Goal: Task Accomplishment & Management: Manage account settings

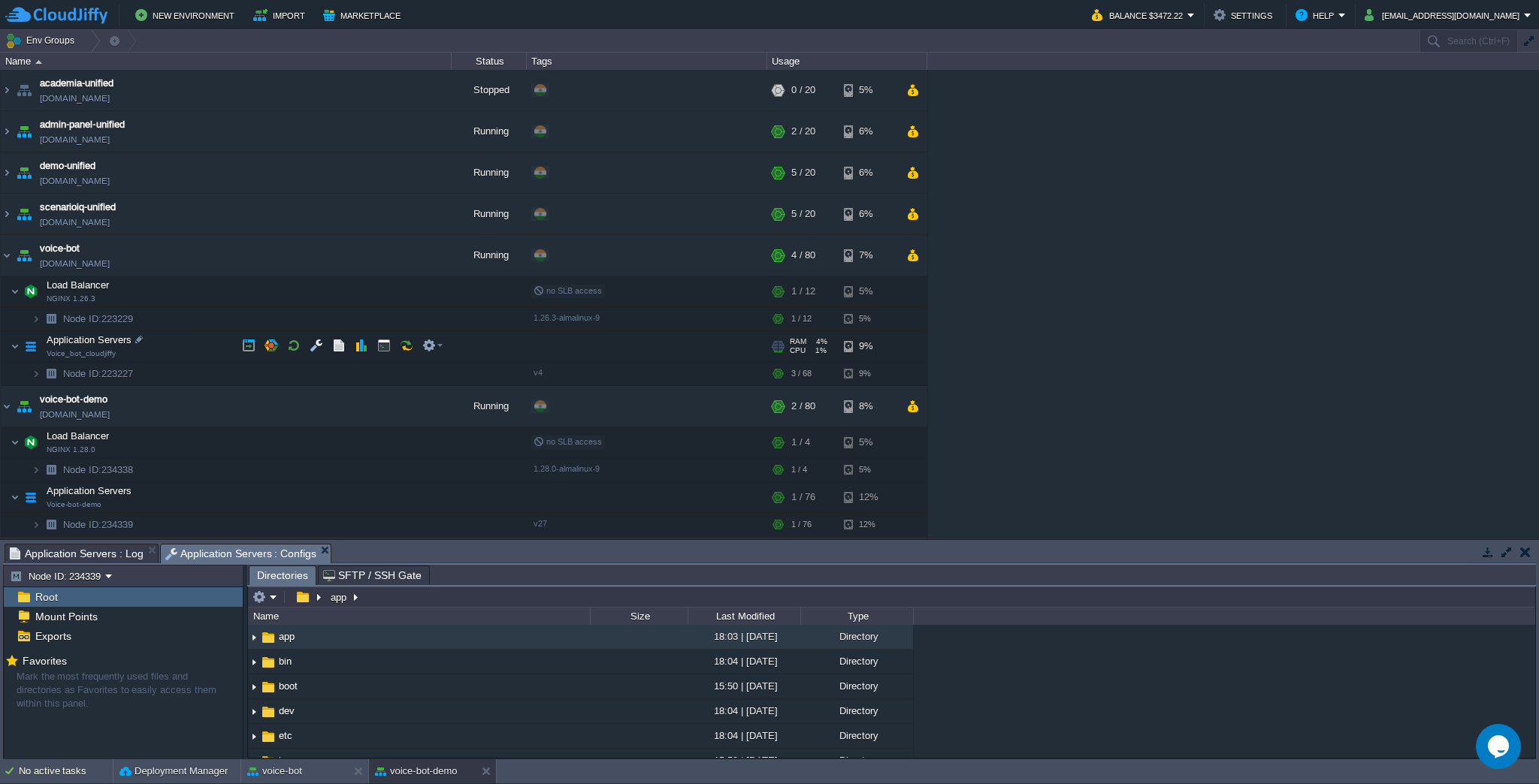
click at [738, 346] on div at bounding box center [647, 346] width 240 height 30
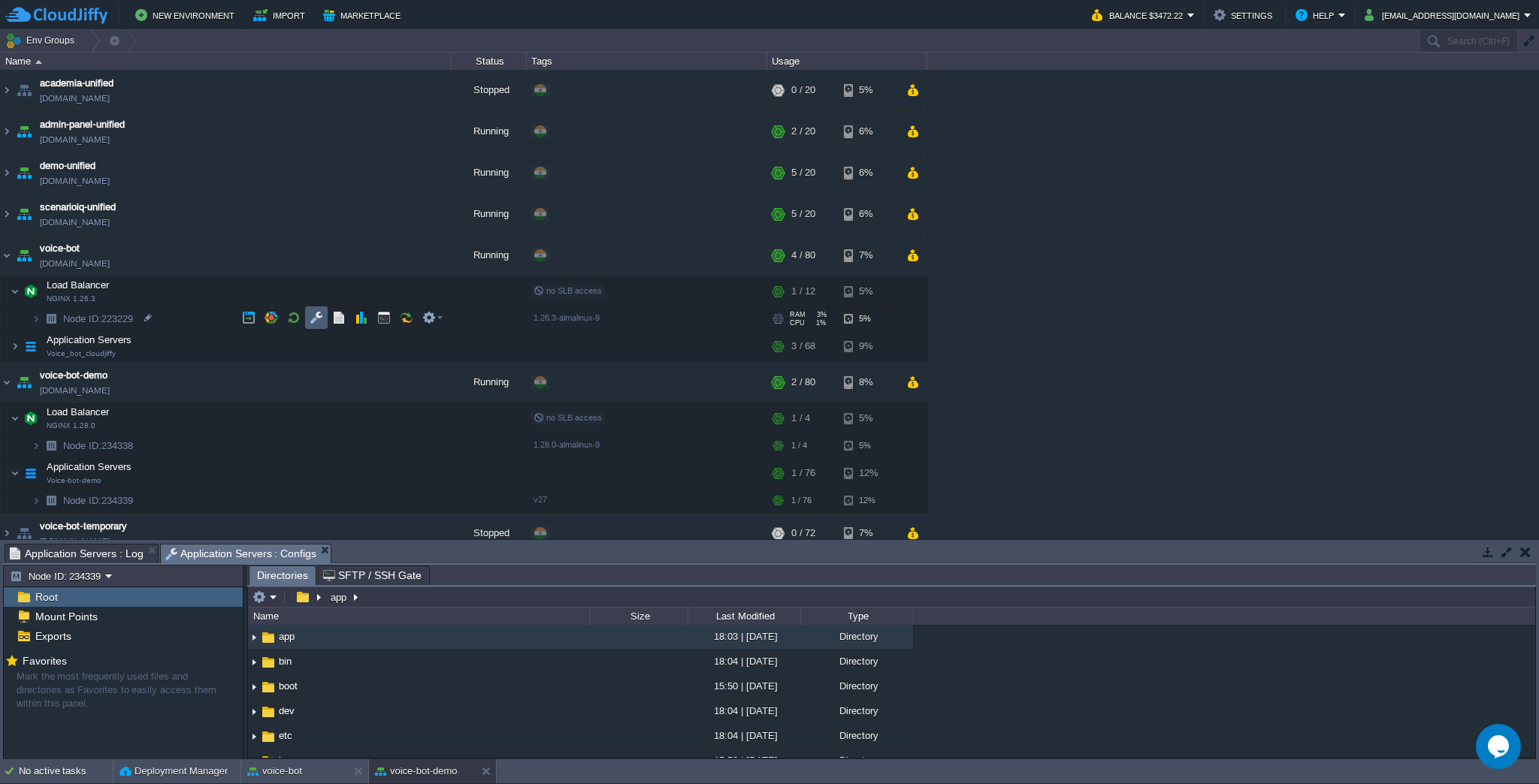
click at [312, 326] on td at bounding box center [316, 318] width 23 height 23
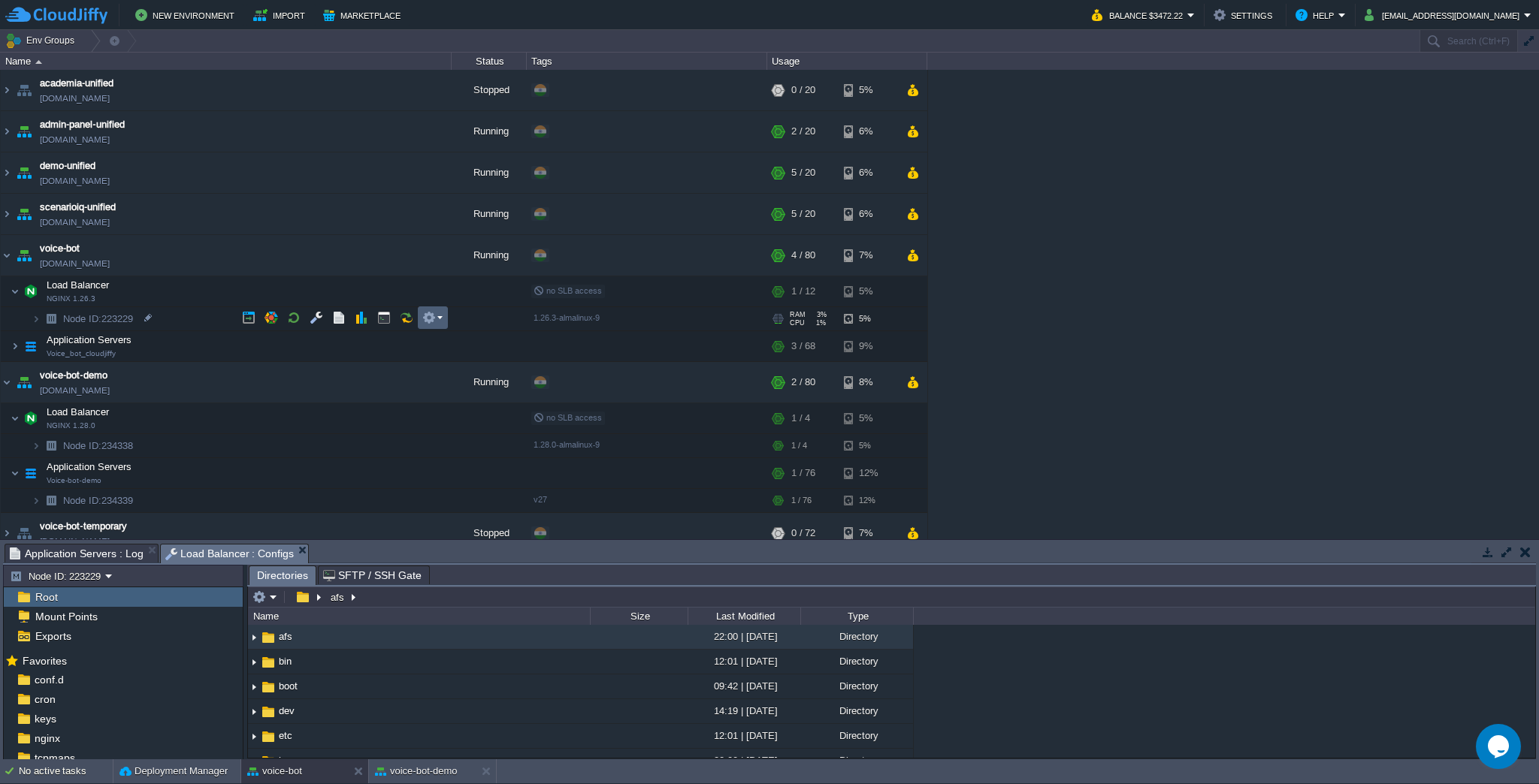
click at [439, 320] on em at bounding box center [432, 317] width 20 height 14
click at [341, 351] on div "academia-unified [DOMAIN_NAME] Stopped + Add to Env Group RAM 0% CPU 0% 0 / 20 …" at bounding box center [770, 304] width 1539 height 469
click at [314, 347] on button "button" at bounding box center [316, 345] width 14 height 14
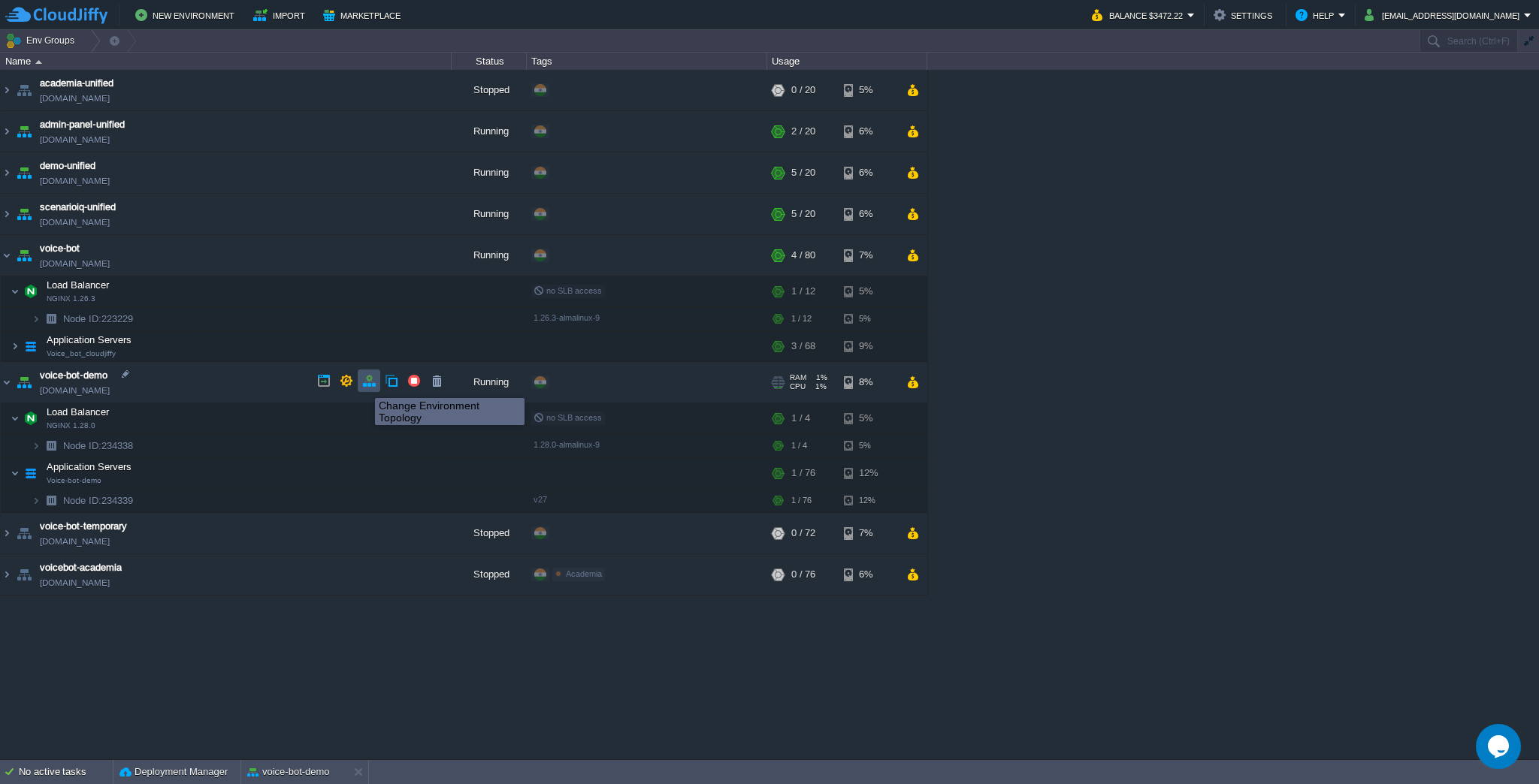
click at [364, 384] on button "button" at bounding box center [369, 381] width 14 height 14
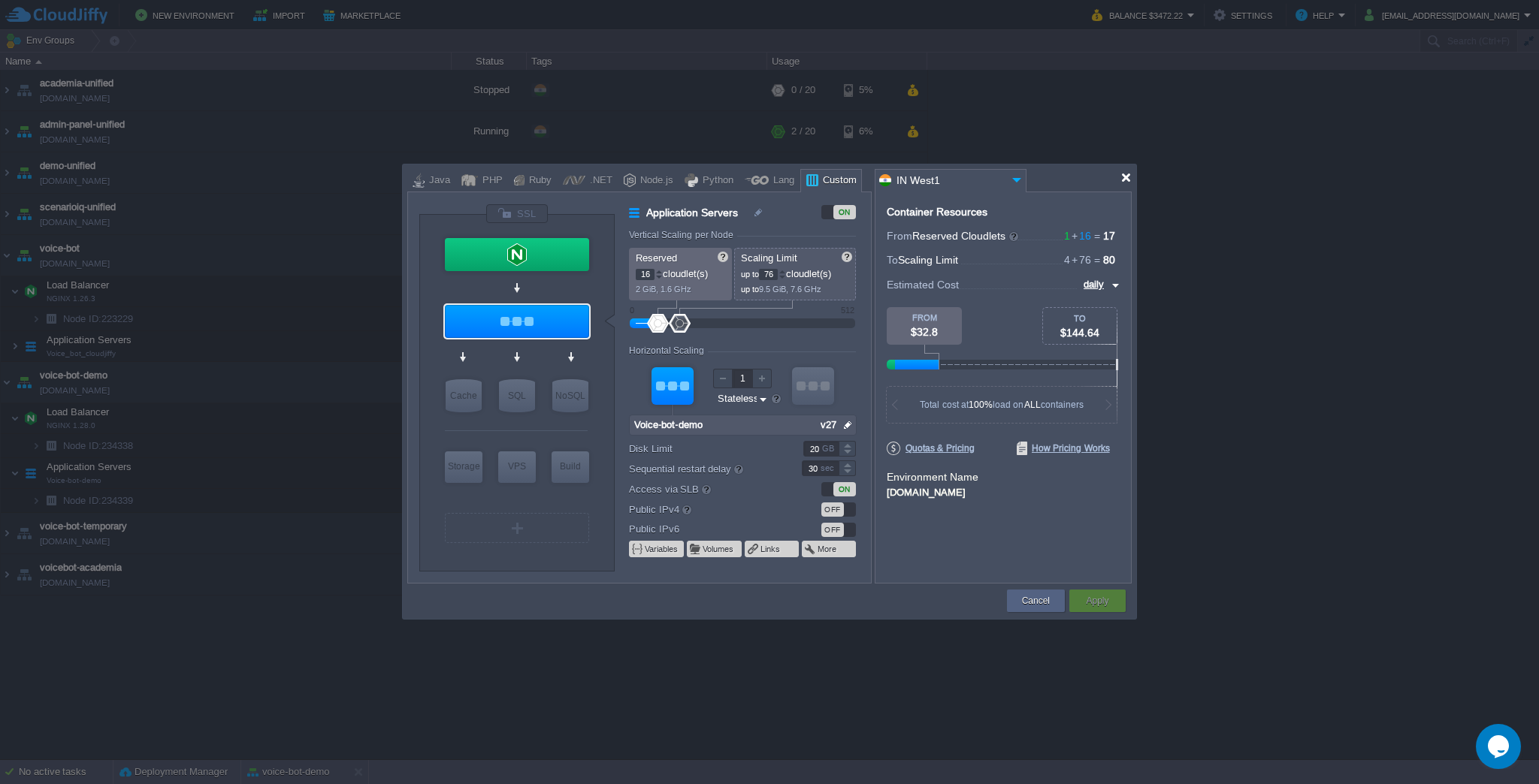
click at [1123, 178] on div at bounding box center [1126, 177] width 11 height 11
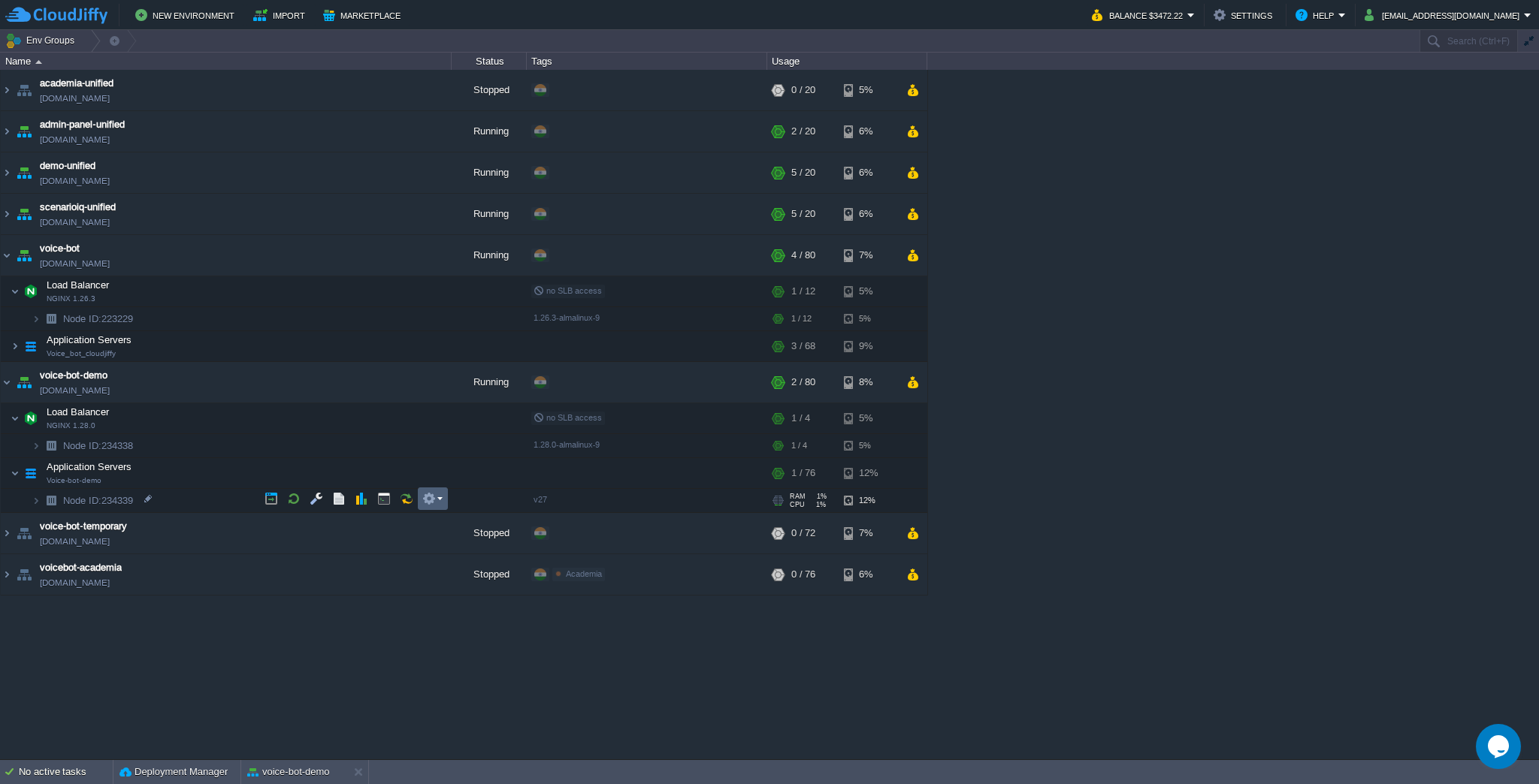
click at [425, 506] on td at bounding box center [433, 499] width 30 height 23
click at [434, 456] on td "Node ID: 234338" at bounding box center [226, 446] width 451 height 24
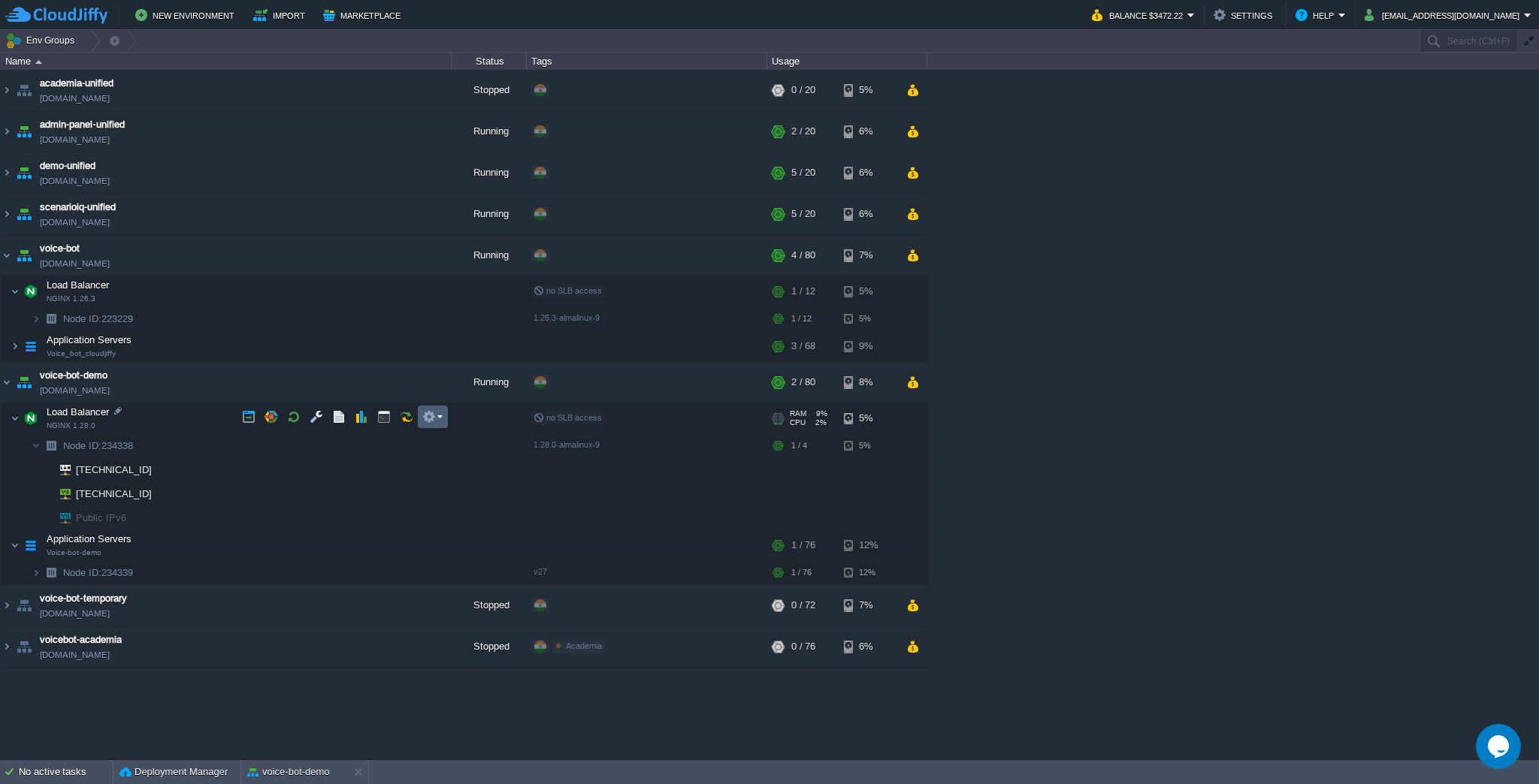
click at [434, 420] on button "button" at bounding box center [428, 417] width 14 height 14
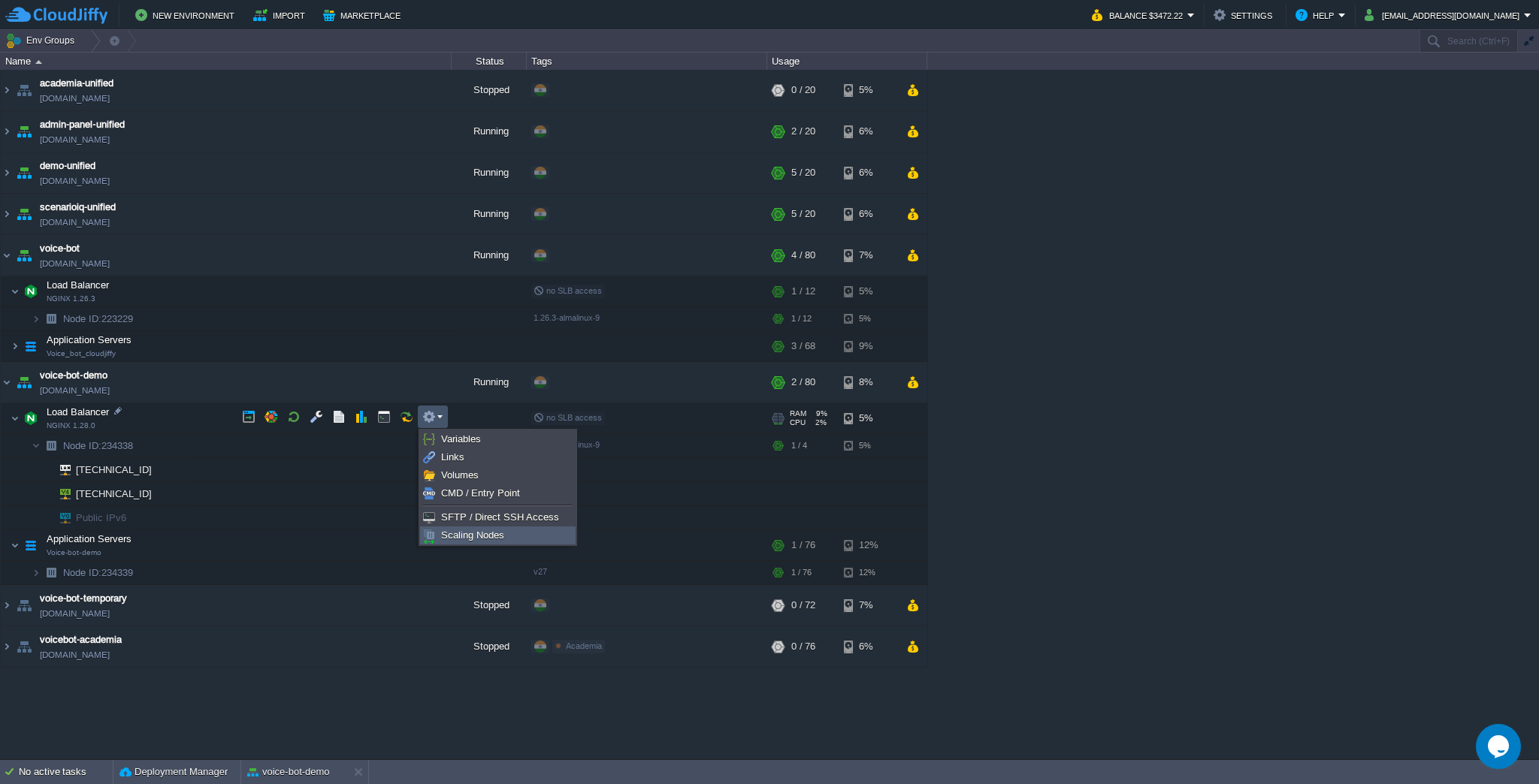
click at [472, 538] on span "Scaling Nodes" at bounding box center [472, 535] width 63 height 11
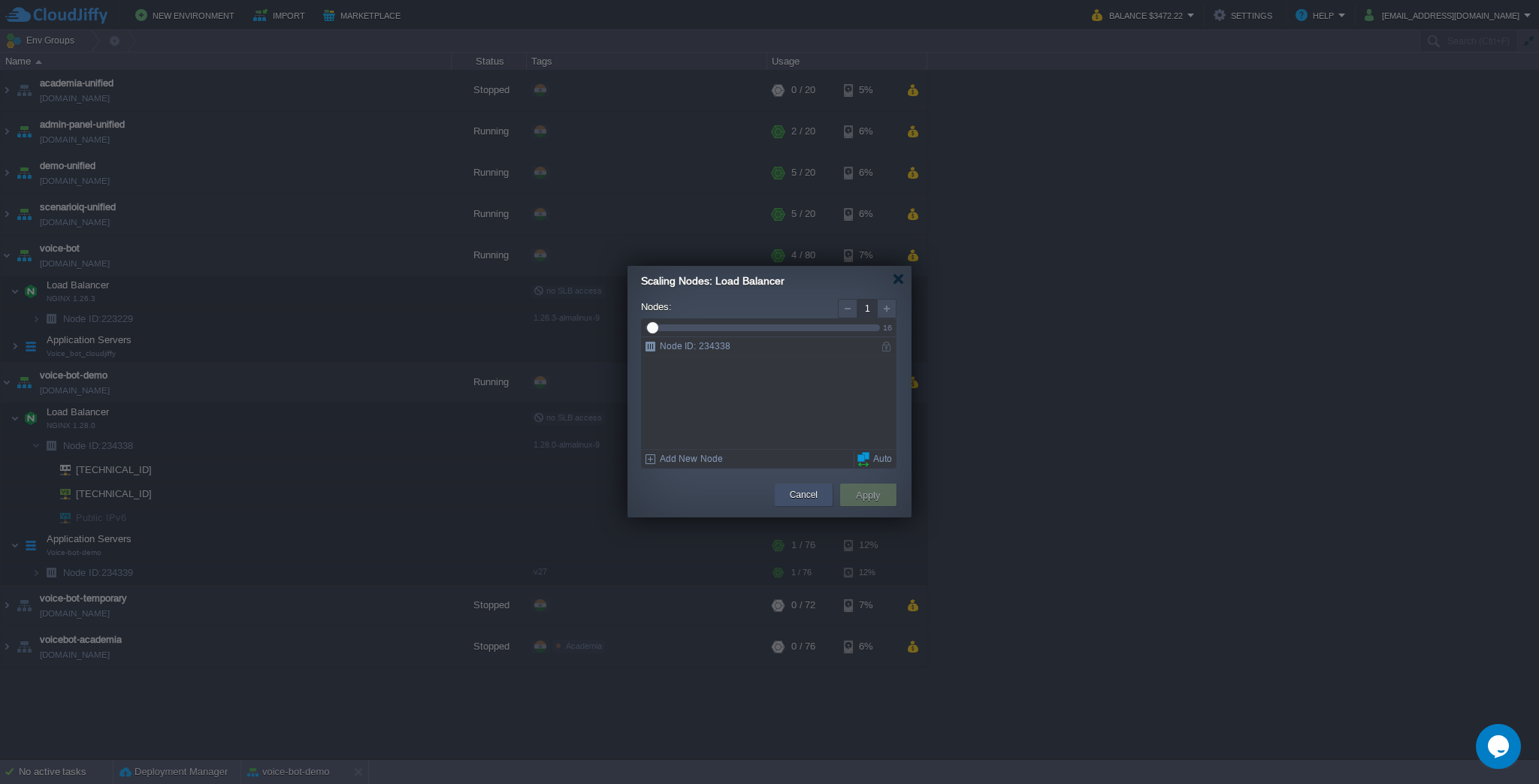
click at [821, 493] on div "Cancel" at bounding box center [803, 495] width 58 height 23
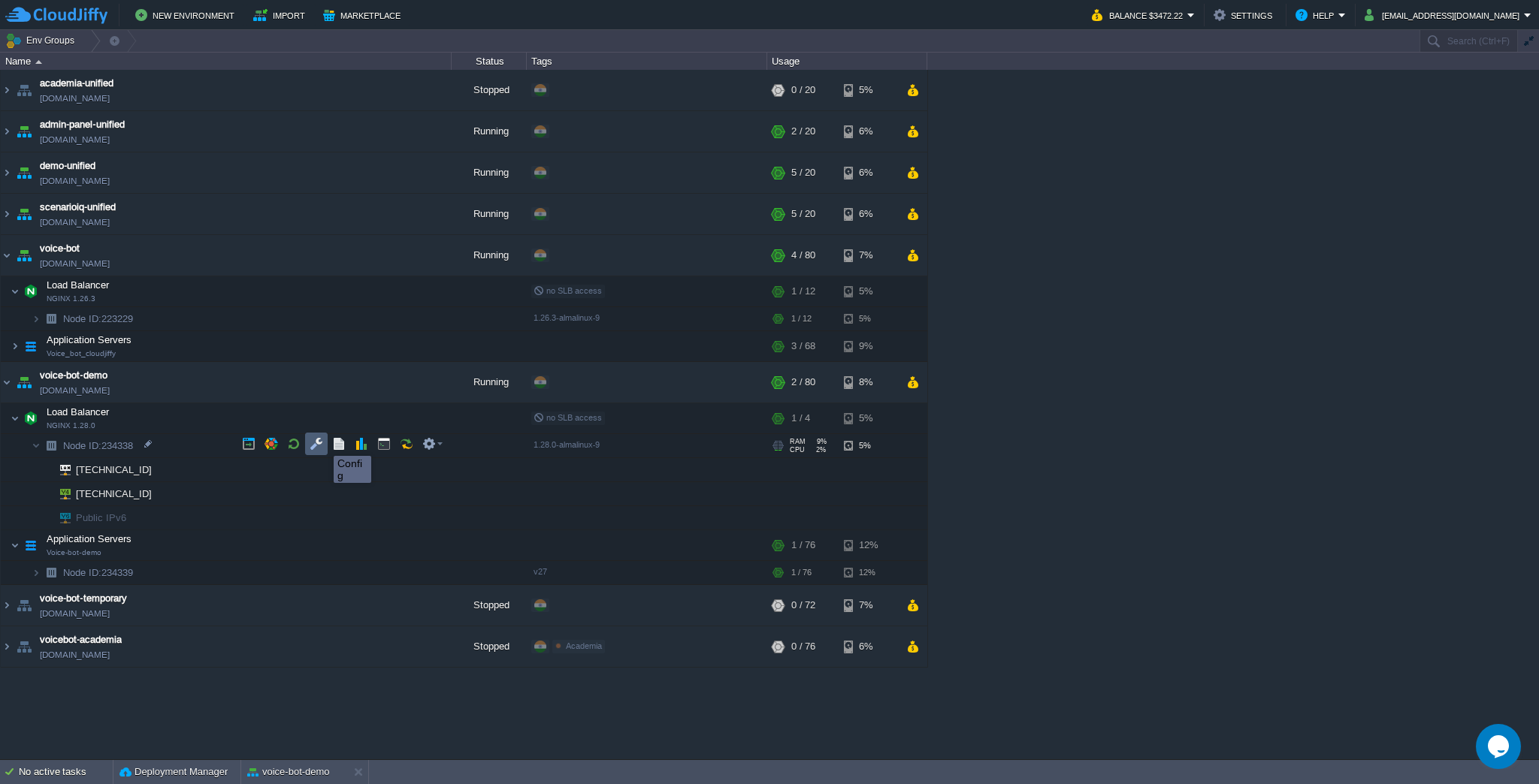
click at [319, 442] on button "button" at bounding box center [316, 444] width 14 height 14
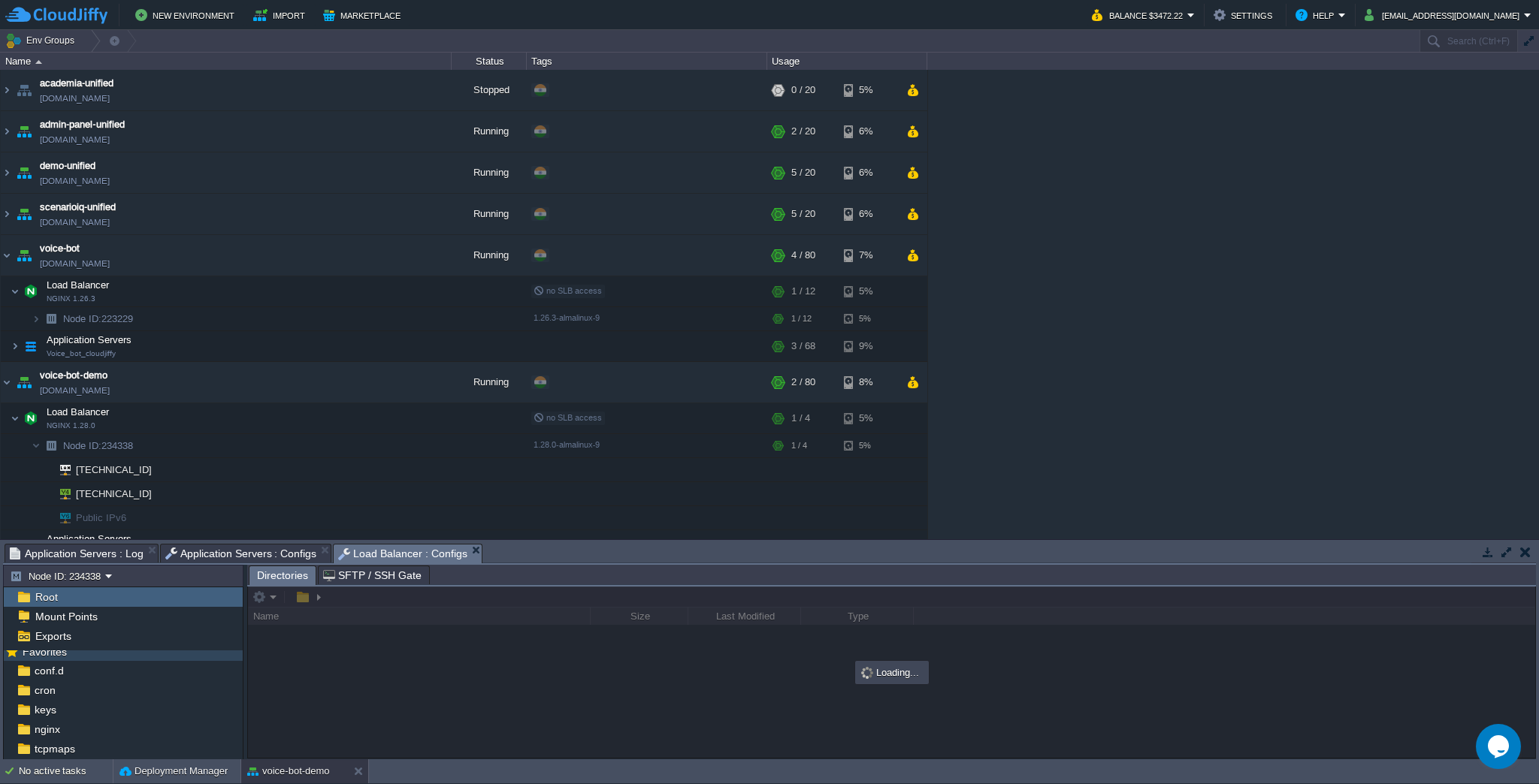
scroll to position [24, 0]
click at [105, 579] on button "Node ID: 234338" at bounding box center [57, 576] width 96 height 14
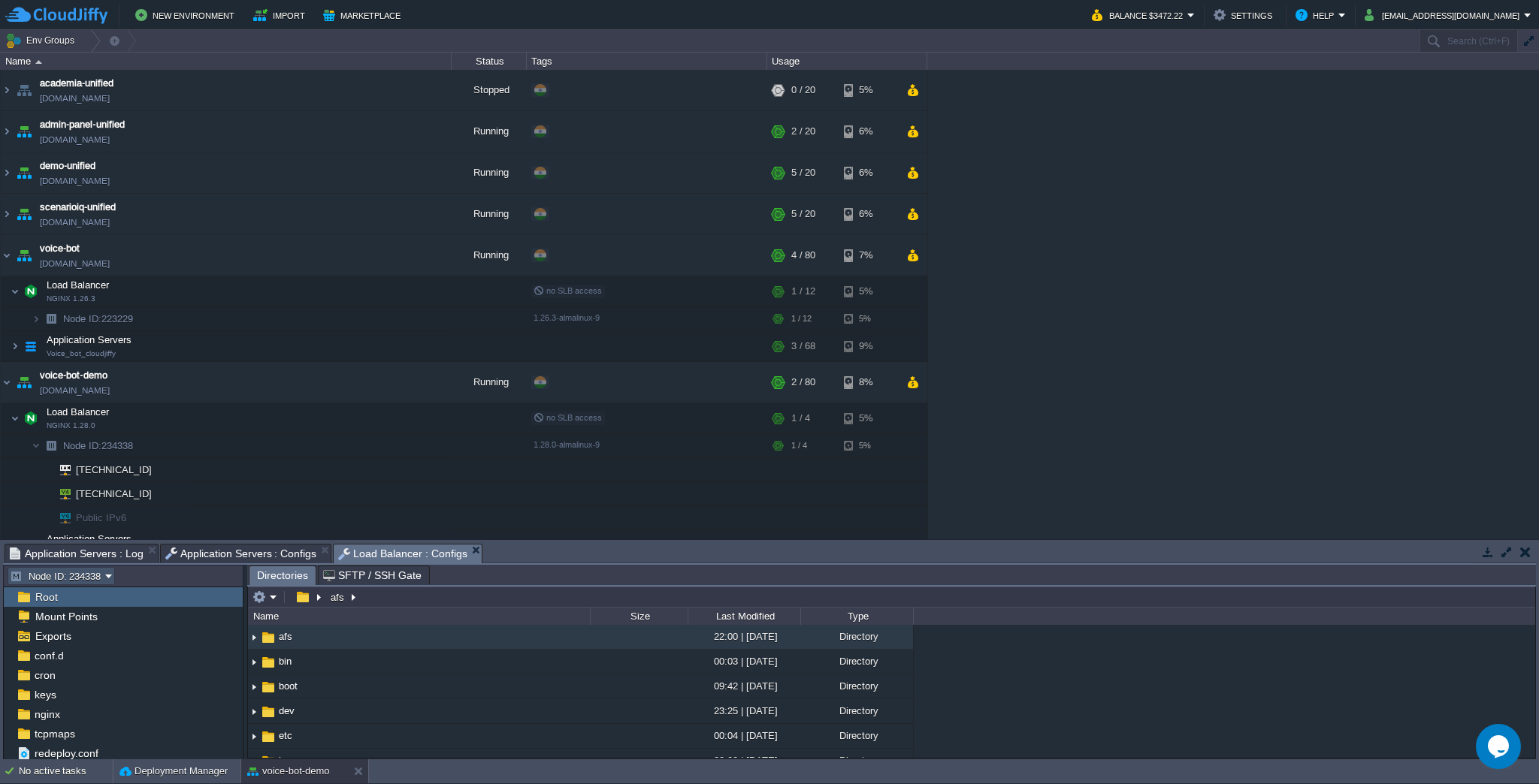
click at [105, 579] on button "Node ID: 234338" at bounding box center [57, 576] width 96 height 14
click at [159, 284] on td "Load Balancer NGINX 1.26.3" at bounding box center [226, 292] width 451 height 31
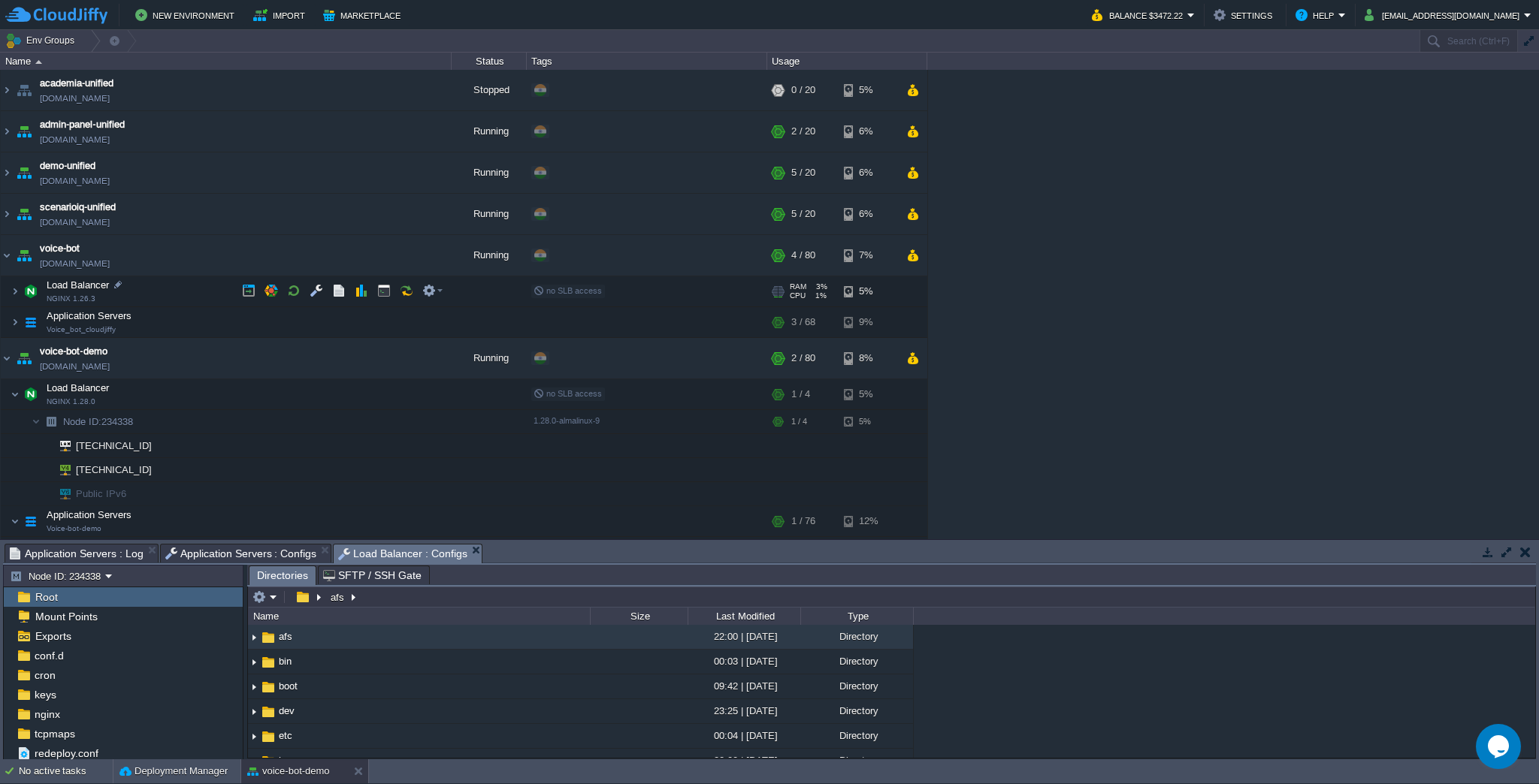
click at [159, 284] on td "Load Balancer NGINX 1.26.3" at bounding box center [226, 292] width 451 height 31
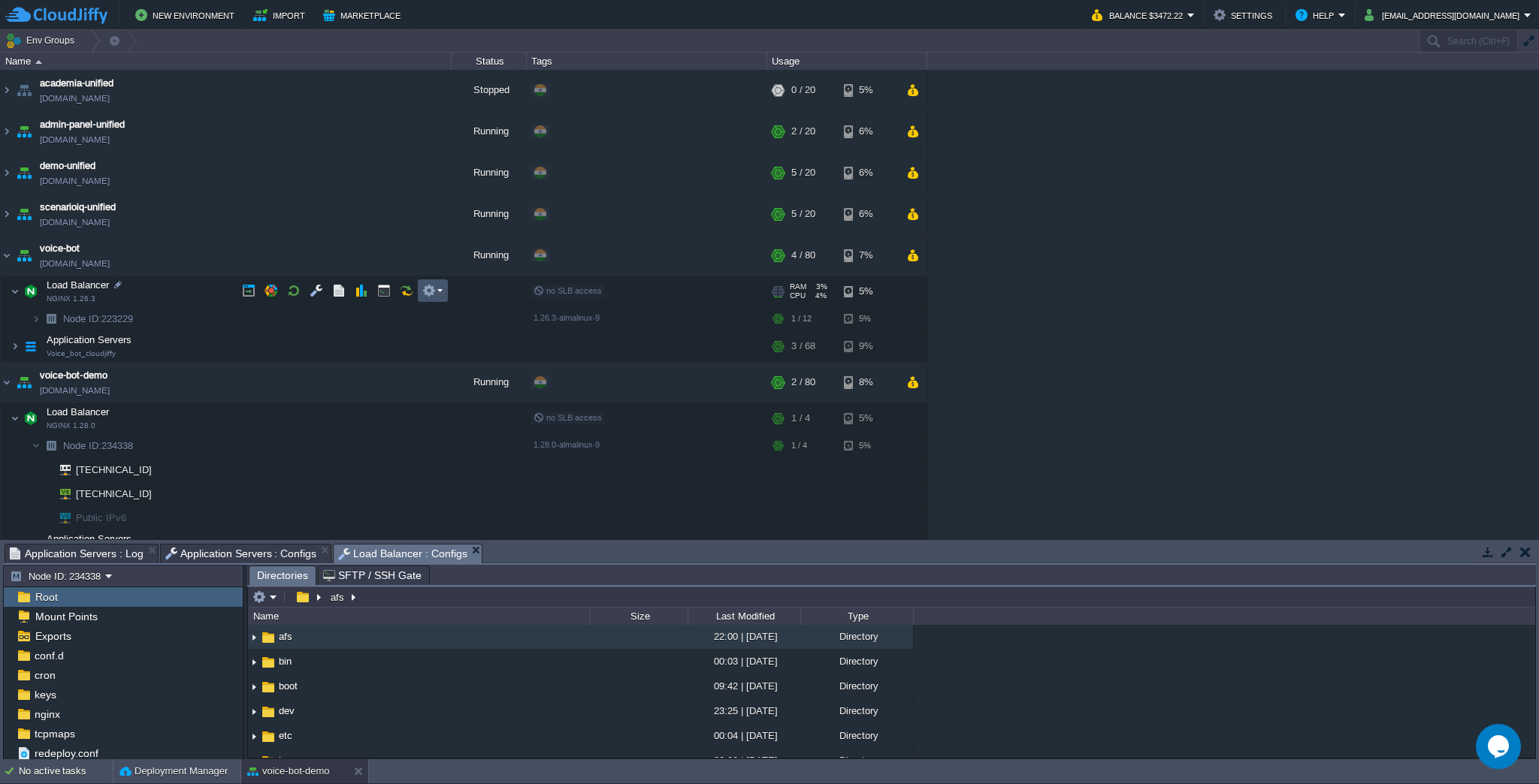
click at [424, 289] on button "button" at bounding box center [428, 290] width 14 height 14
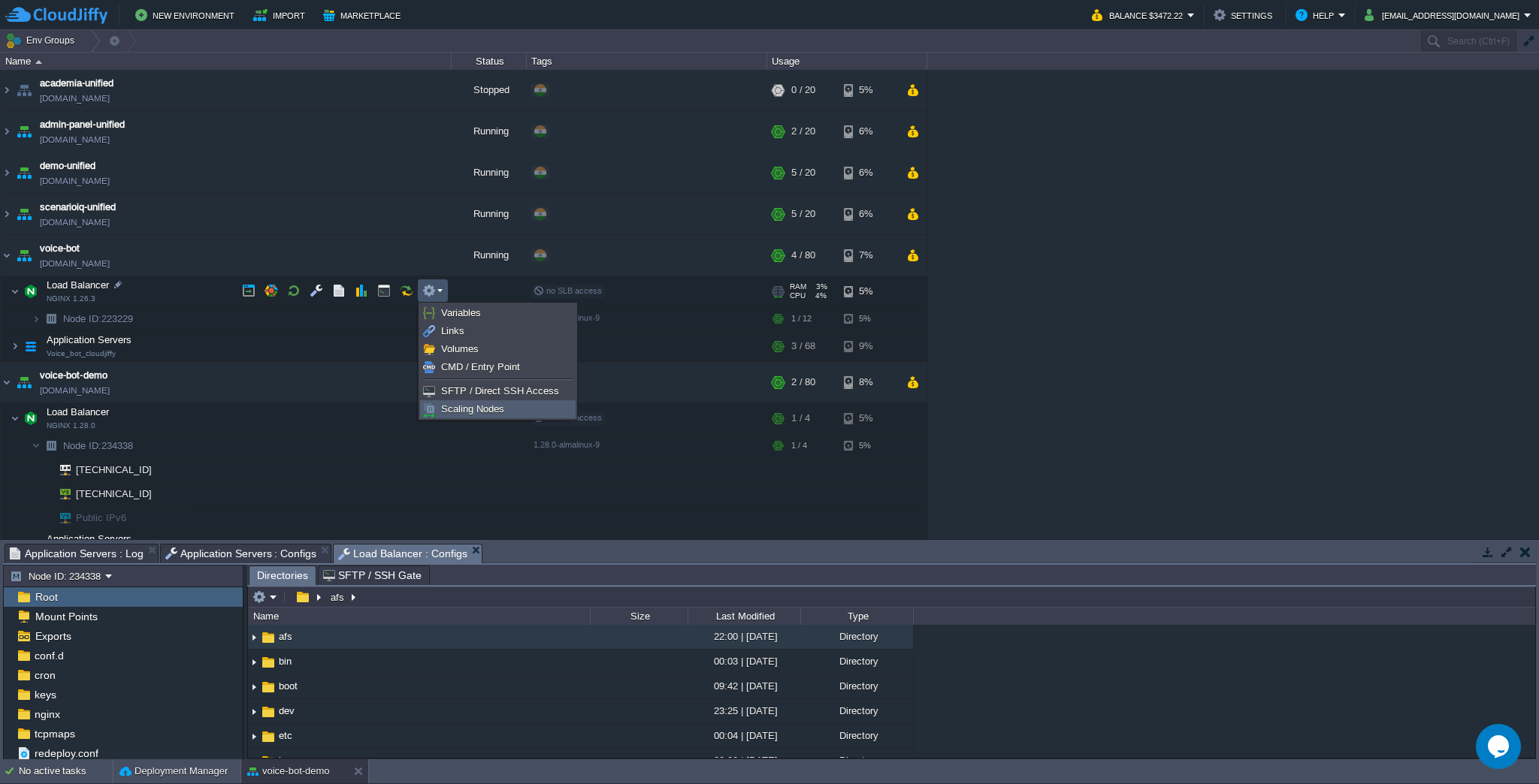
click at [483, 408] on span "Scaling Nodes" at bounding box center [472, 409] width 63 height 11
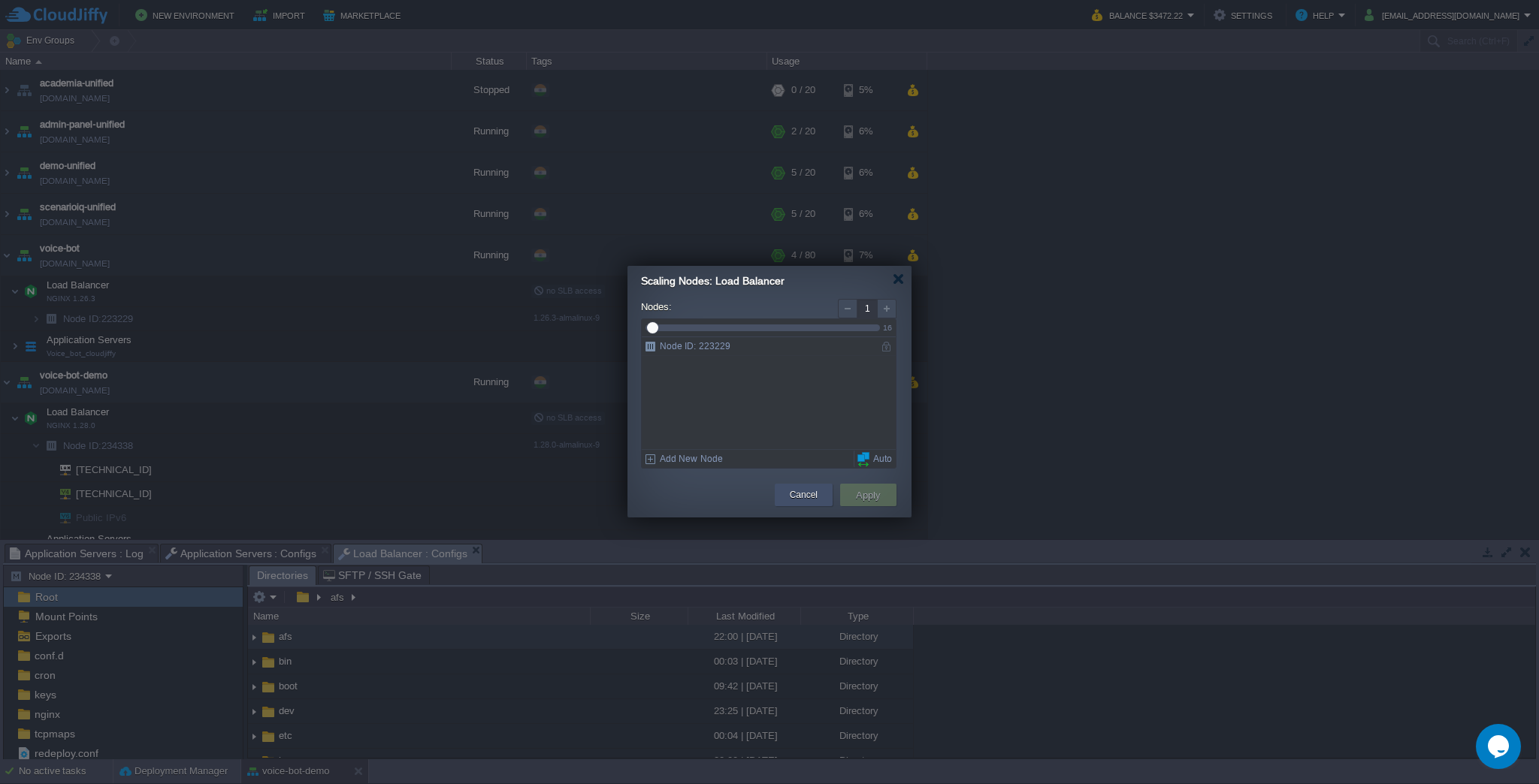
click at [805, 500] on button "Cancel" at bounding box center [804, 495] width 28 height 15
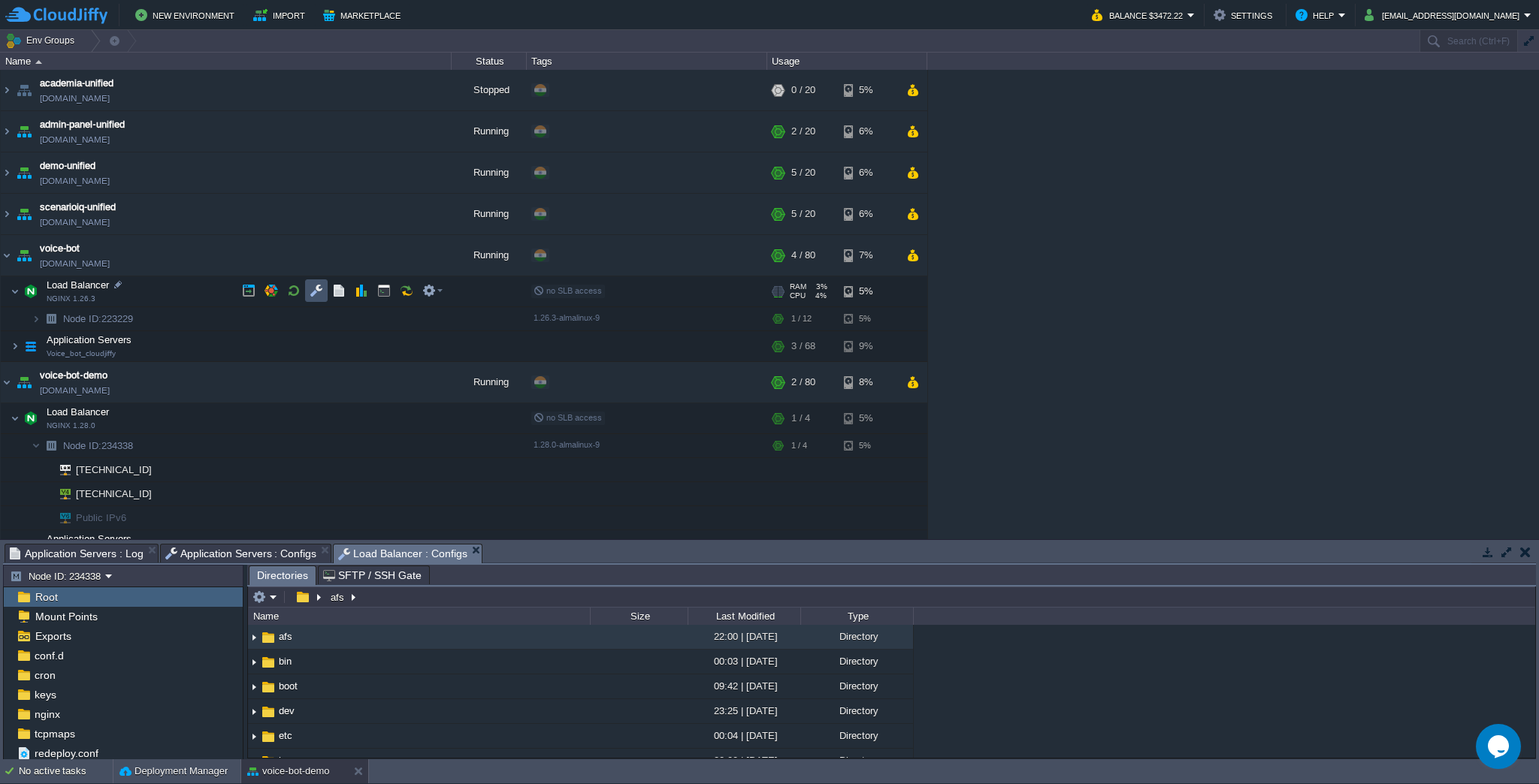
click at [310, 292] on button "button" at bounding box center [316, 290] width 14 height 14
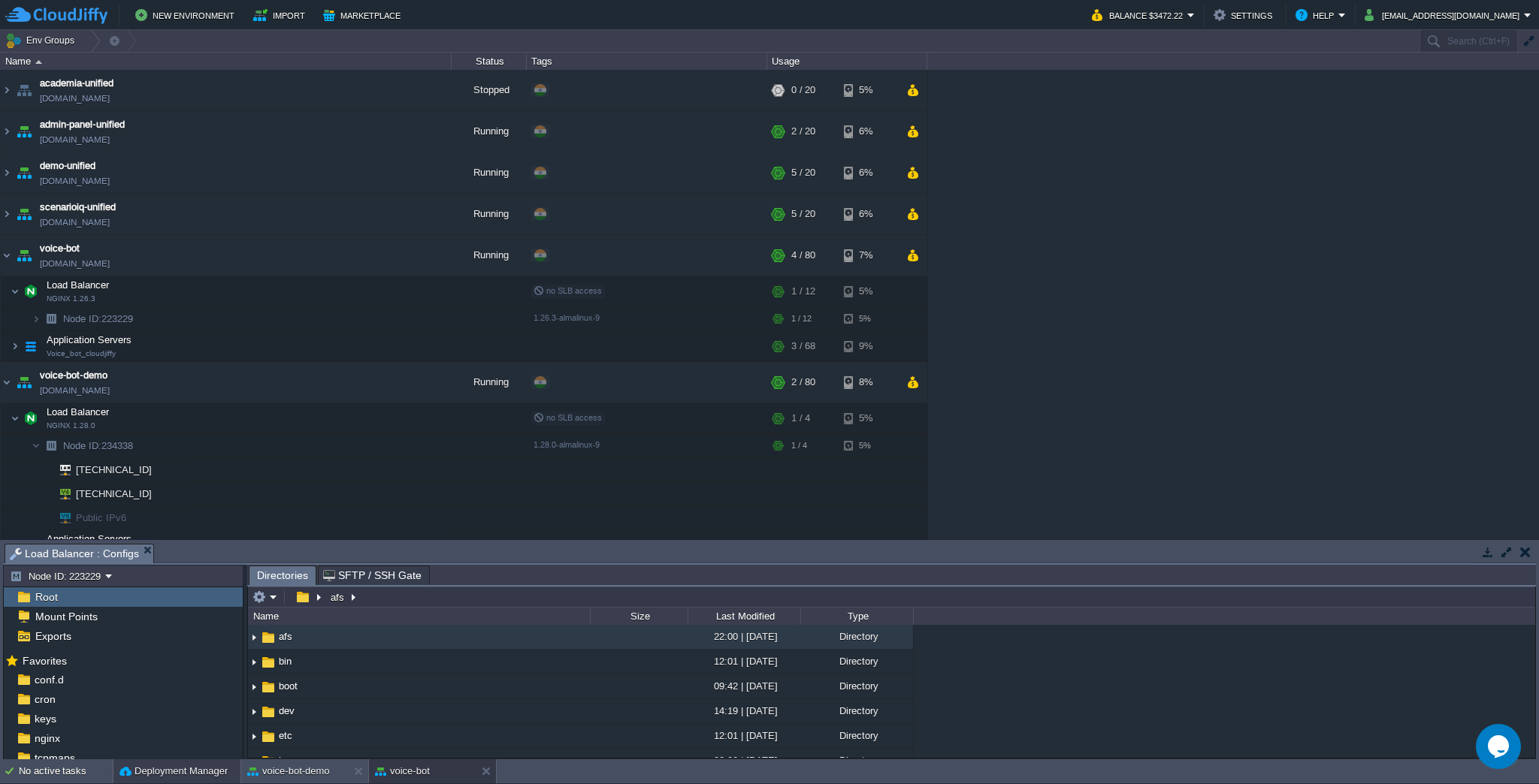
click at [200, 768] on button "Deployment Manager" at bounding box center [173, 772] width 108 height 15
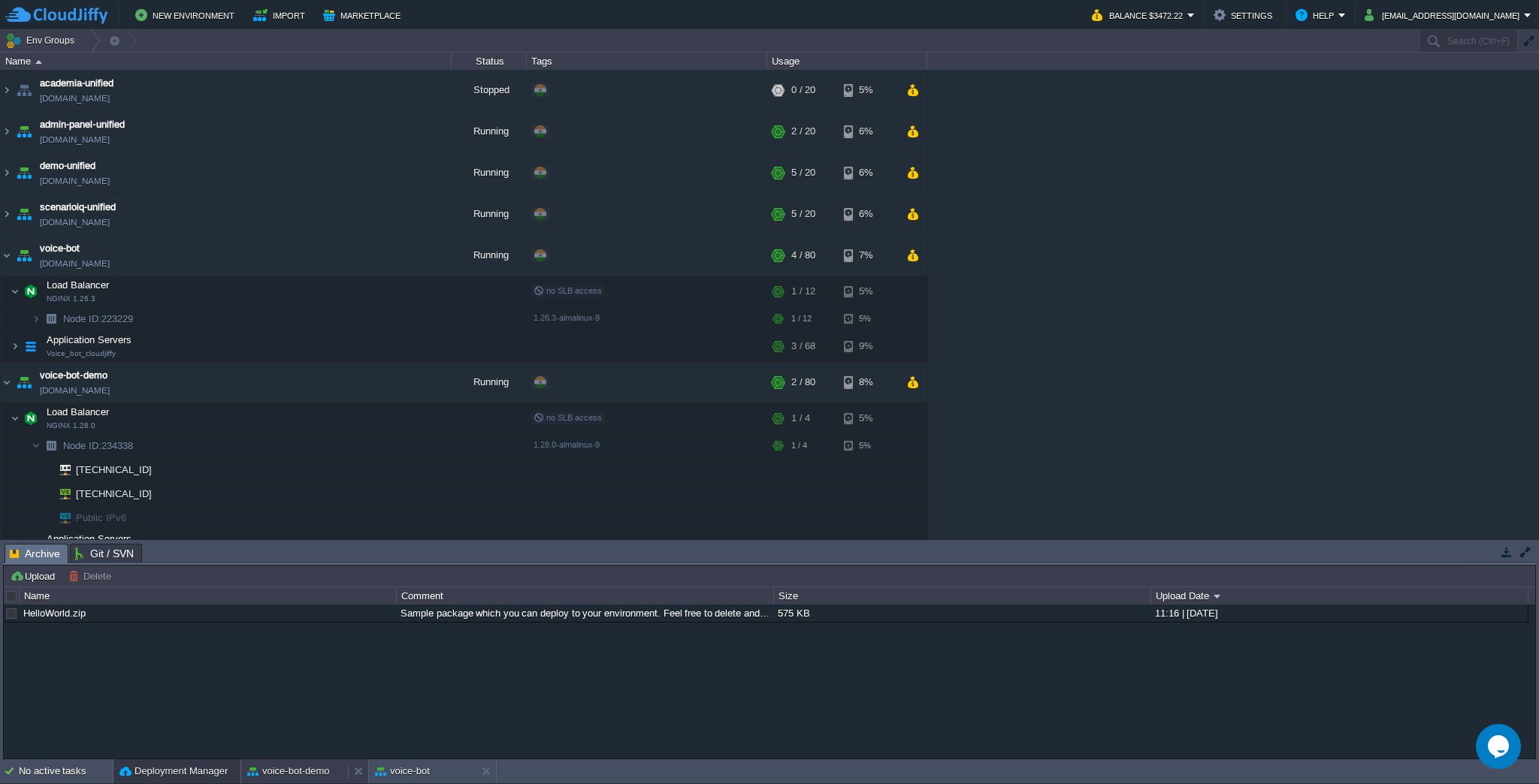
click at [258, 771] on button "voice-bot-demo" at bounding box center [288, 772] width 83 height 15
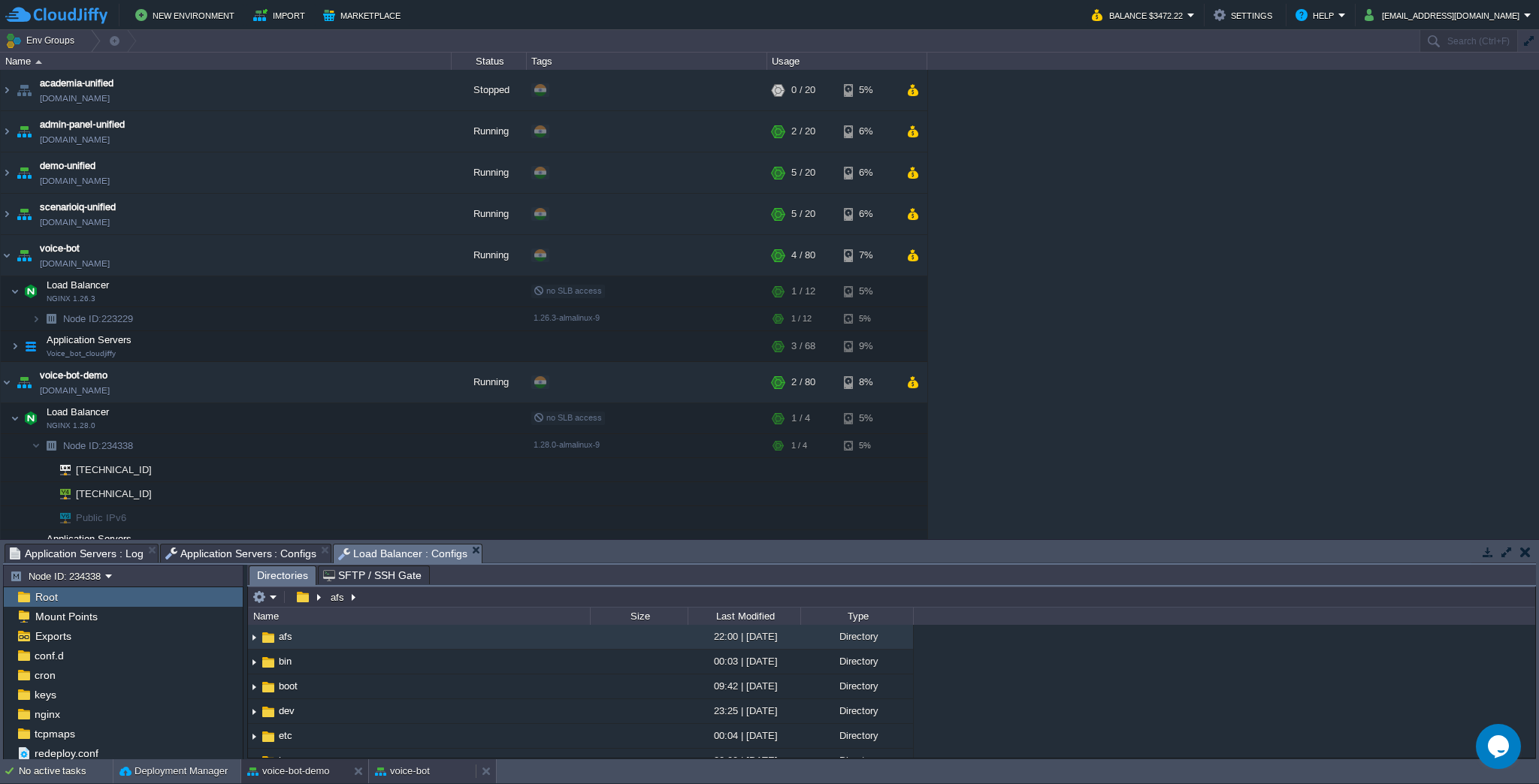
click at [413, 773] on button "voice-bot" at bounding box center [402, 772] width 55 height 15
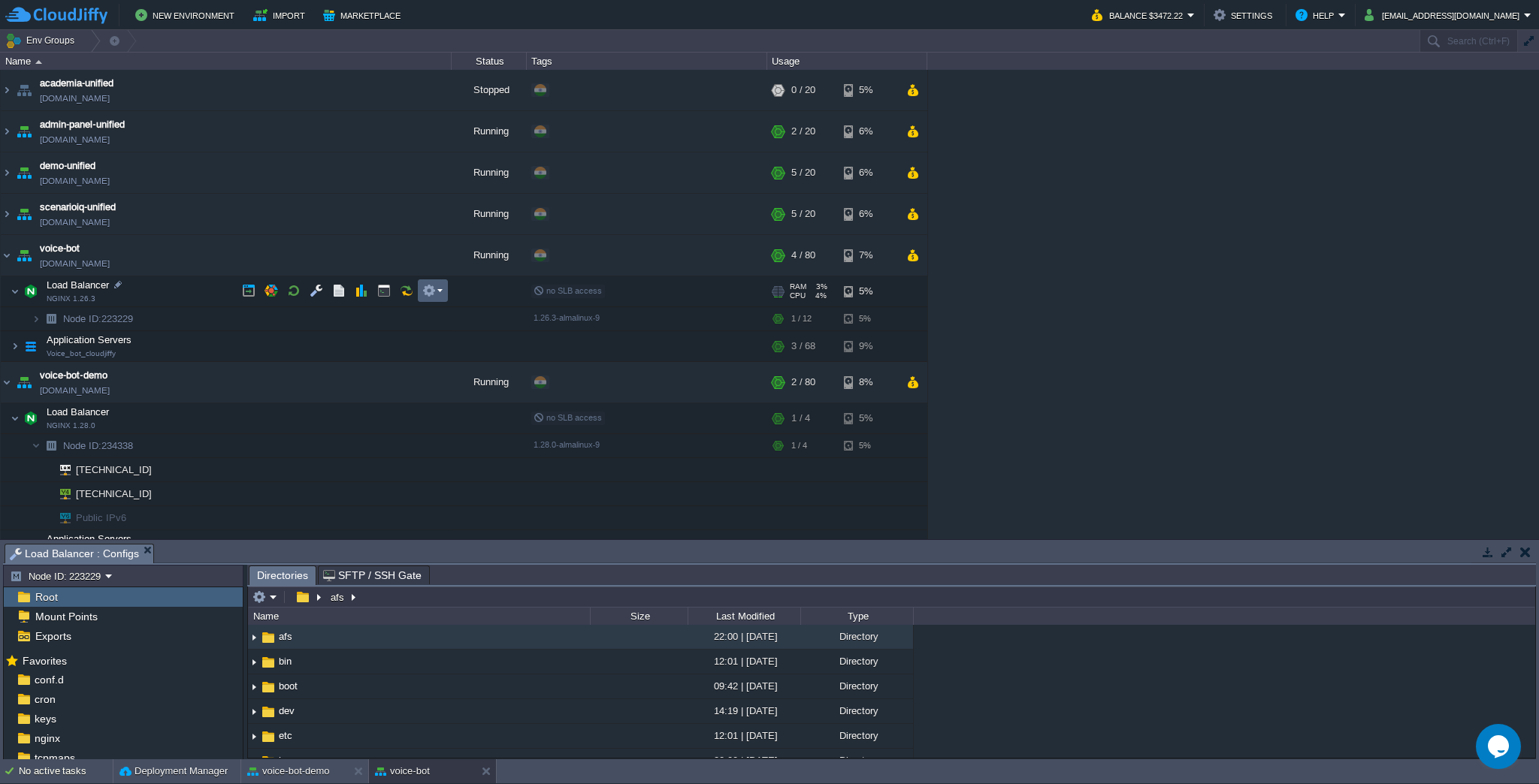
click at [429, 298] on td at bounding box center [433, 291] width 30 height 23
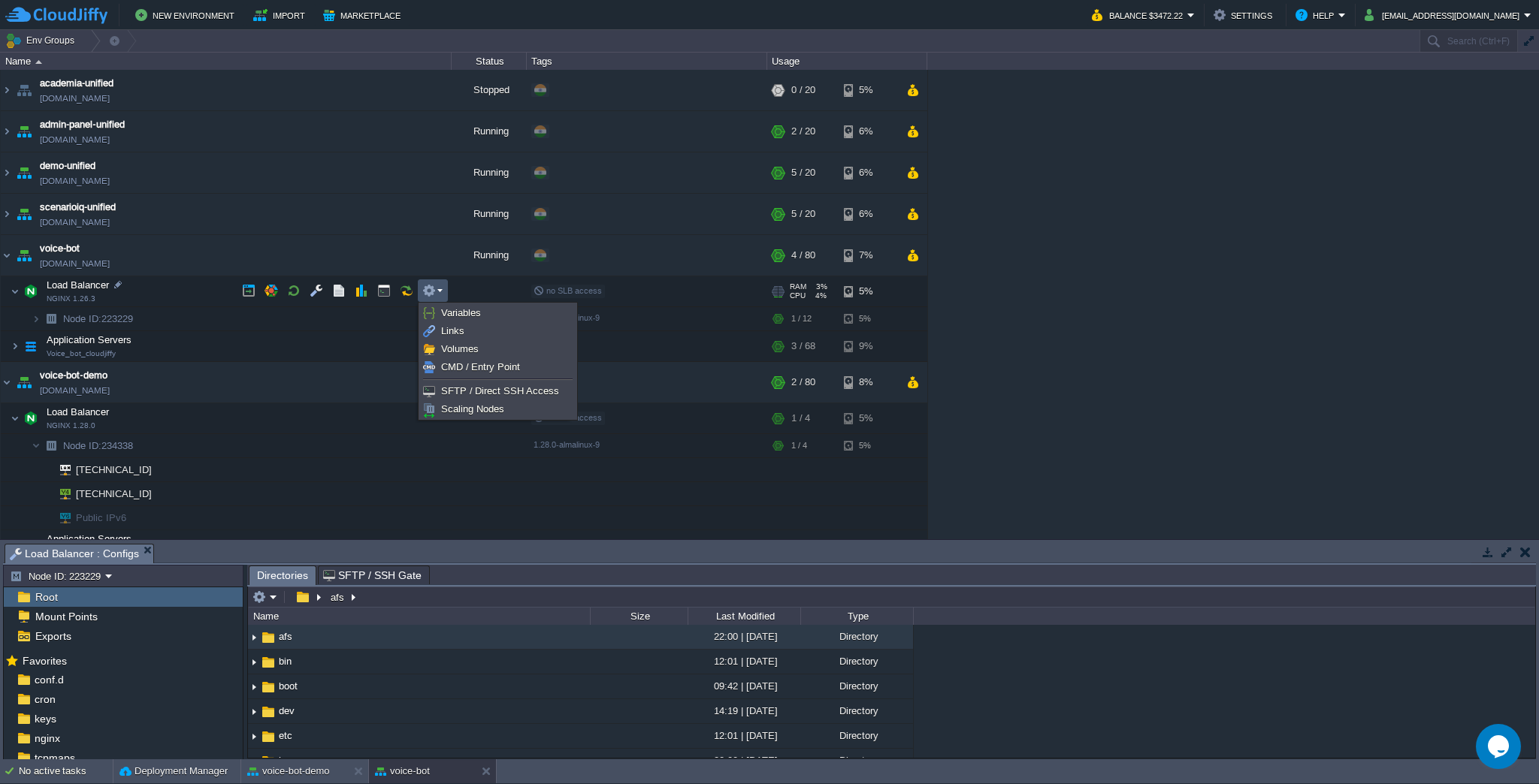
click at [1028, 279] on div "academia-unified [DOMAIN_NAME] Stopped + Add to Env Group RAM 0% CPU 0% 0 / 20 …" at bounding box center [770, 304] width 1539 height 469
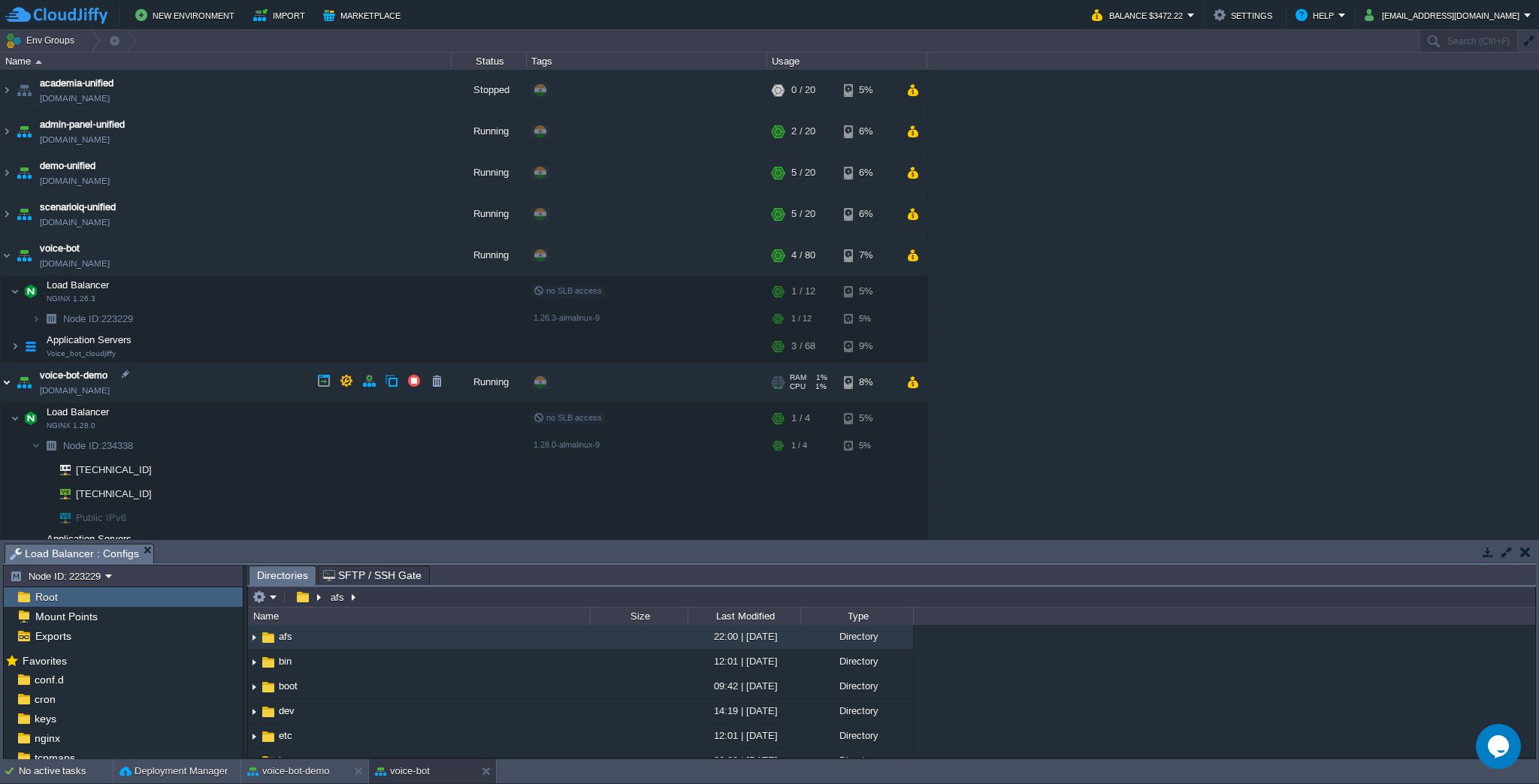
click at [7, 381] on img at bounding box center [7, 383] width 12 height 41
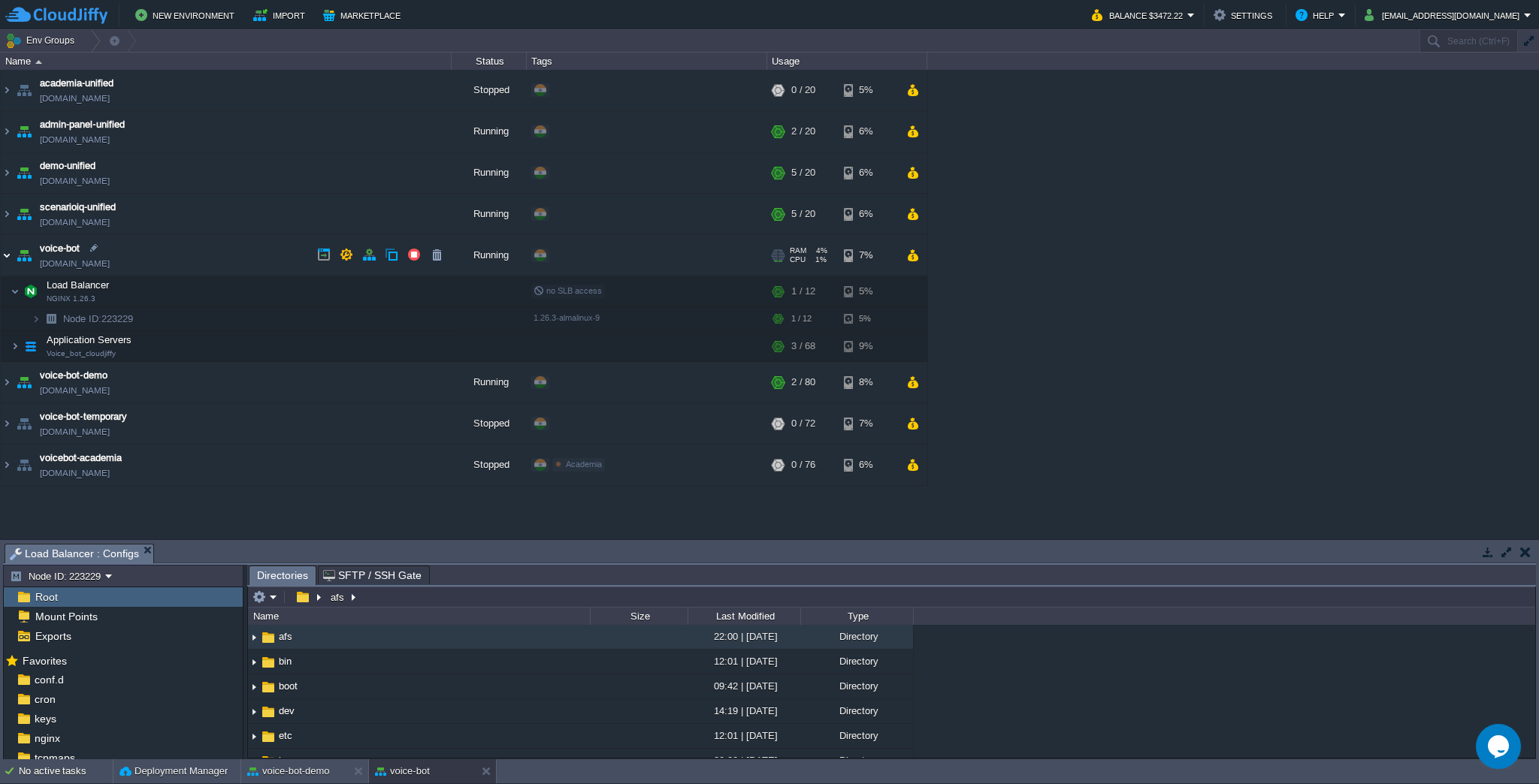
click at [8, 257] on img at bounding box center [7, 256] width 12 height 41
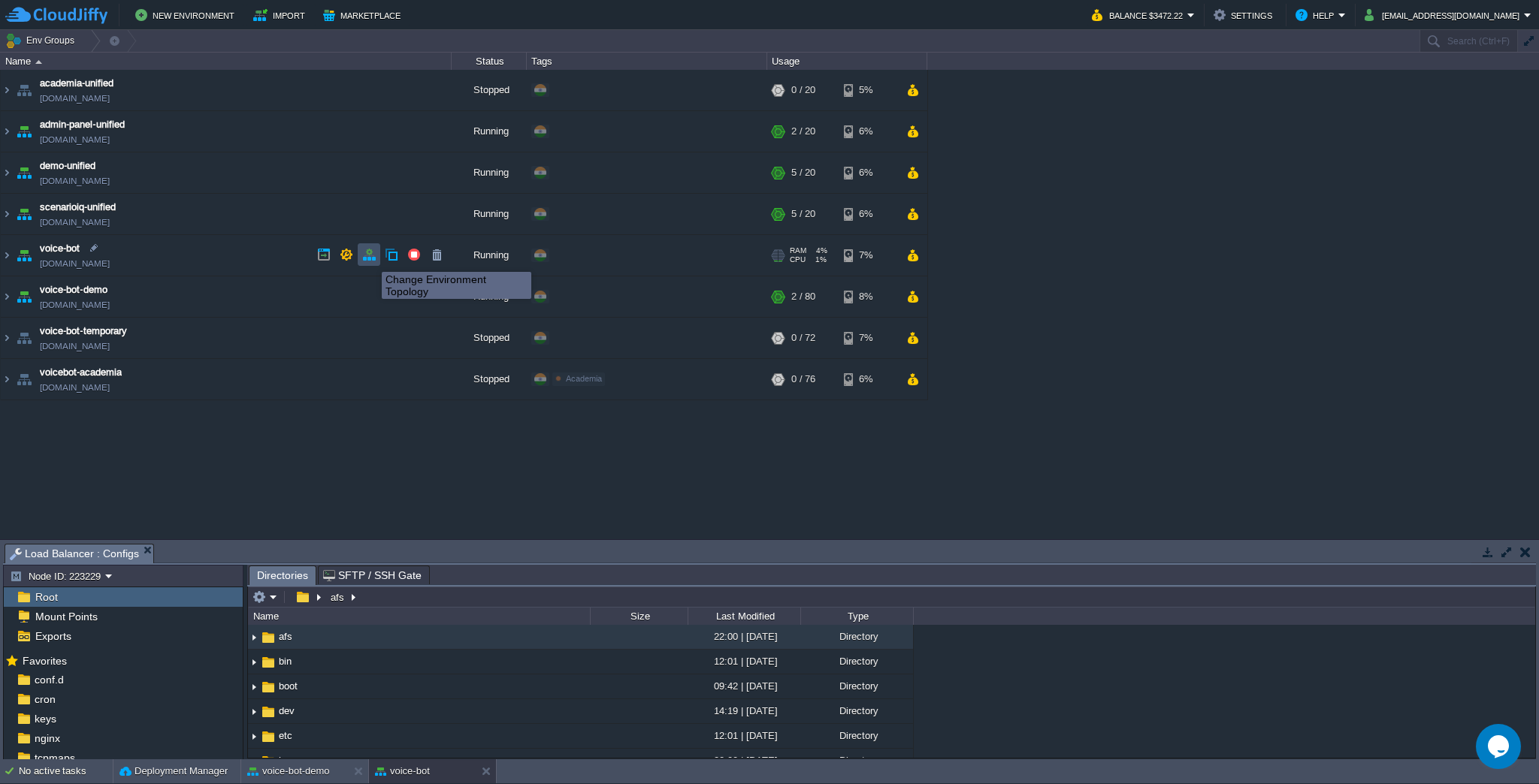
click at [370, 258] on button "button" at bounding box center [369, 254] width 14 height 14
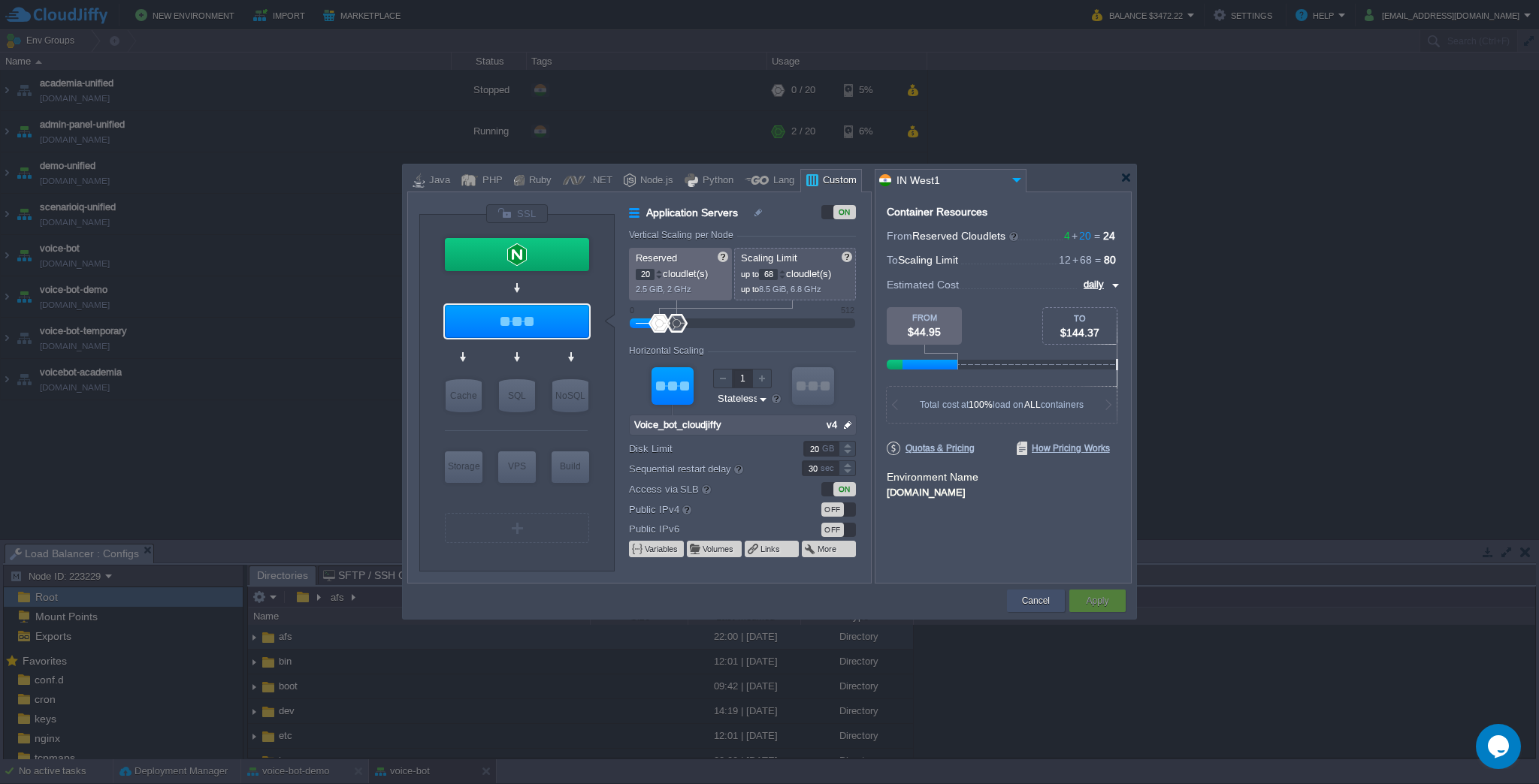
click at [1015, 595] on div "Cancel" at bounding box center [1035, 601] width 58 height 23
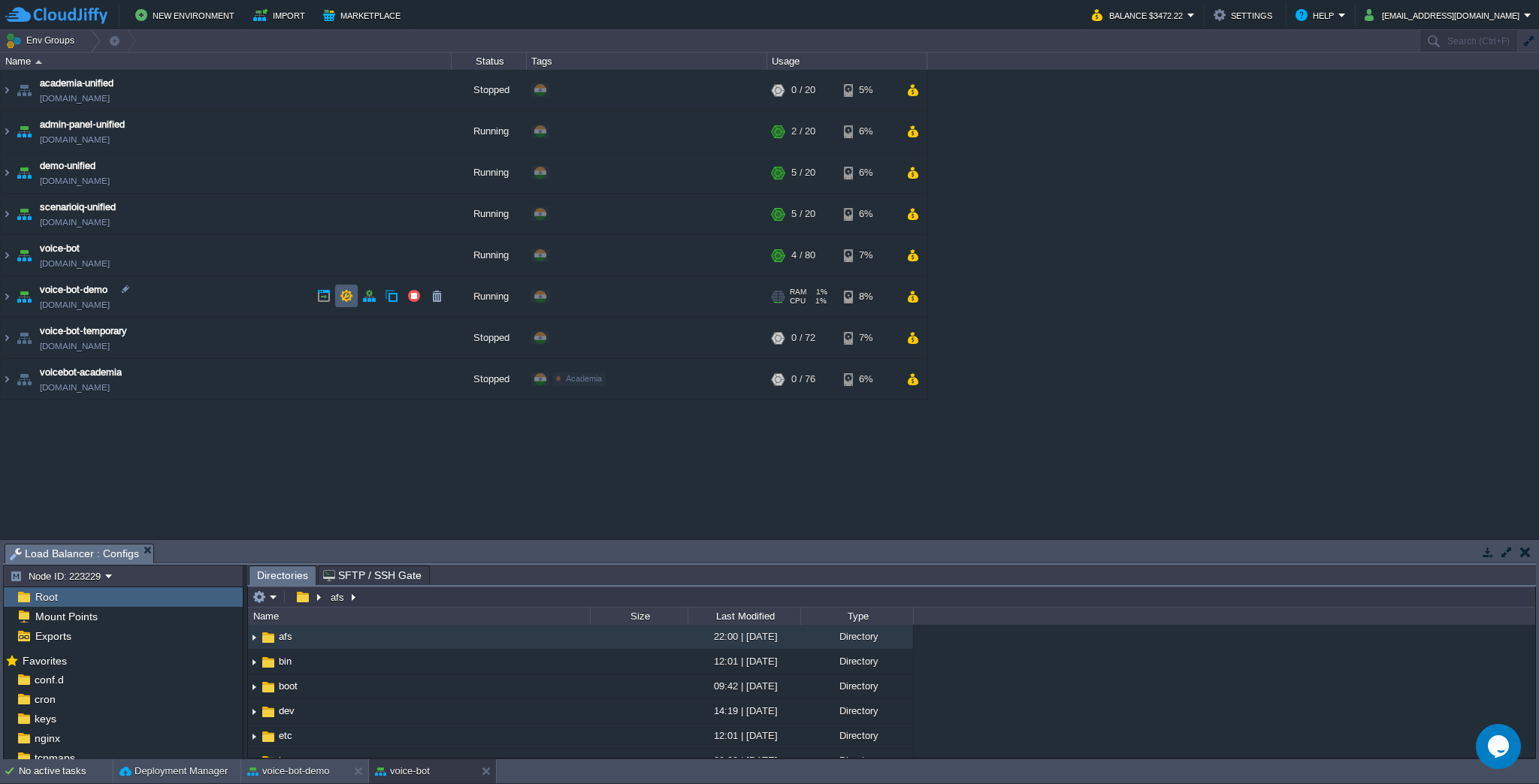
click at [338, 302] on td at bounding box center [347, 296] width 23 height 23
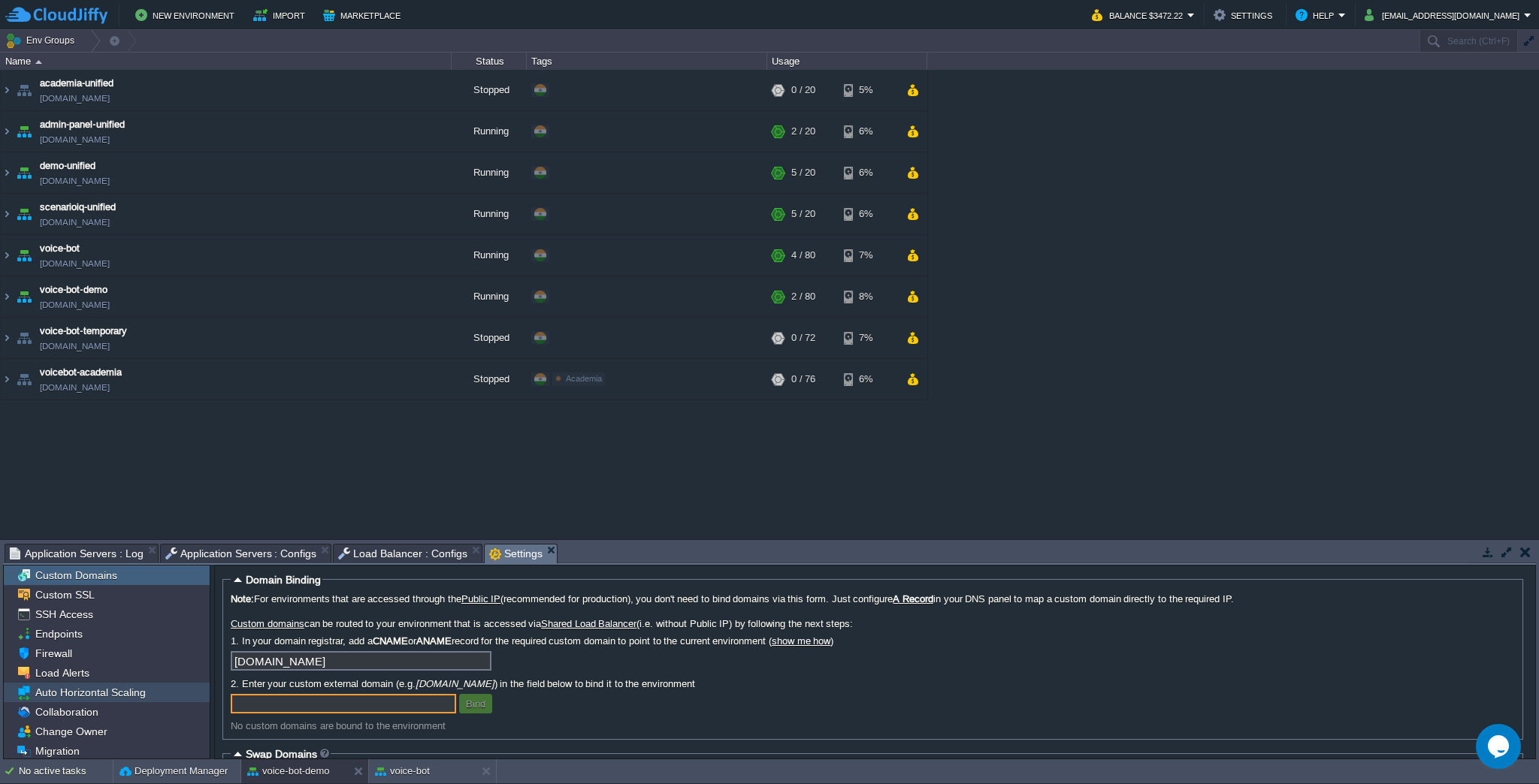
click at [101, 695] on span "Auto Horizontal Scaling" at bounding box center [91, 692] width 116 height 14
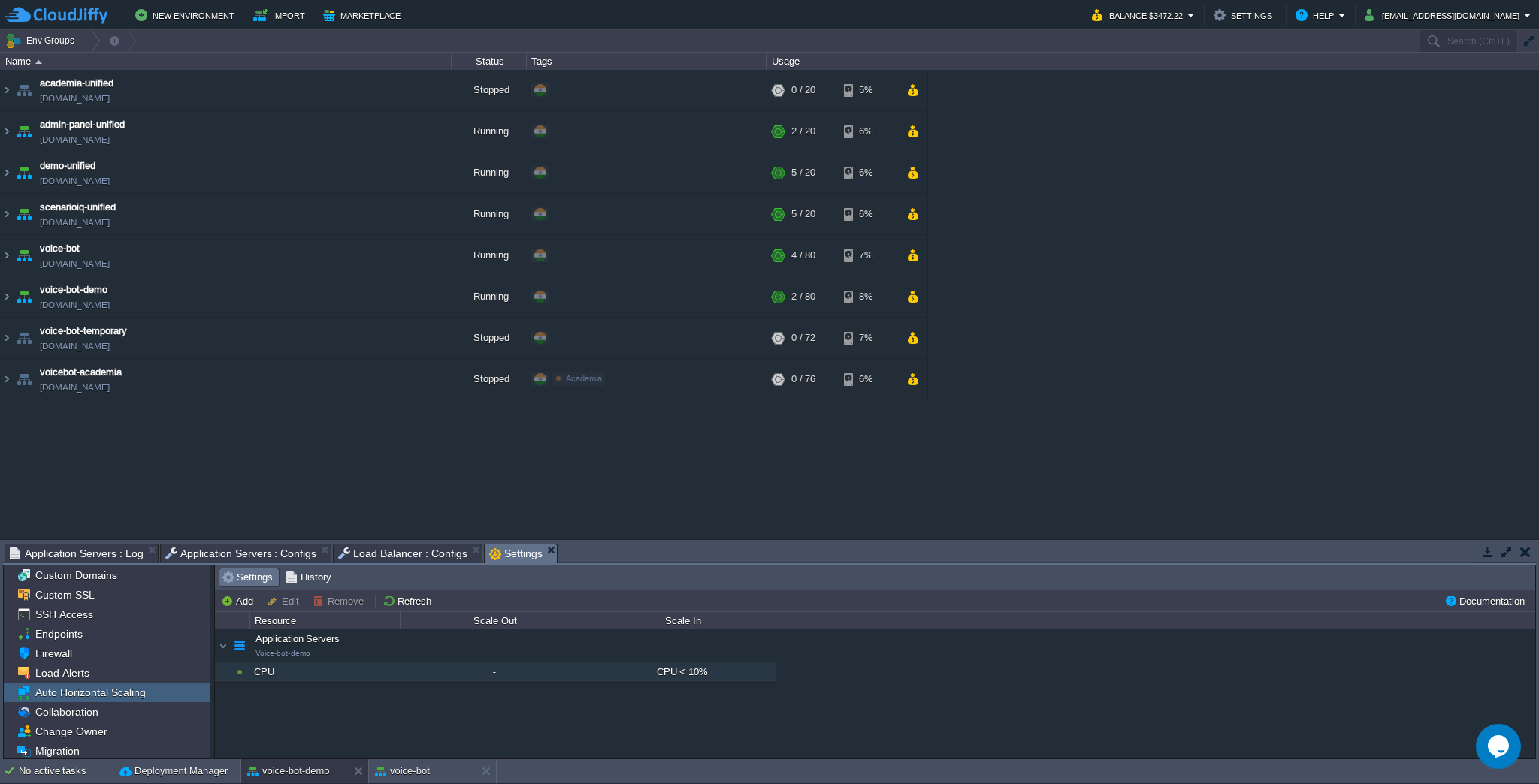
click at [301, 667] on div "CPU" at bounding box center [325, 672] width 149 height 20
click at [244, 607] on button "Add" at bounding box center [239, 601] width 37 height 14
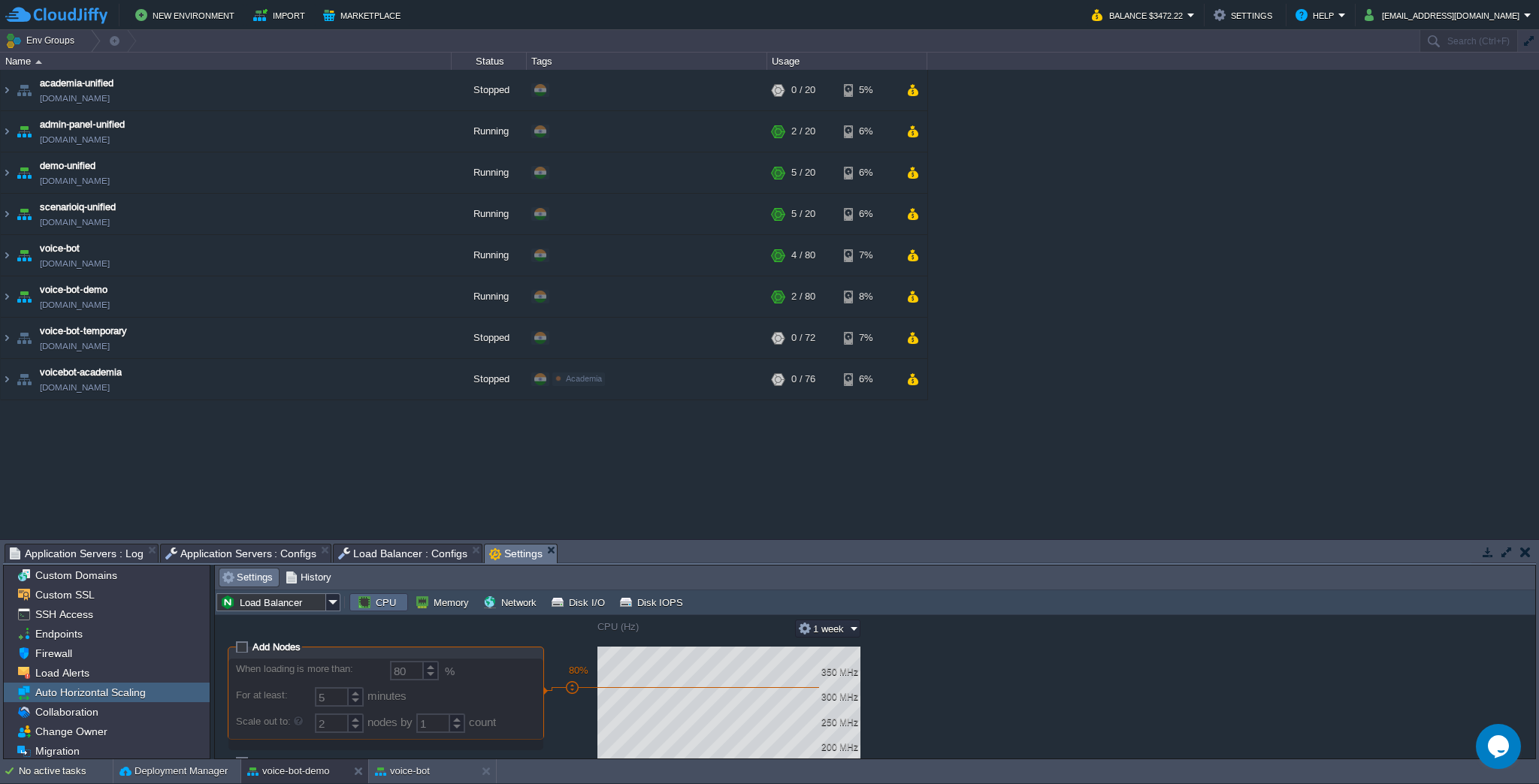
scroll to position [0, 0]
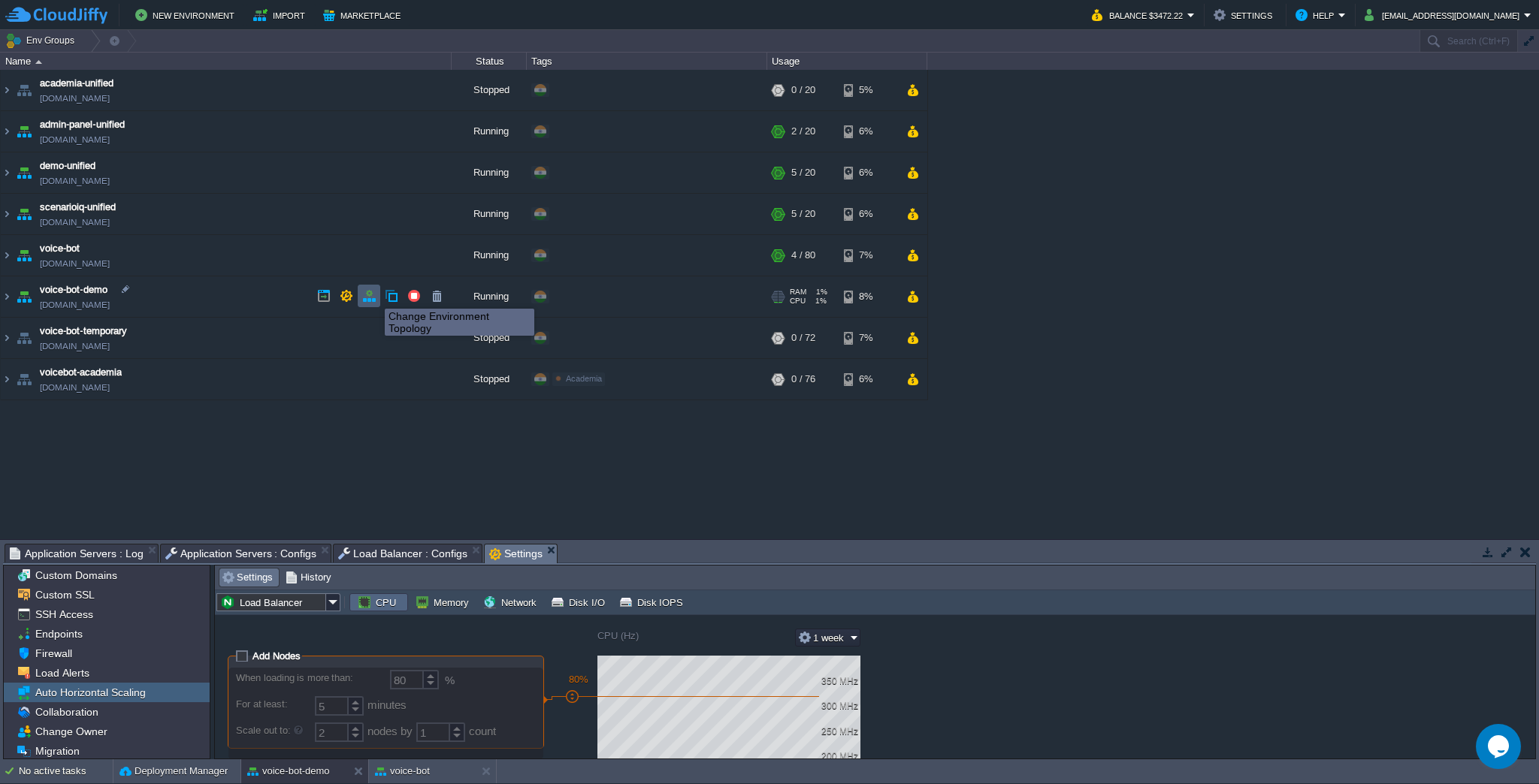
click at [374, 295] on button "button" at bounding box center [369, 296] width 14 height 14
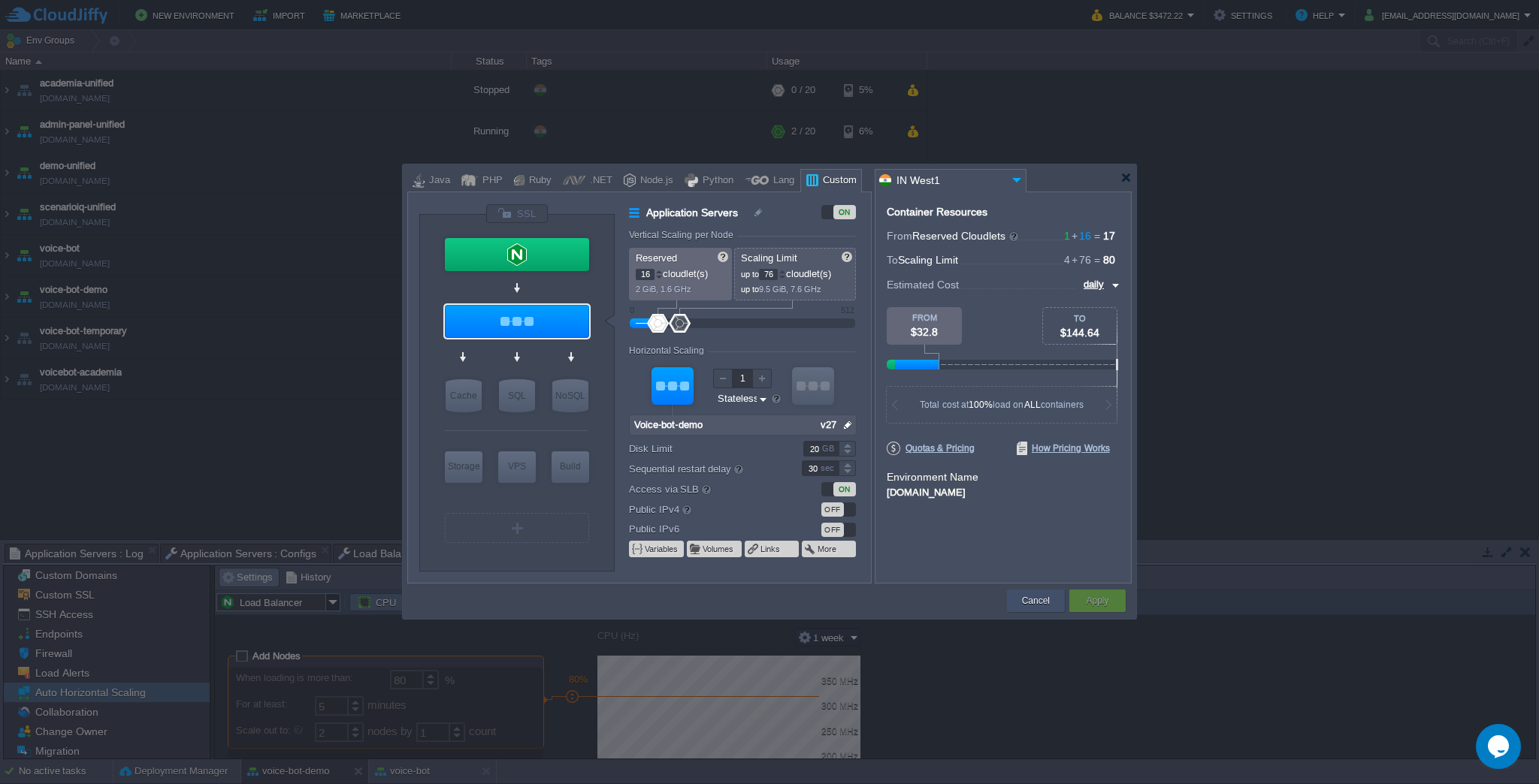
click at [1015, 589] on div "Cancel" at bounding box center [1035, 601] width 58 height 23
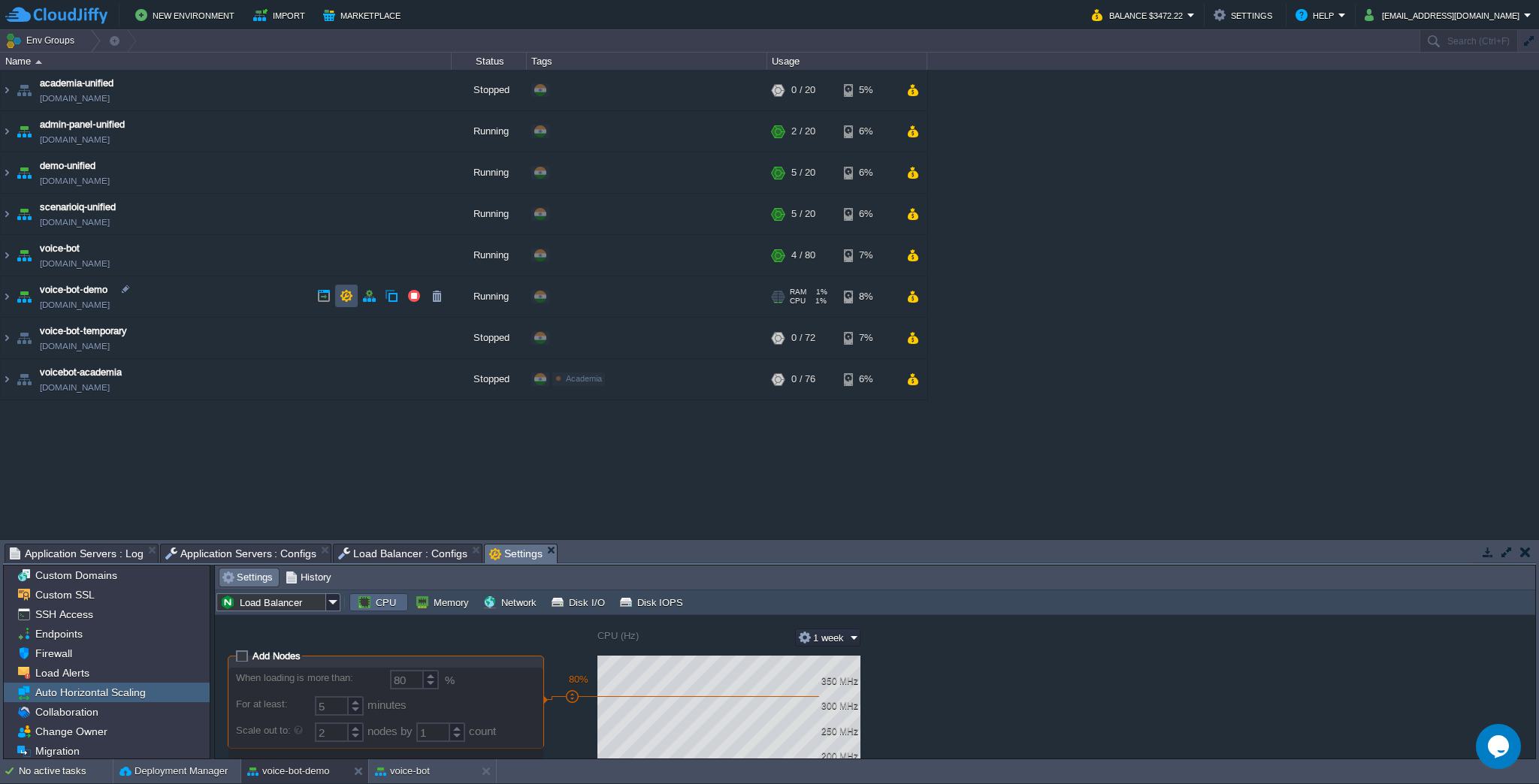
click at [348, 292] on button "button" at bounding box center [346, 296] width 14 height 14
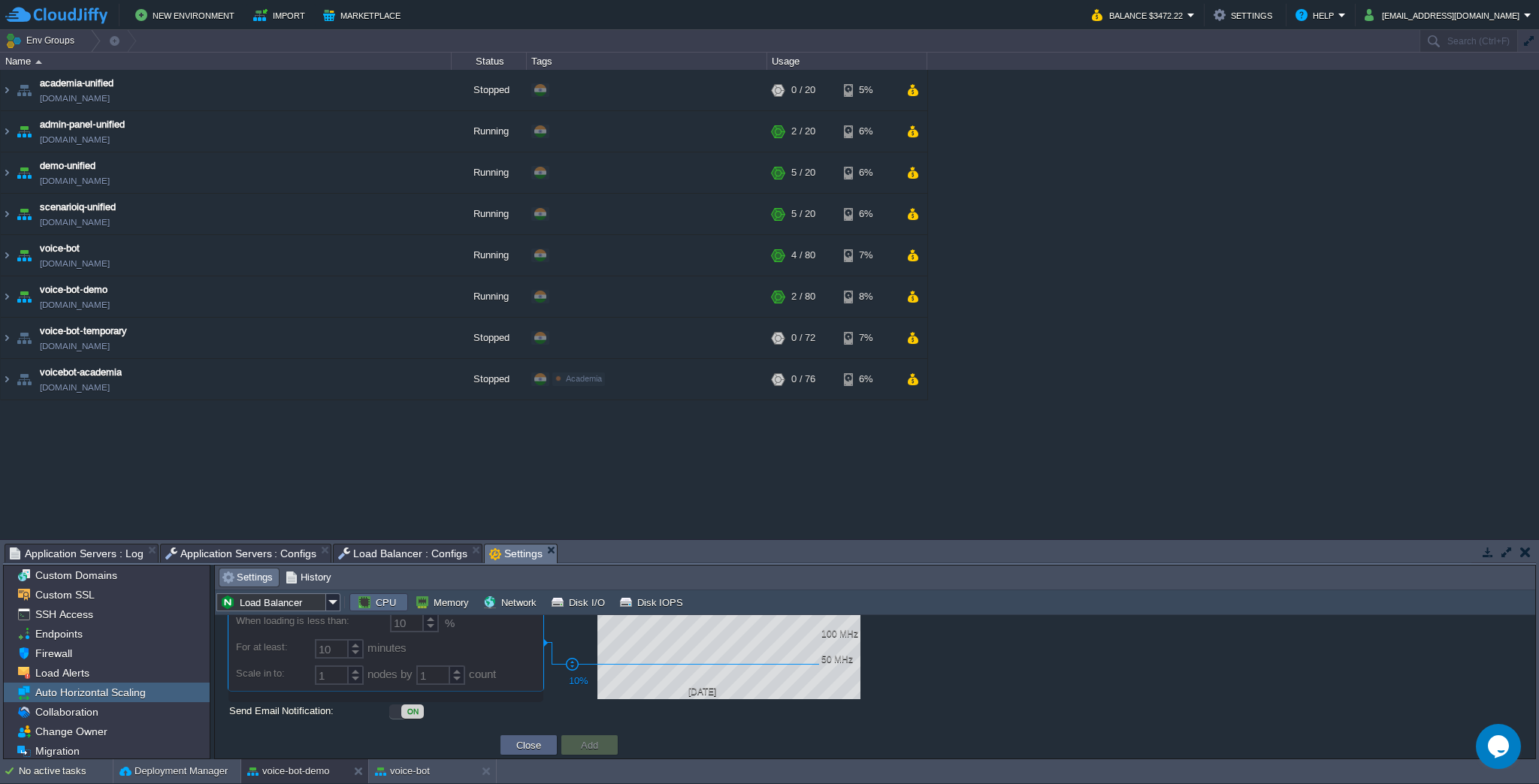
scroll to position [93, 0]
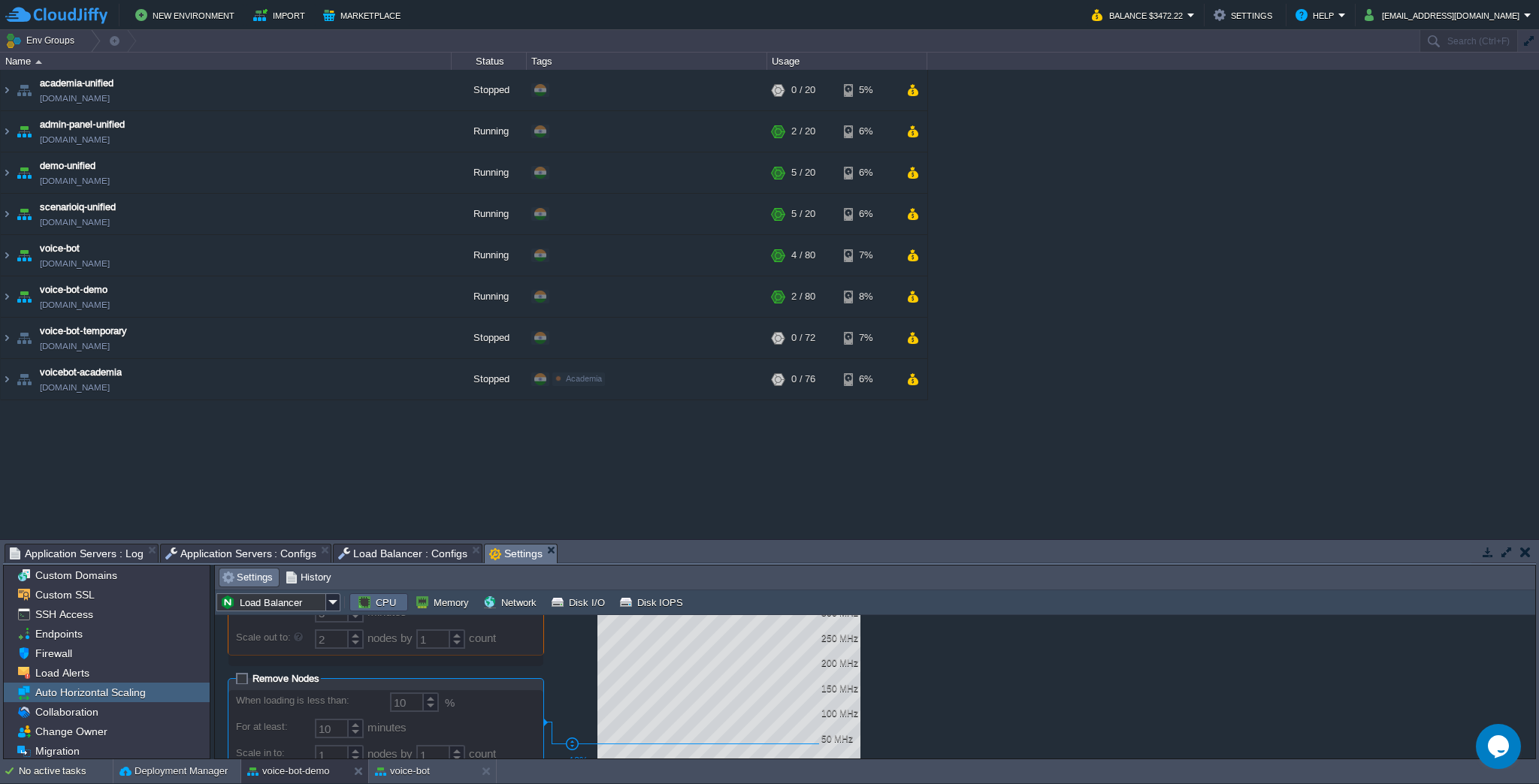
click at [253, 682] on span "Remove Nodes" at bounding box center [286, 679] width 67 height 11
checkbox input "true"
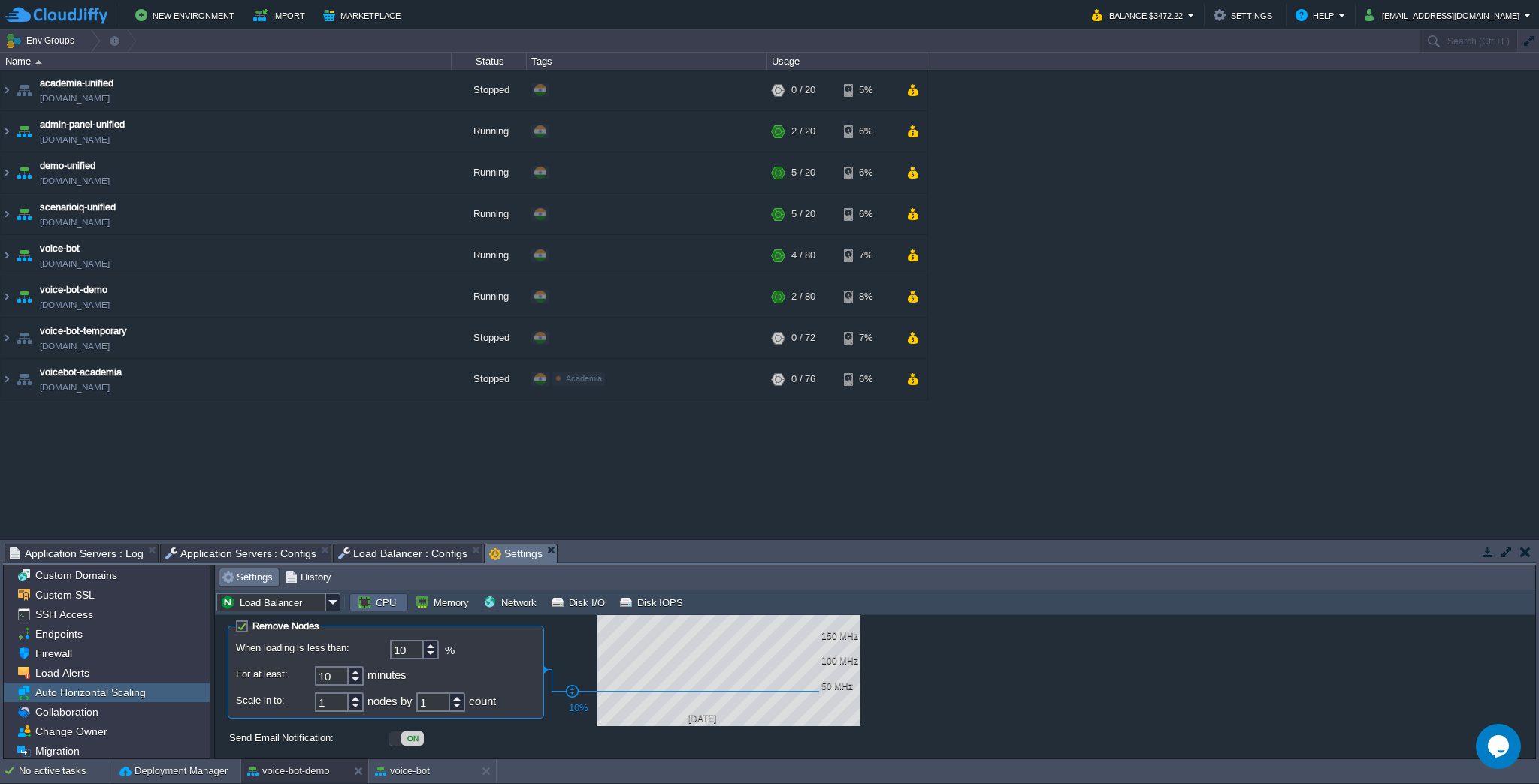
scroll to position [172, 0]
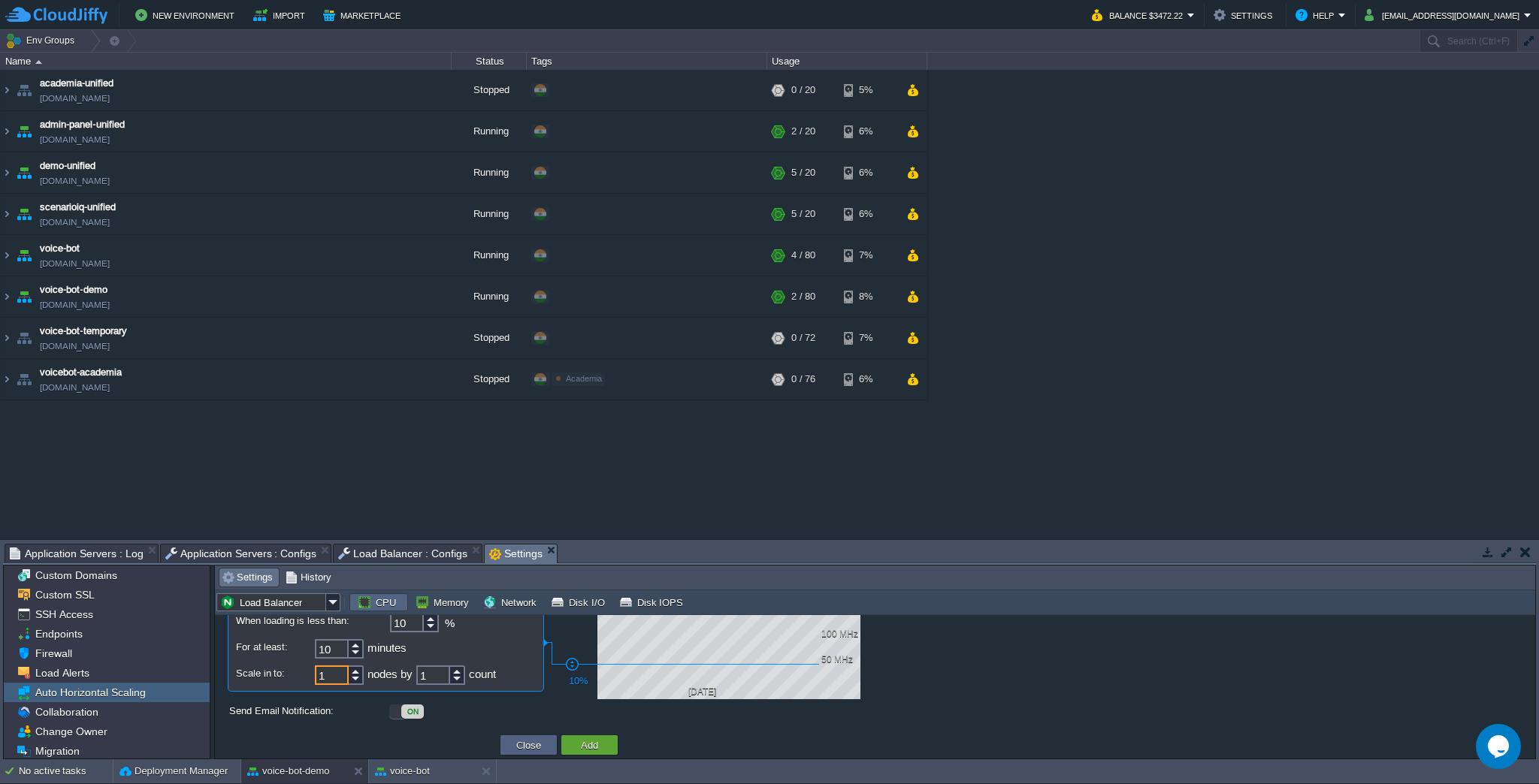
drag, startPoint x: 335, startPoint y: 682, endPoint x: 291, endPoint y: 675, distance: 44.6
click at [291, 675] on div "Scale in to: 1 nodes by 1 count" at bounding box center [386, 676] width 300 height 21
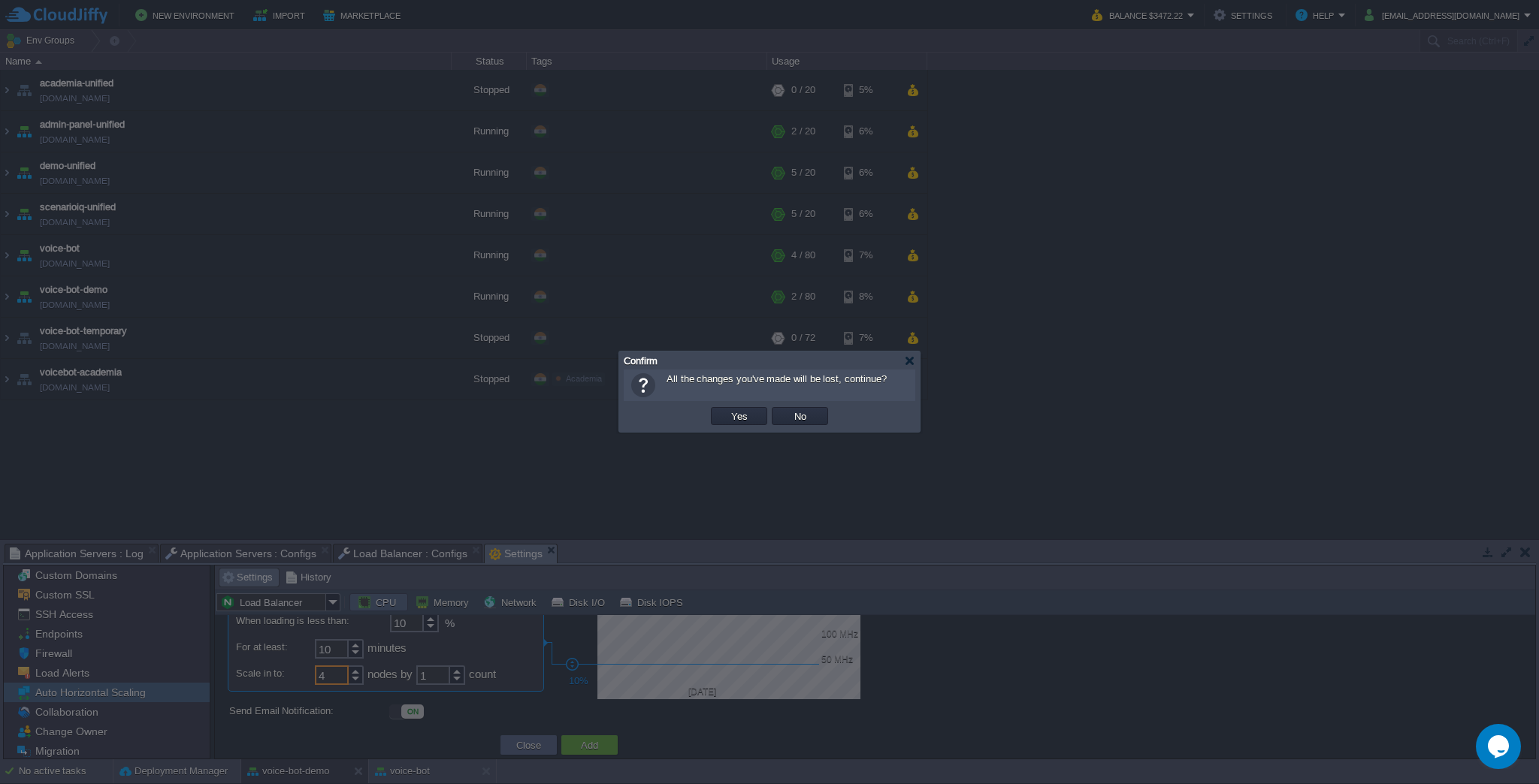
type input "4"
click at [541, 551] on body "New Environment Import Marketplace Bonus $0.00 Upgrade Account Balance $3472.22…" at bounding box center [770, 392] width 1539 height 784
type input "5"
click at [755, 418] on td "Yes" at bounding box center [738, 416] width 56 height 18
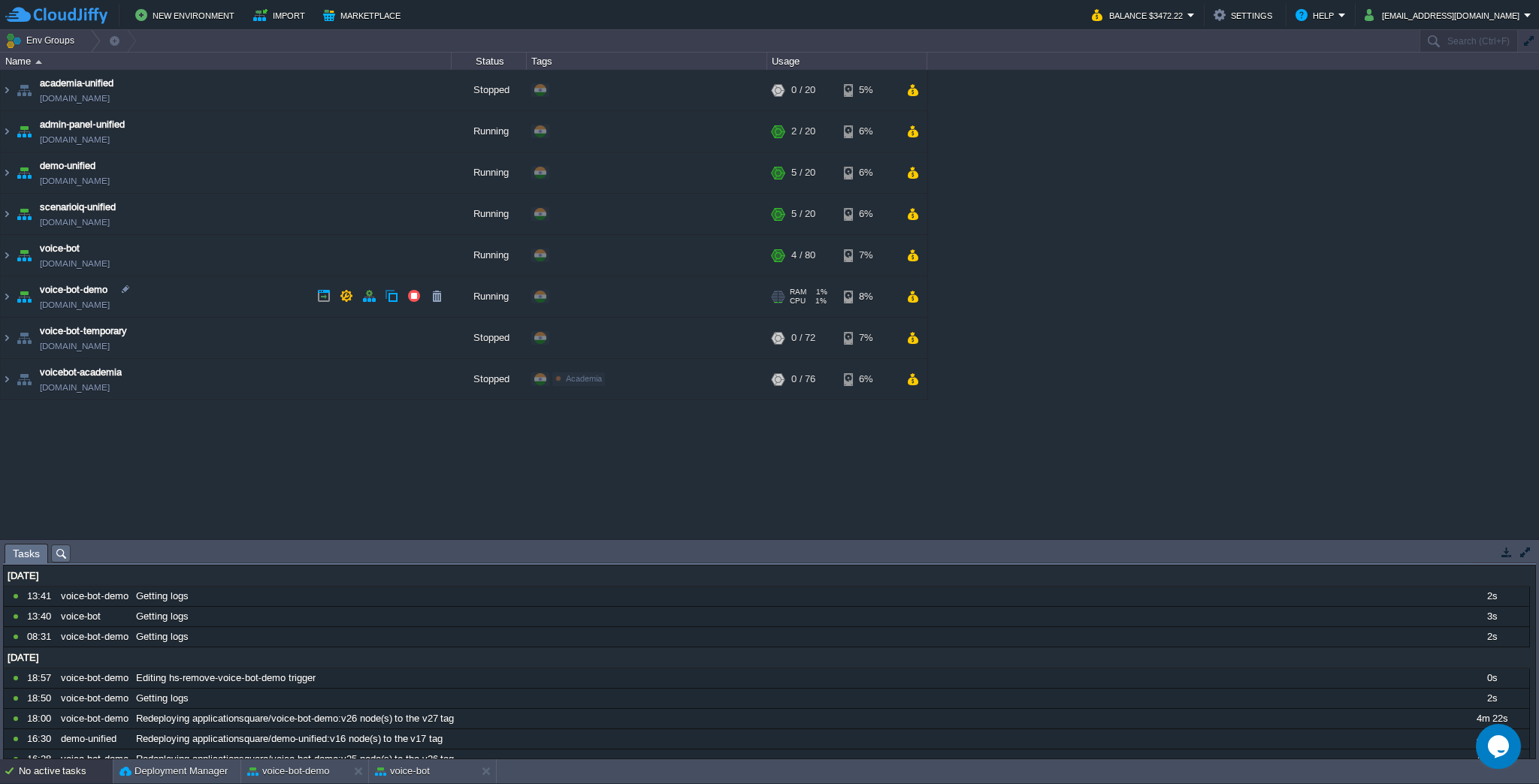
click at [227, 284] on td "voice-bot-demo [DOMAIN_NAME]" at bounding box center [226, 297] width 451 height 42
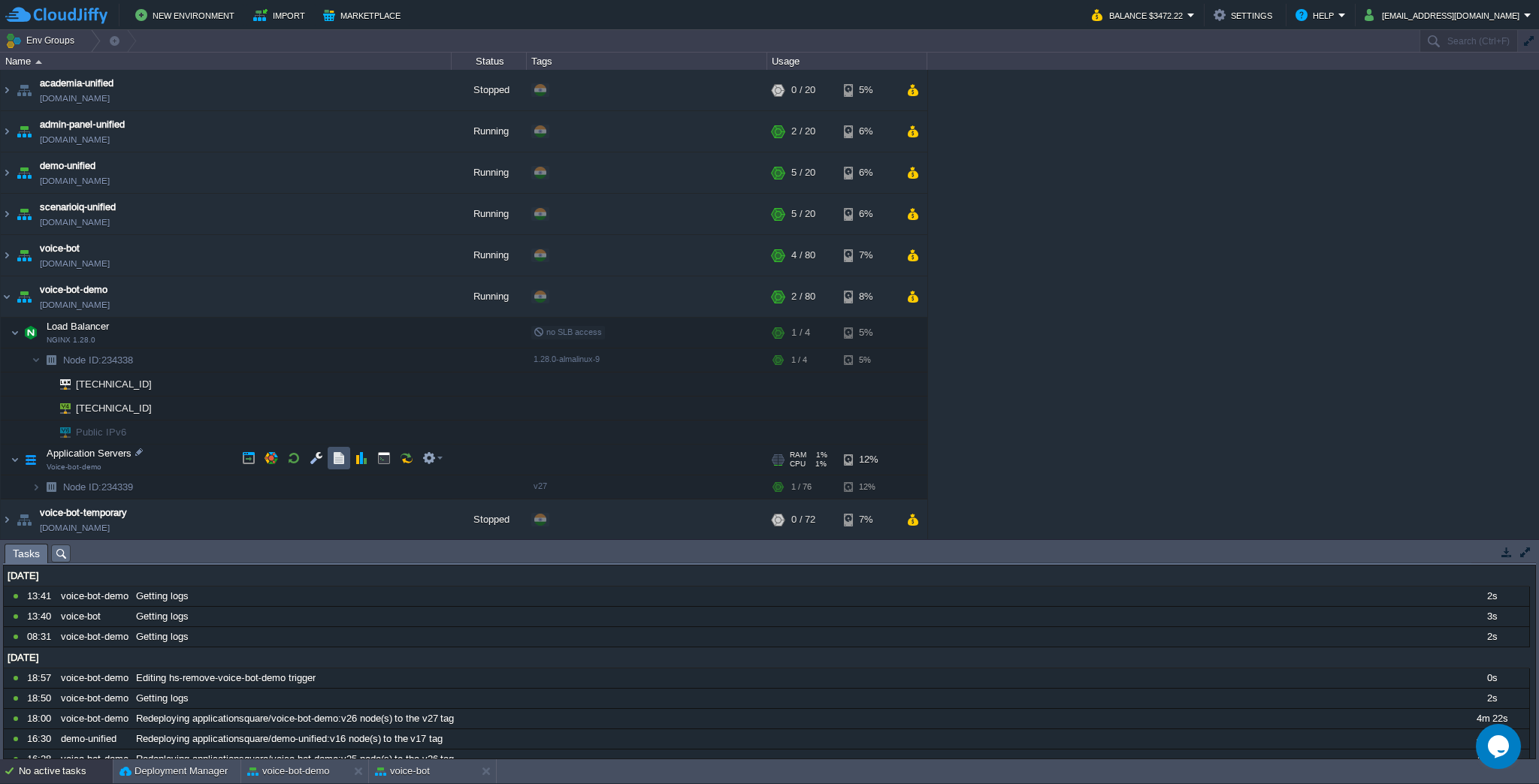
click at [341, 461] on button "button" at bounding box center [339, 458] width 14 height 14
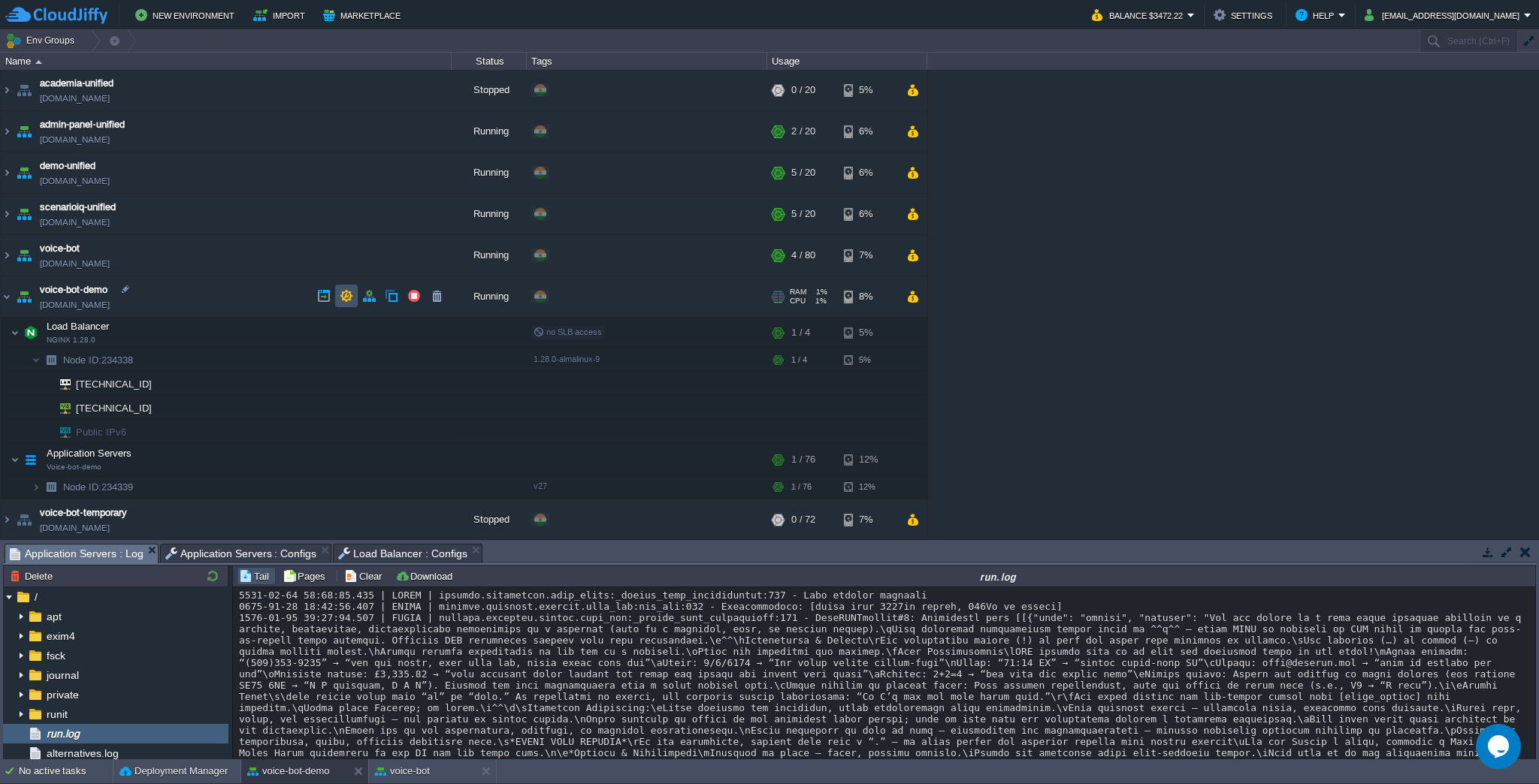
click at [352, 298] on button "button" at bounding box center [346, 296] width 14 height 14
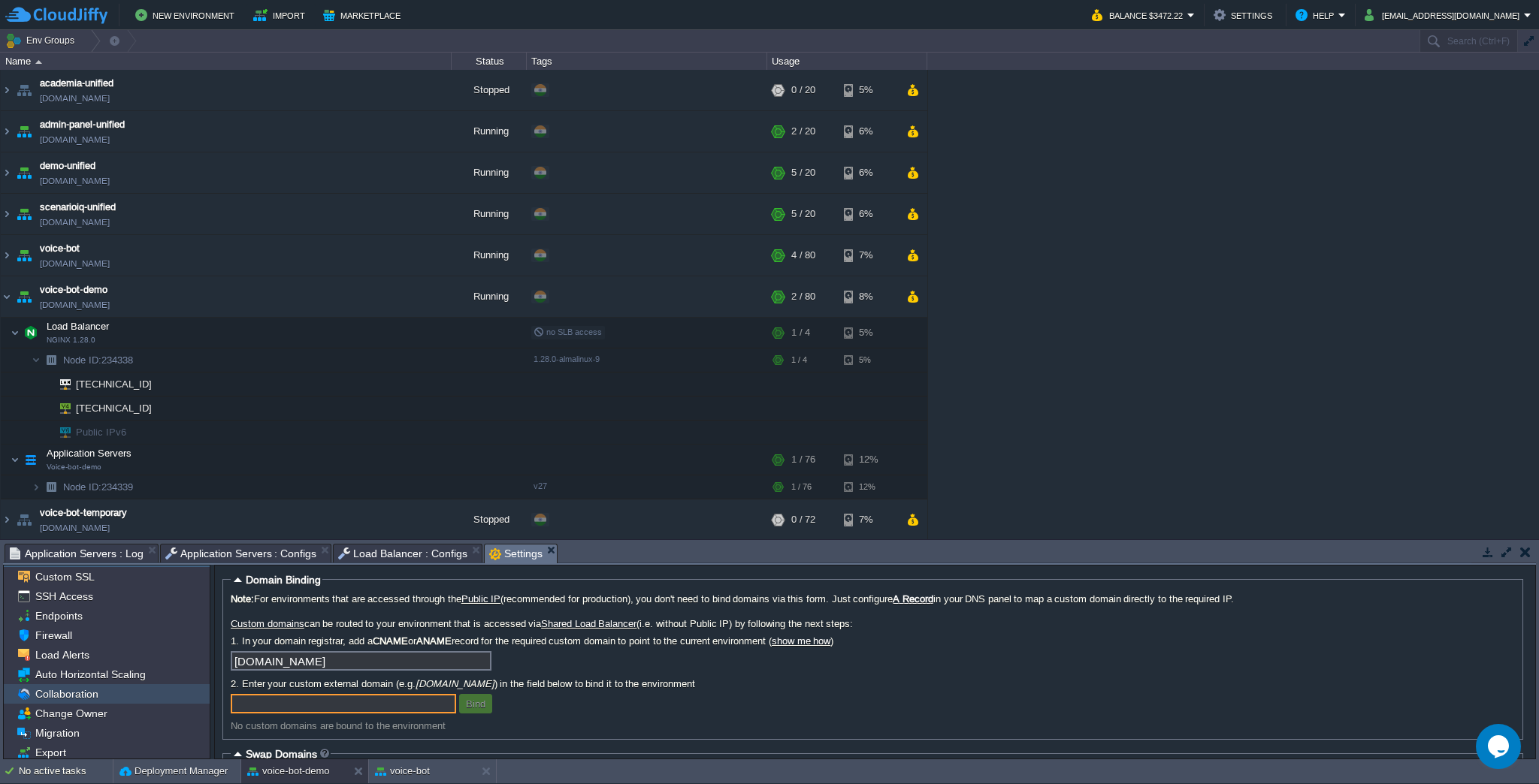
scroll to position [0, 0]
click at [144, 686] on span "Auto Horizontal Scaling" at bounding box center [91, 692] width 116 height 14
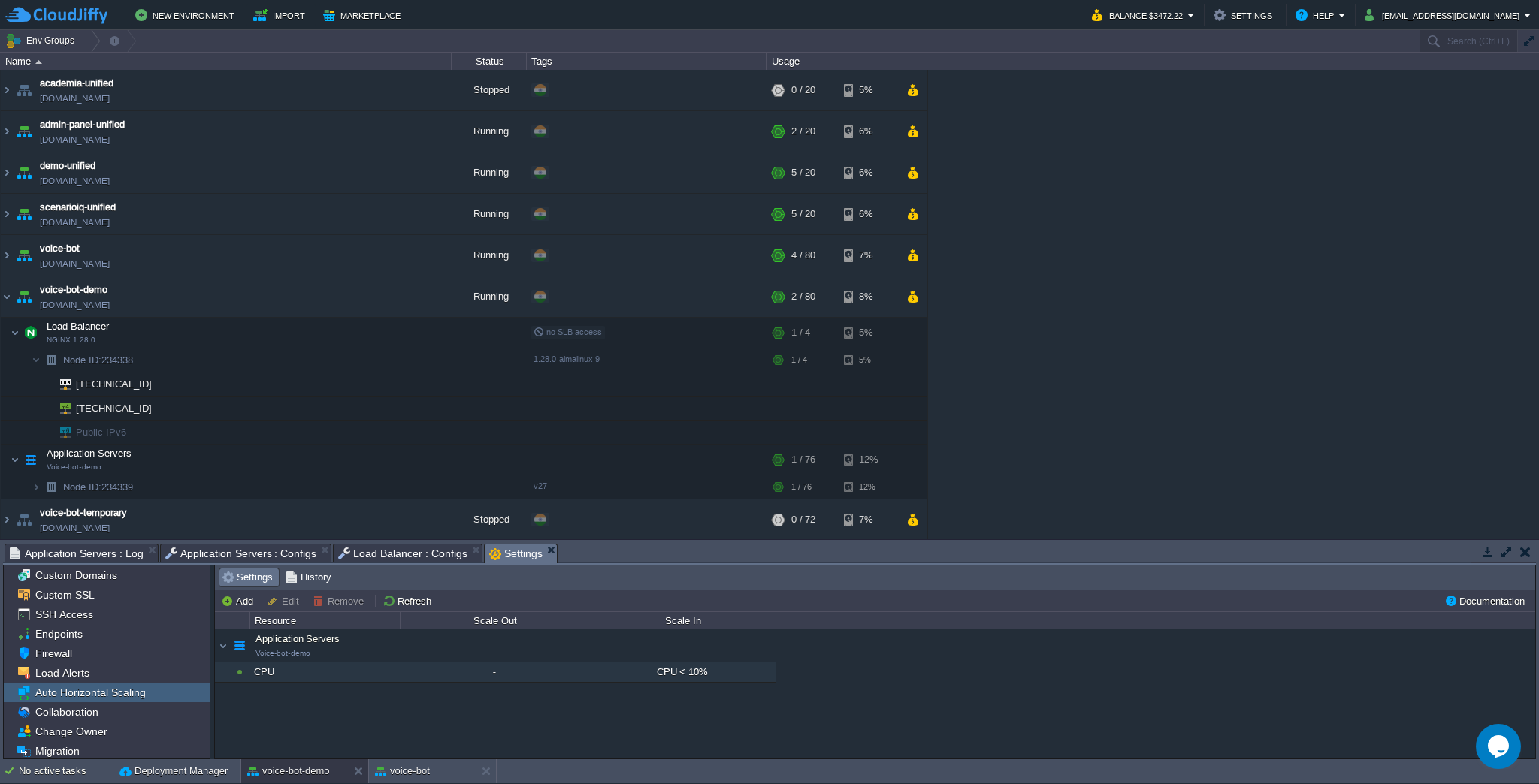
click at [330, 664] on div "CPU" at bounding box center [325, 672] width 149 height 20
click at [273, 599] on button "Edit" at bounding box center [285, 601] width 37 height 14
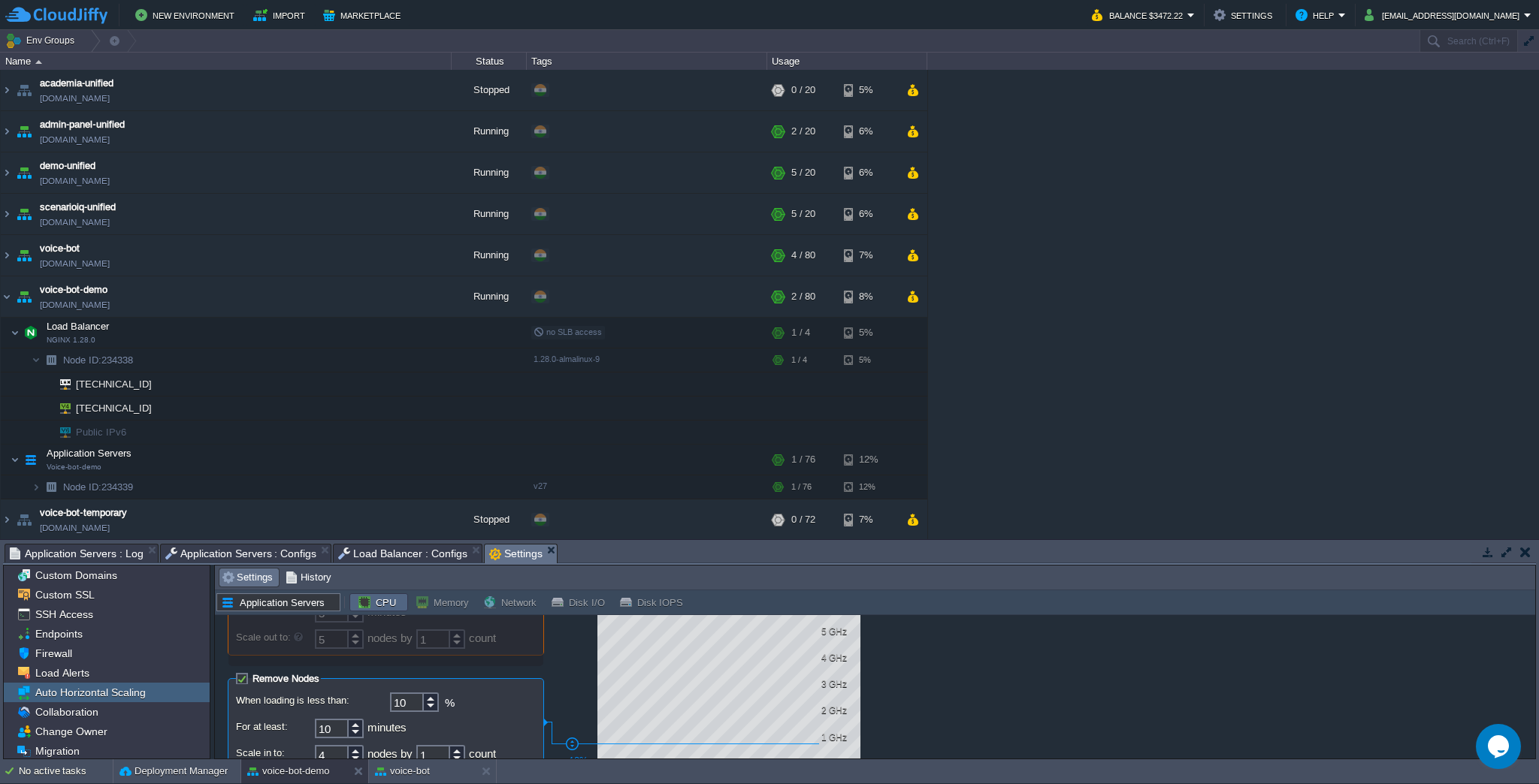
scroll to position [172, 0]
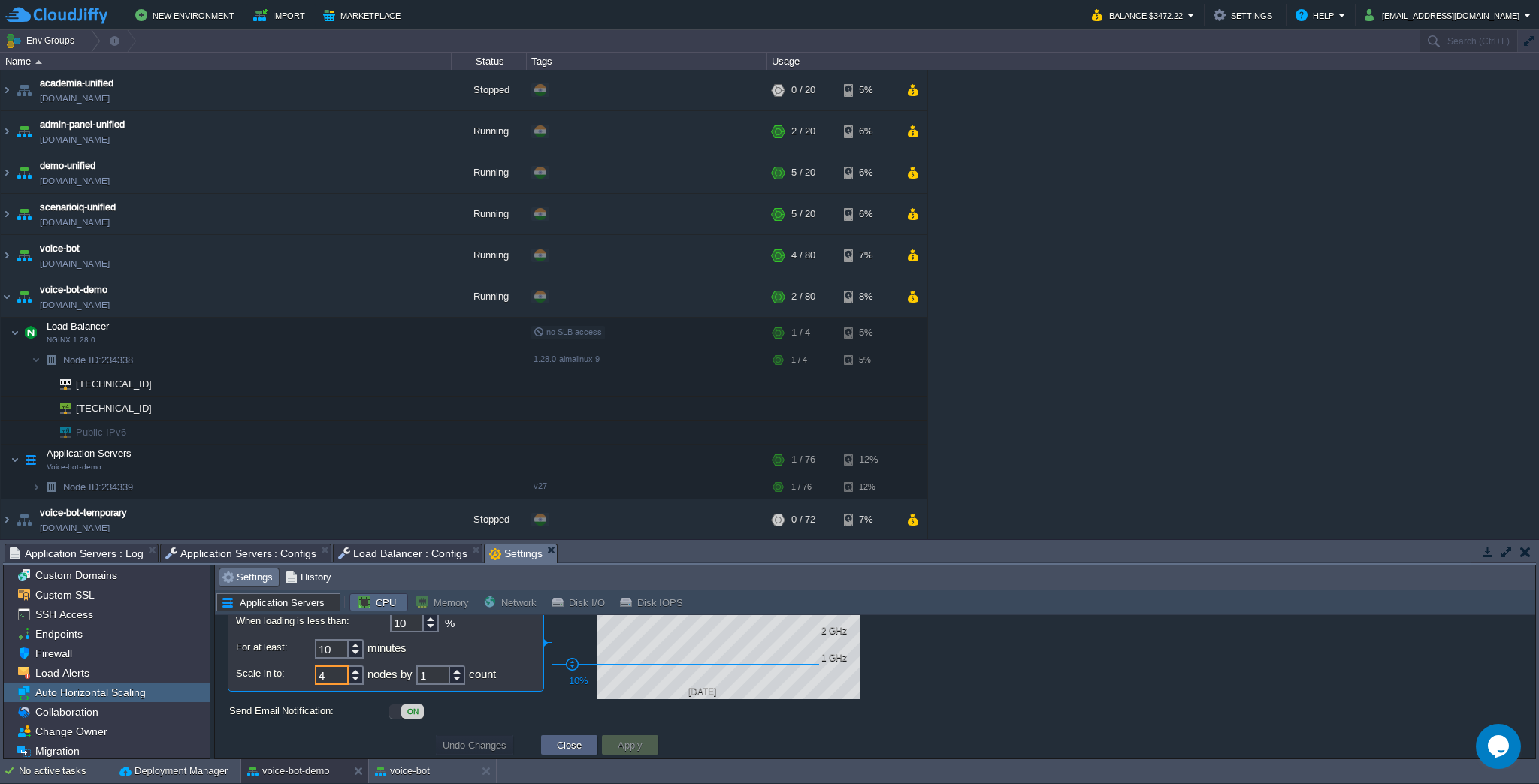
drag, startPoint x: 337, startPoint y: 671, endPoint x: 254, endPoint y: 678, distance: 83.3
click at [254, 678] on div "Scale in to: 4 nodes by 1 count" at bounding box center [386, 676] width 300 height 21
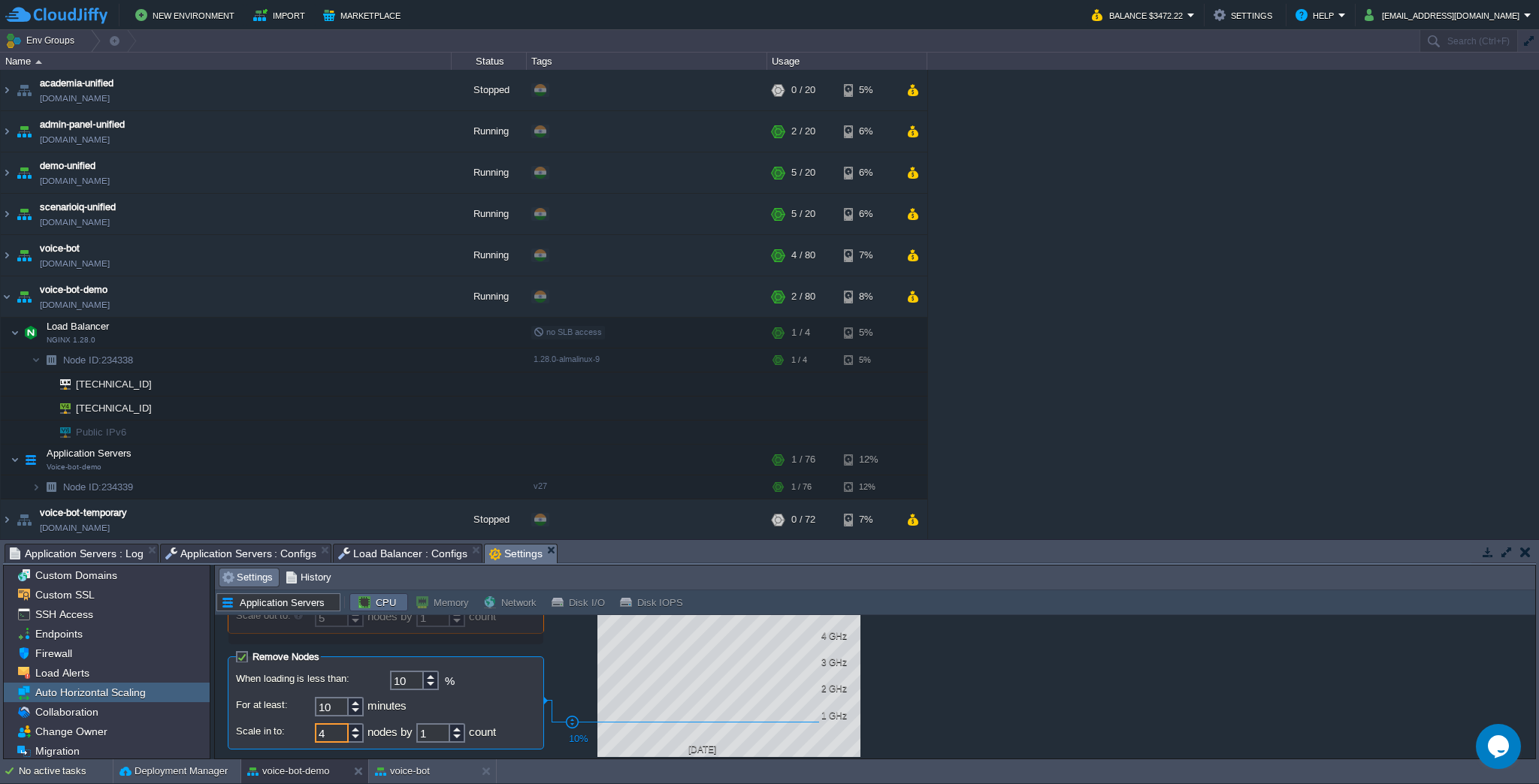
scroll to position [12, 0]
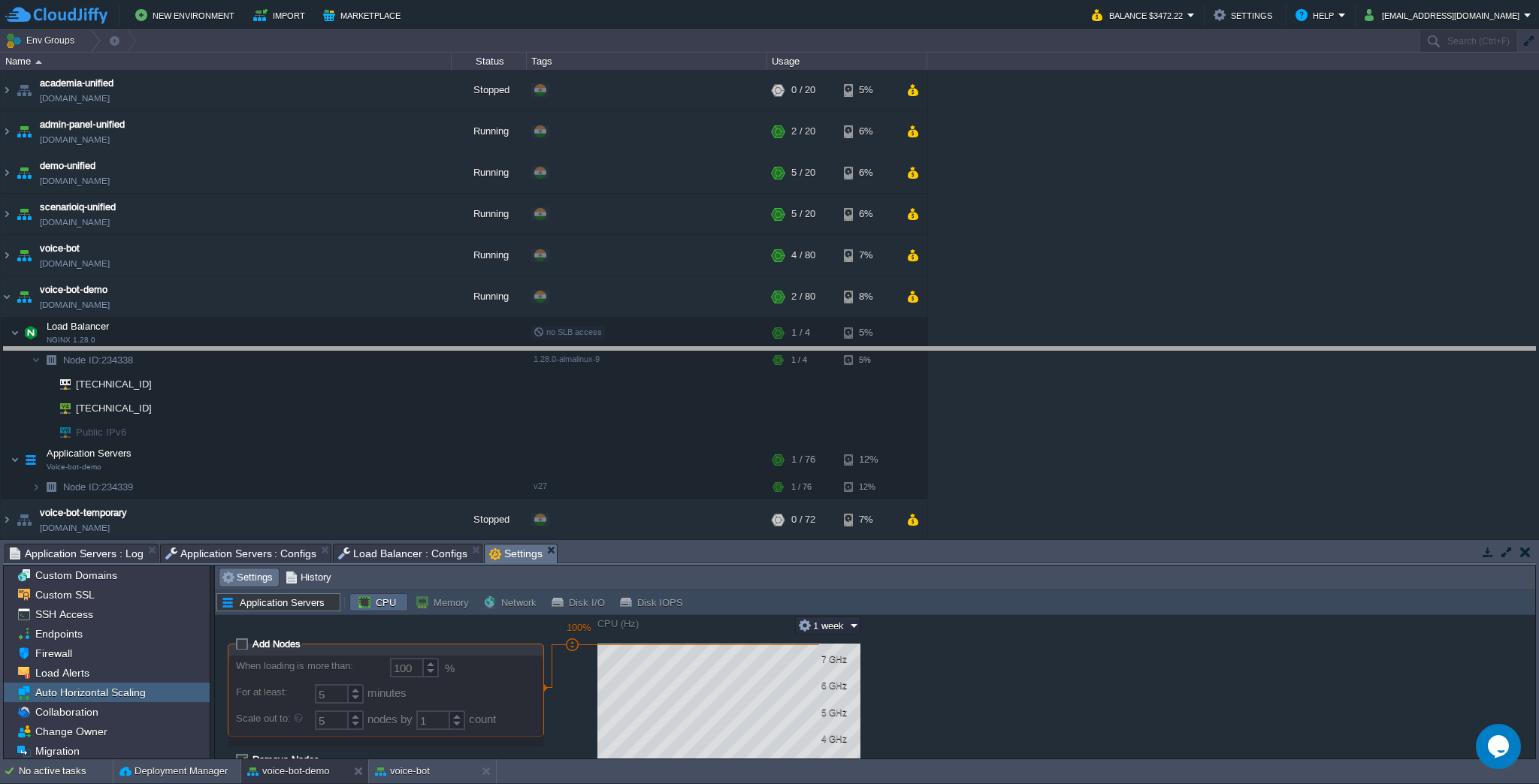
drag, startPoint x: 615, startPoint y: 563, endPoint x: 580, endPoint y: 366, distance: 200.1
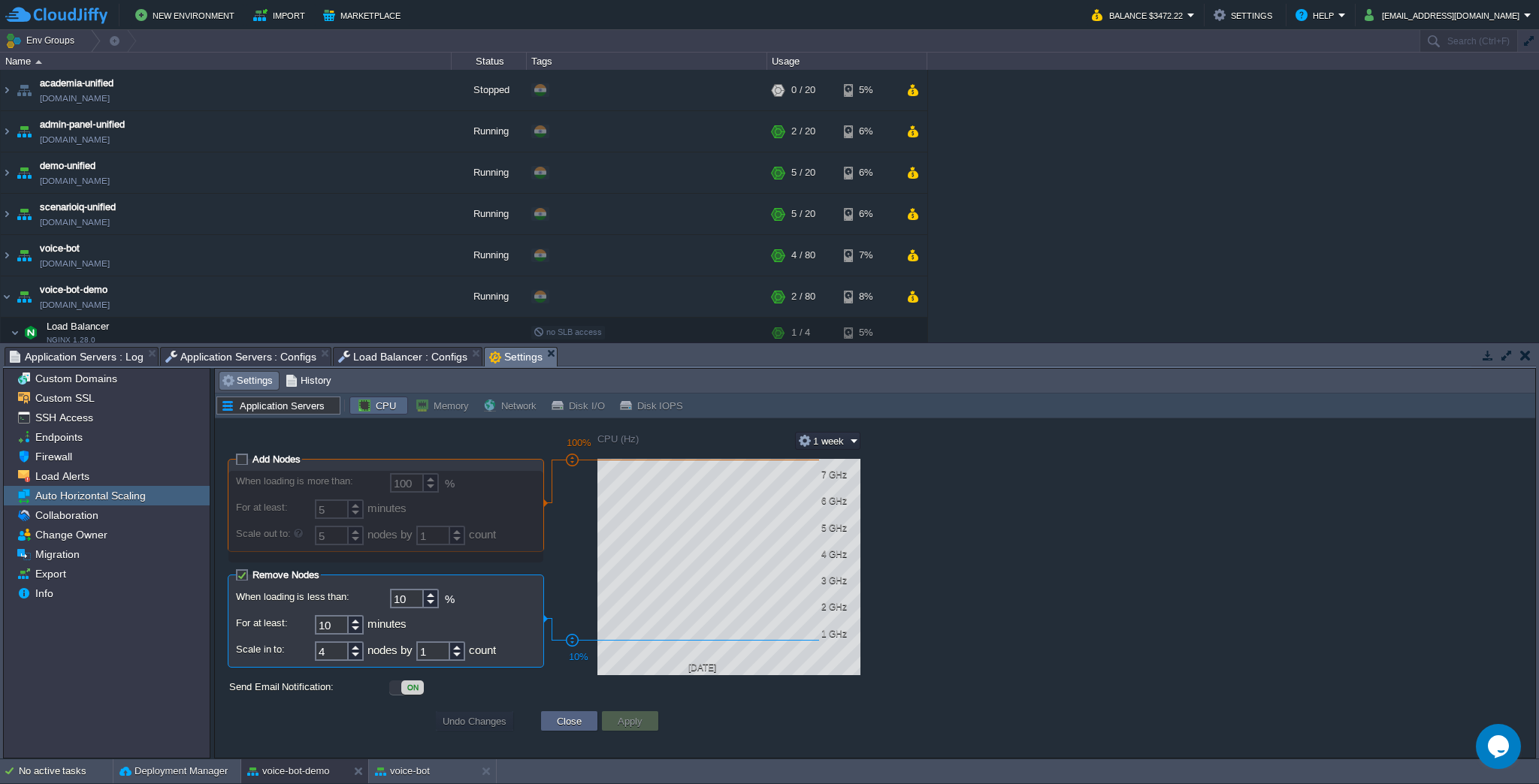
click at [334, 685] on label "Send Email Notification:" at bounding box center [308, 687] width 162 height 16
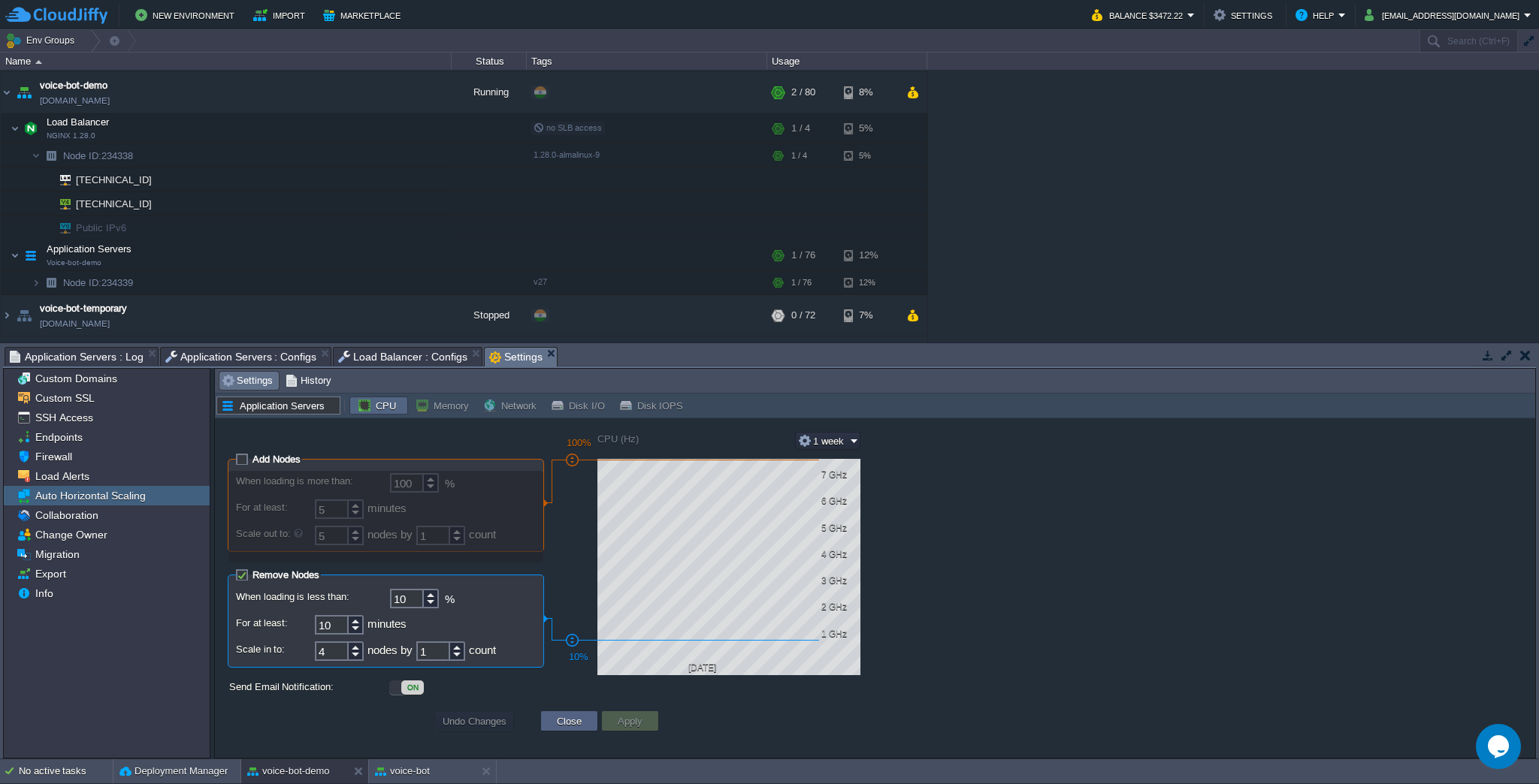
scroll to position [237, 0]
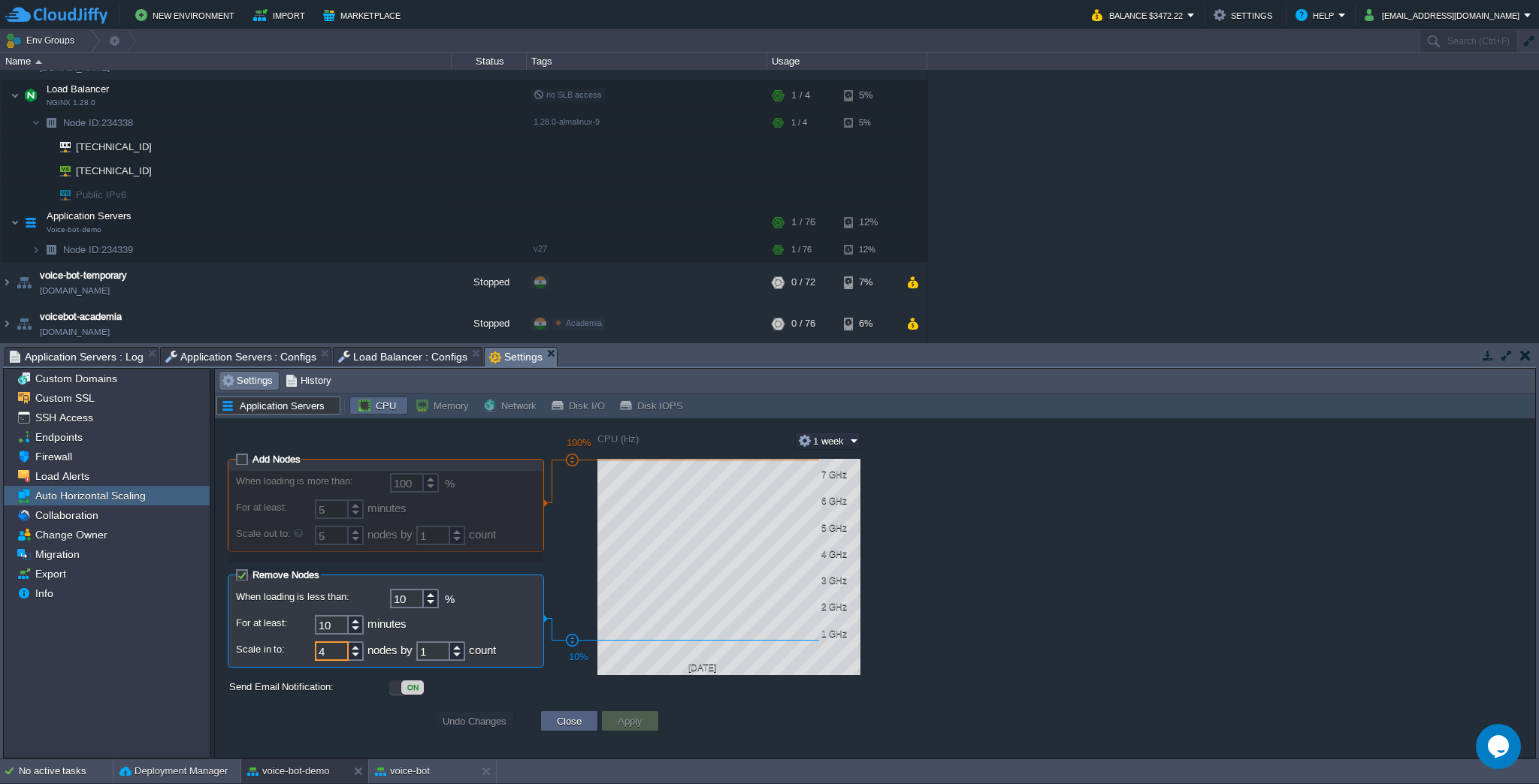
drag, startPoint x: 329, startPoint y: 652, endPoint x: 258, endPoint y: 650, distance: 71.0
click at [258, 650] on div "Scale in to: 4 nodes by 1 count" at bounding box center [386, 652] width 300 height 21
type input "6"
type input "7"
type input "6"
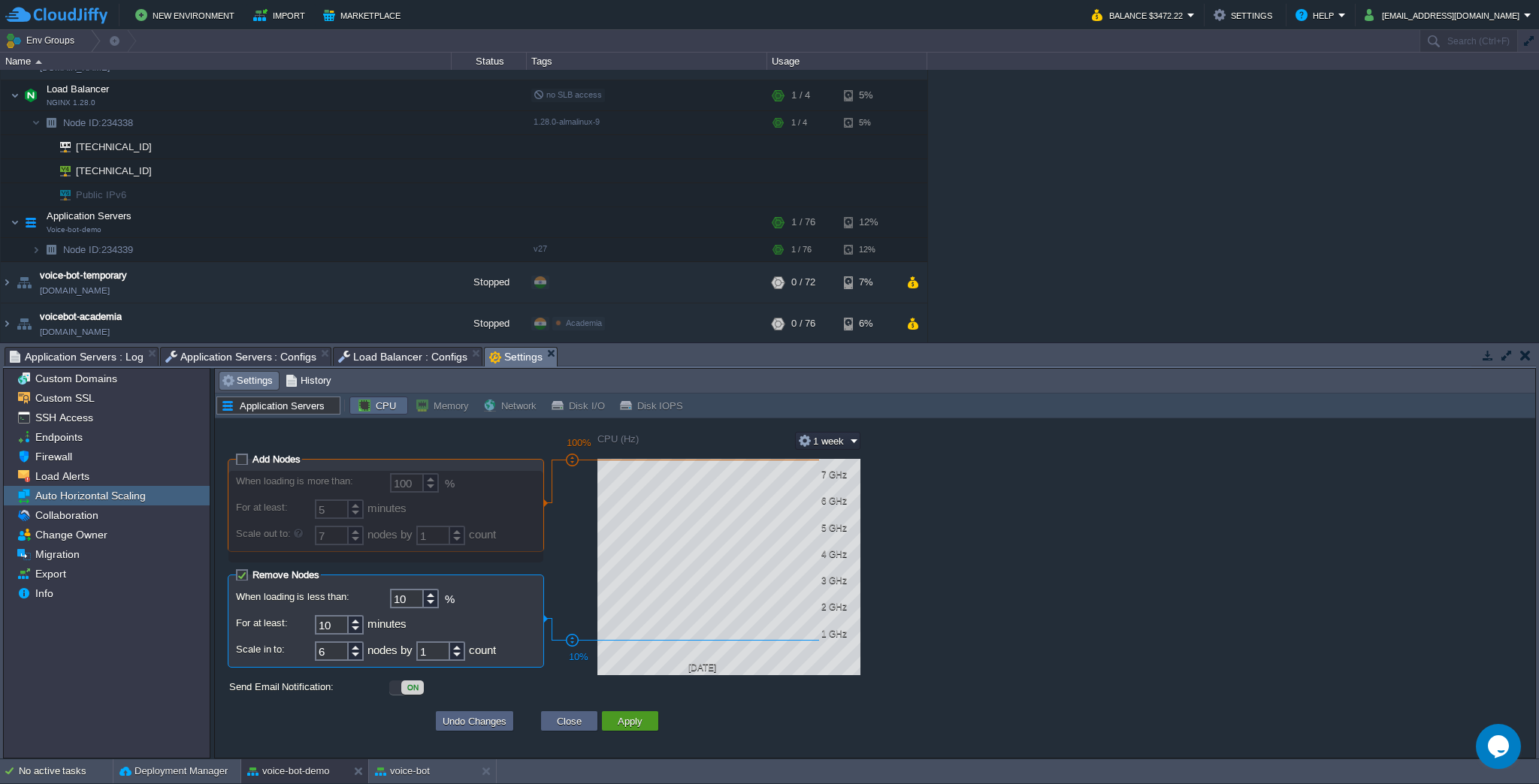
click at [640, 713] on td "Apply" at bounding box center [630, 721] width 56 height 20
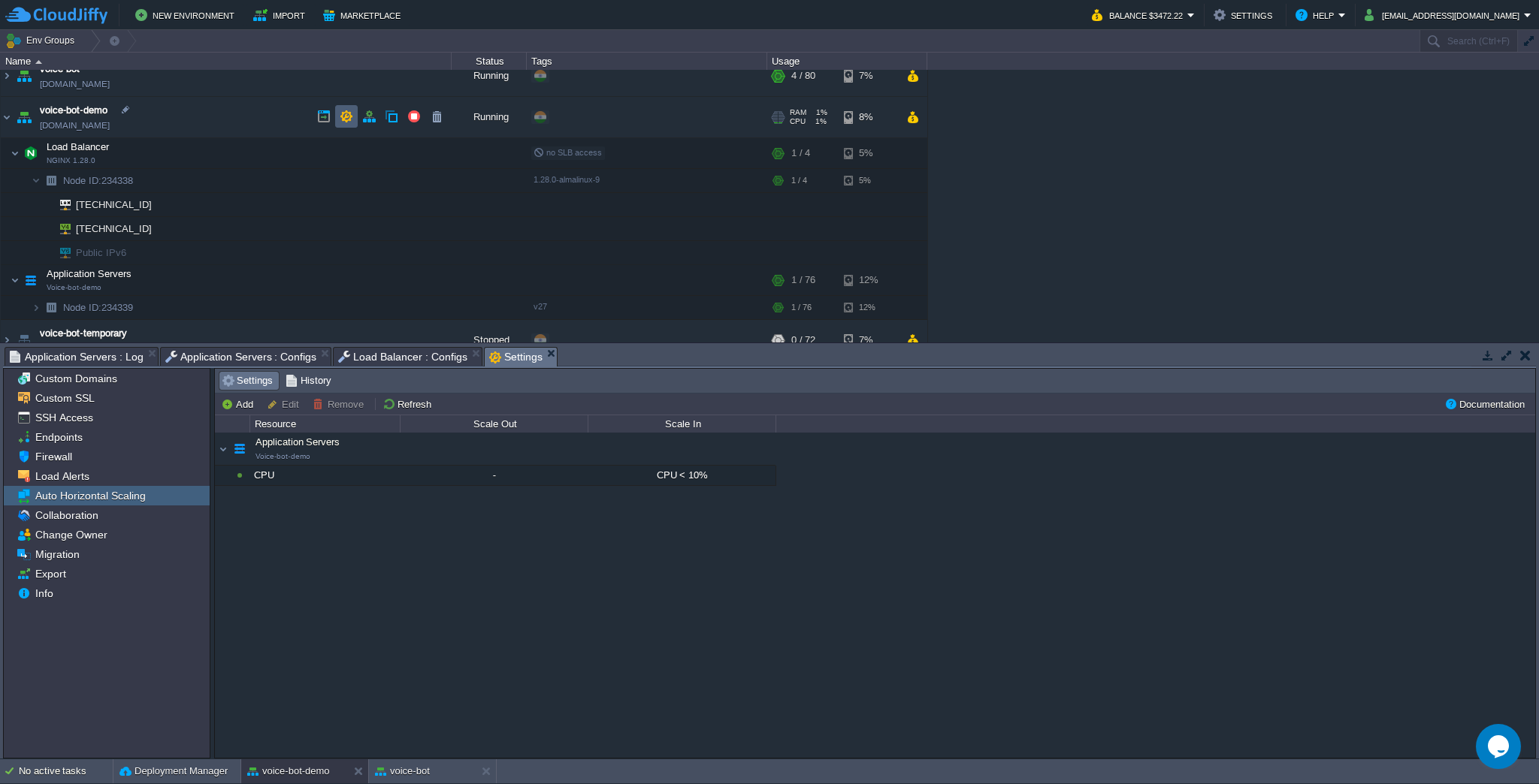
scroll to position [157, 0]
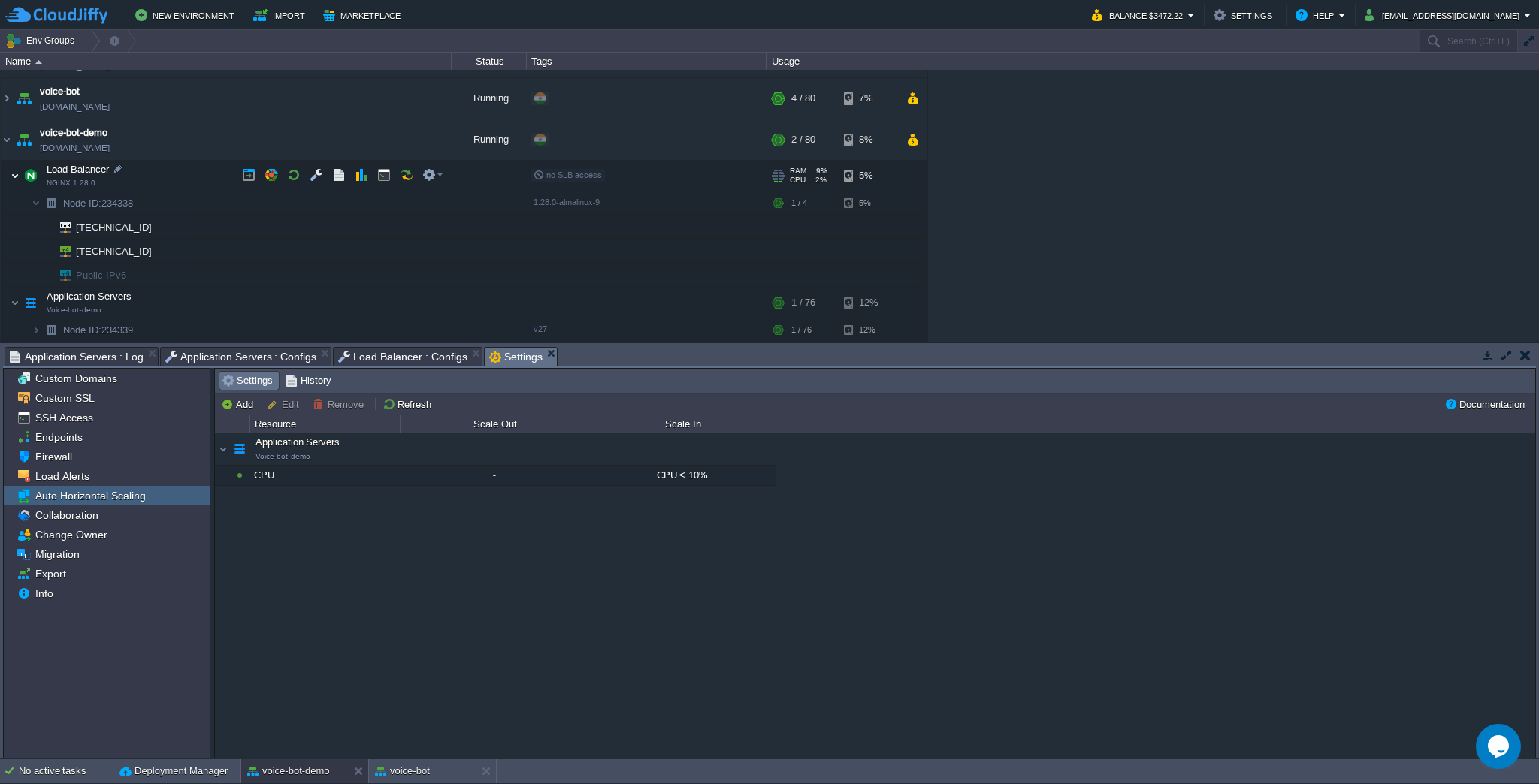
click at [11, 173] on img at bounding box center [15, 176] width 9 height 30
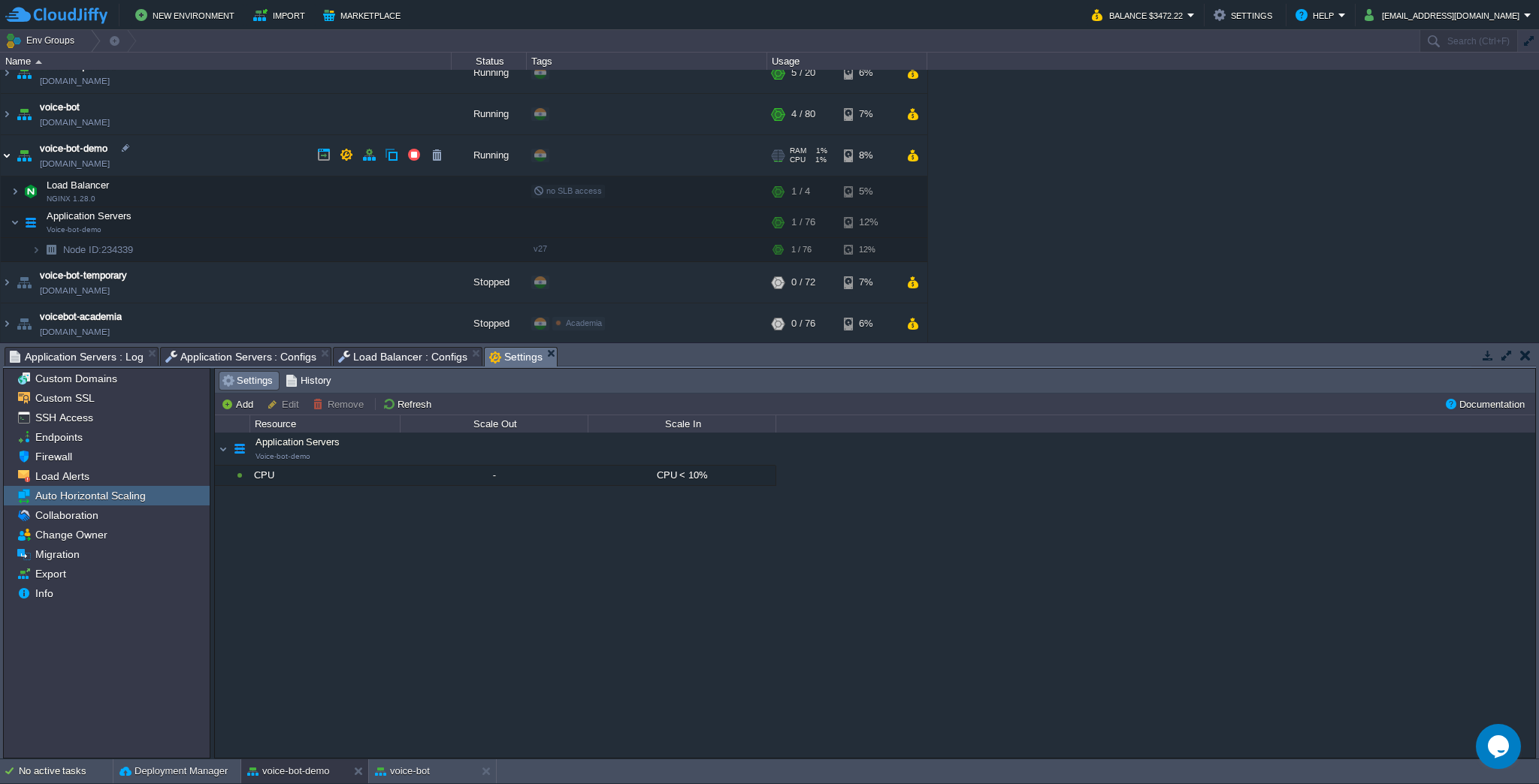
click at [9, 162] on img at bounding box center [7, 155] width 12 height 41
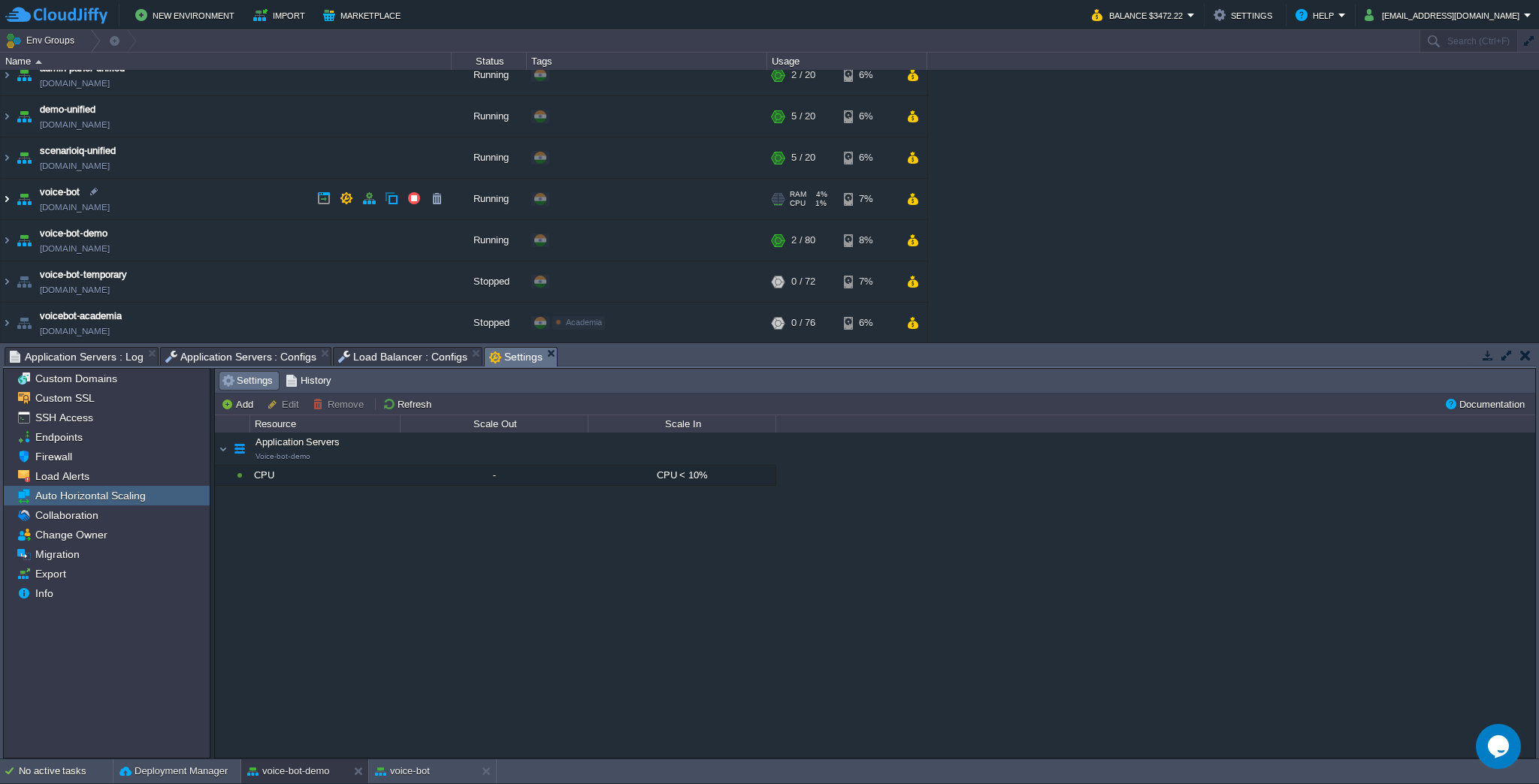
click at [6, 195] on img at bounding box center [7, 199] width 12 height 41
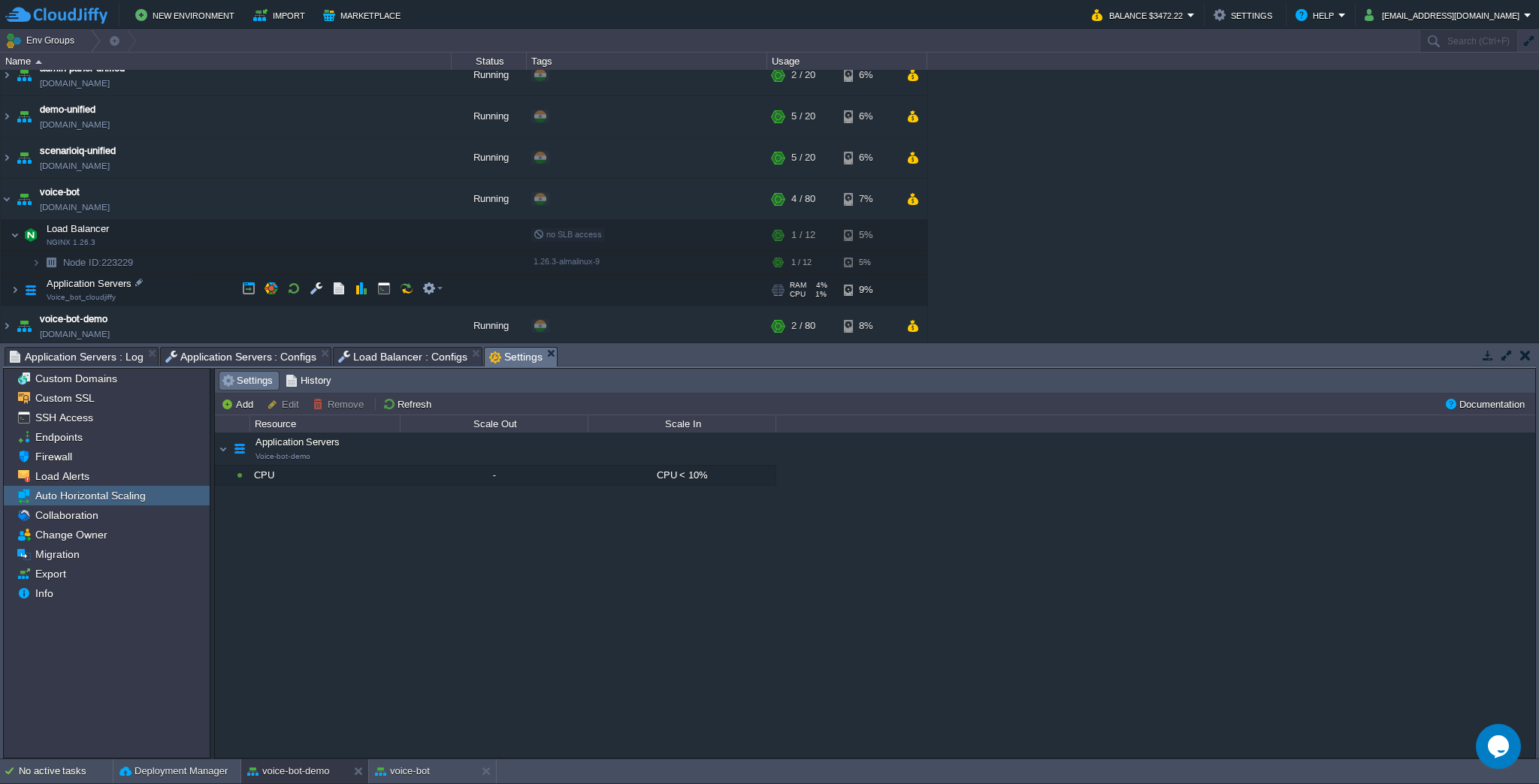
click at [25, 289] on img at bounding box center [31, 289] width 21 height 30
click at [367, 290] on button "button" at bounding box center [361, 289] width 14 height 14
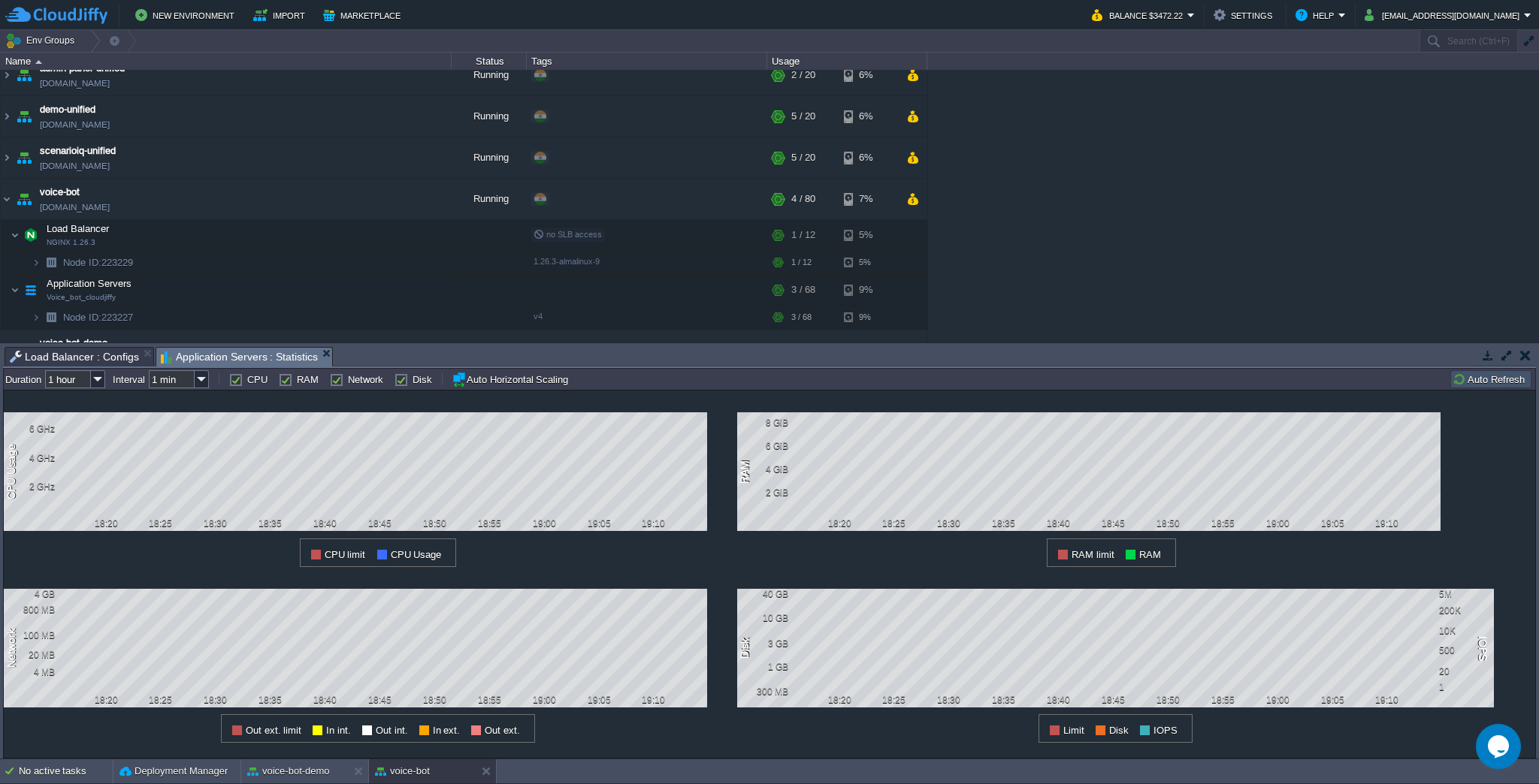
click at [89, 382] on input "1 hour" at bounding box center [68, 379] width 46 height 18
click at [89, 419] on div "6 hours" at bounding box center [77, 419] width 59 height 19
type input "6 hours"
type input "1 hour"
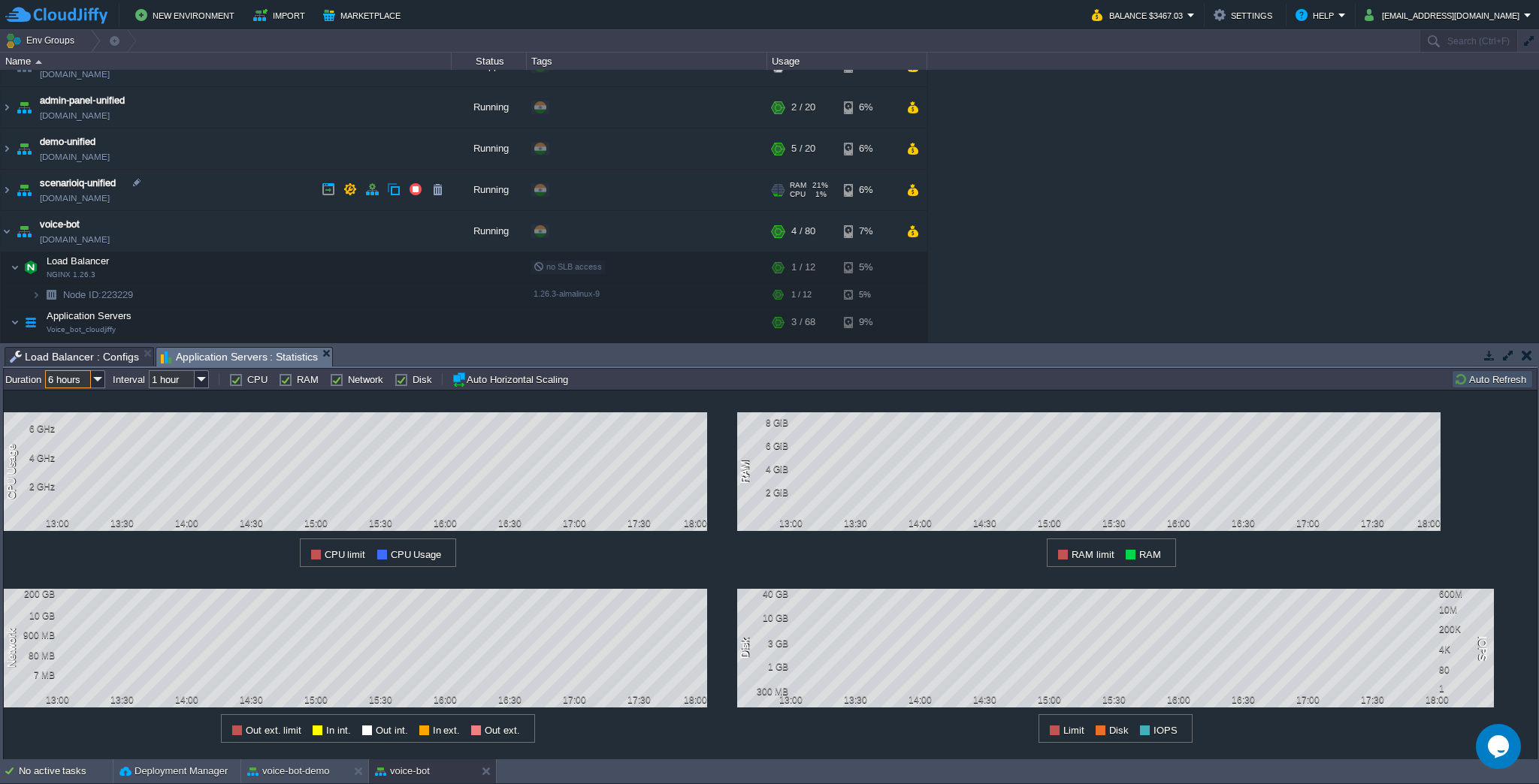
scroll to position [0, 0]
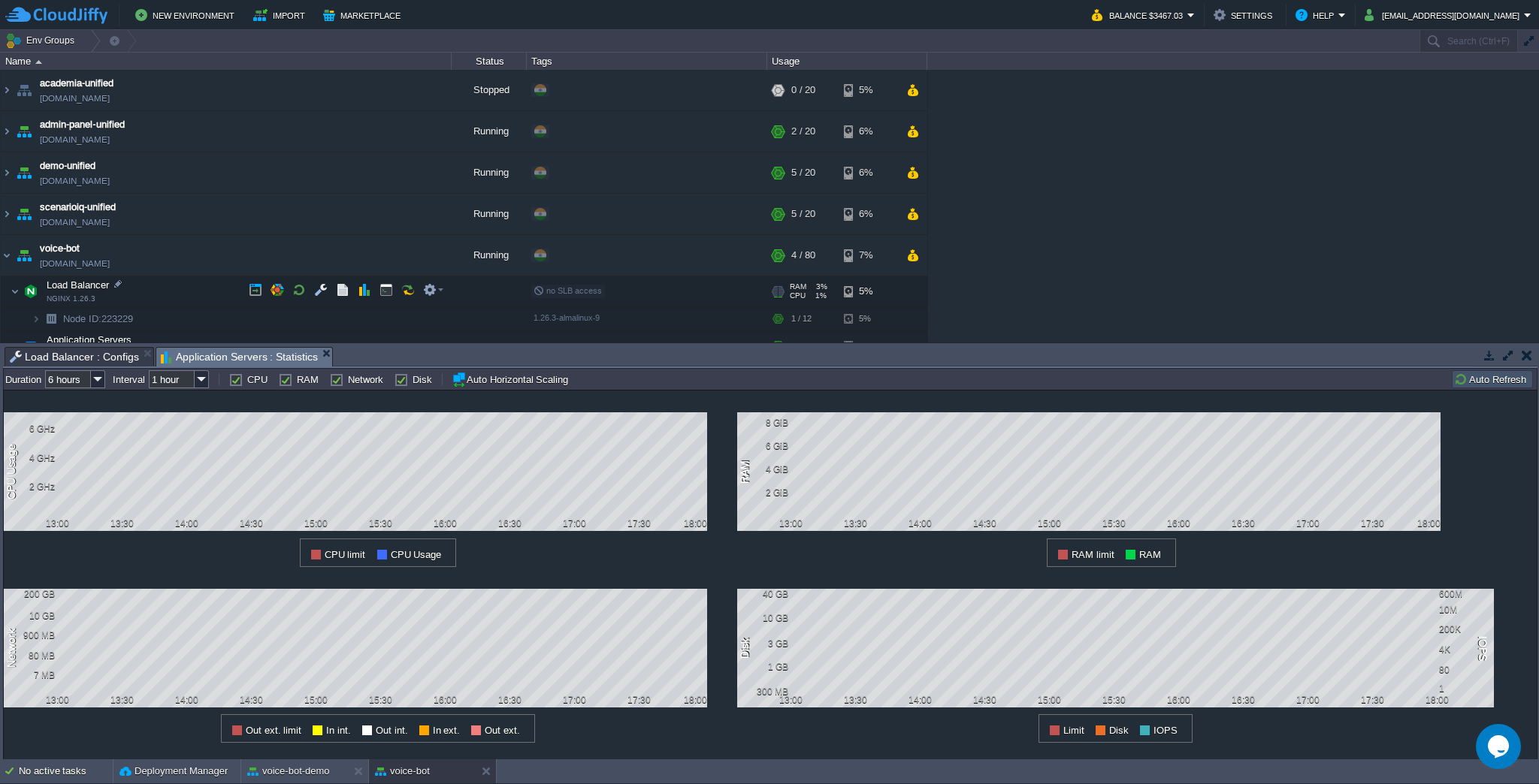
click at [9, 287] on img at bounding box center [6, 283] width 10 height 14
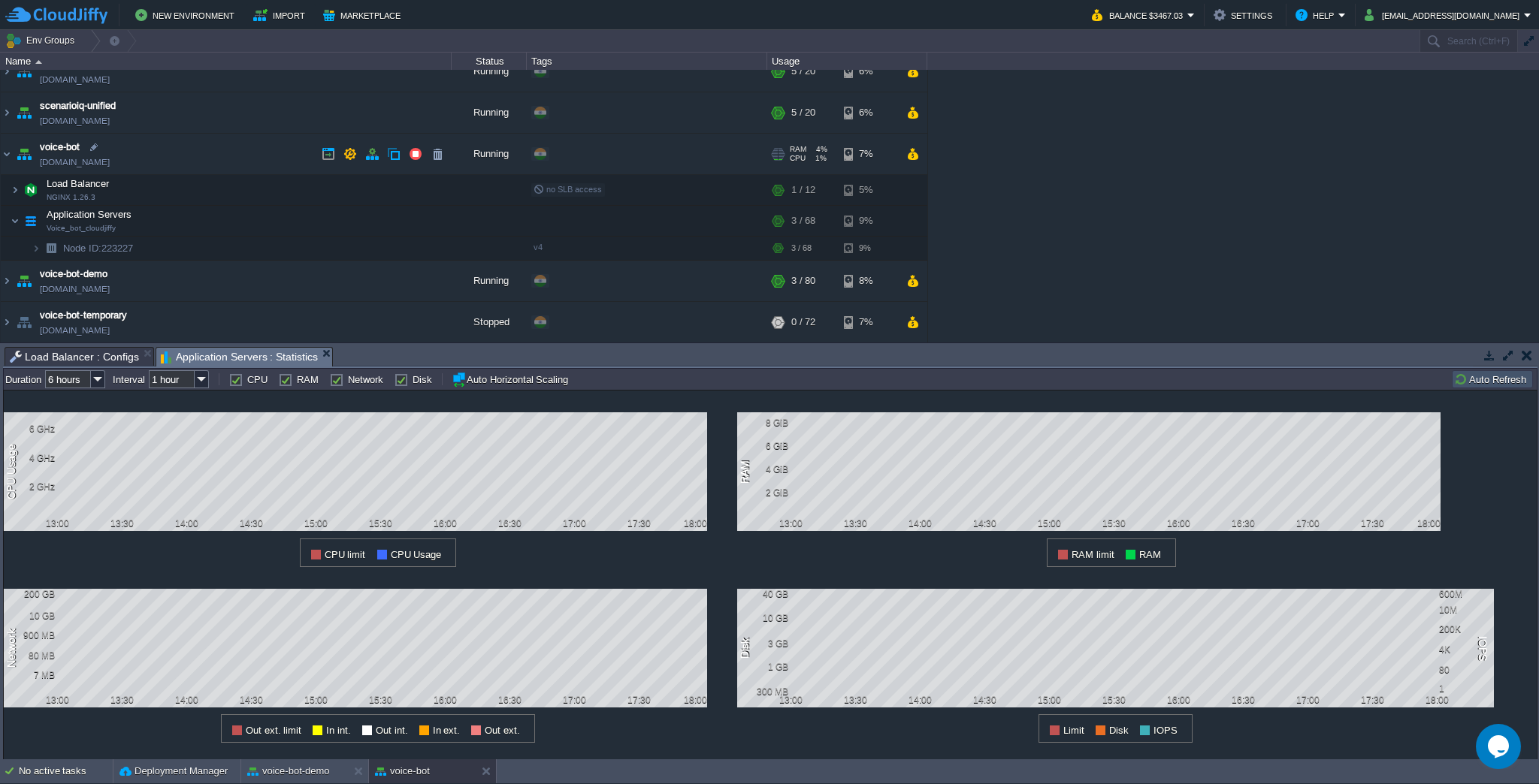
scroll to position [139, 0]
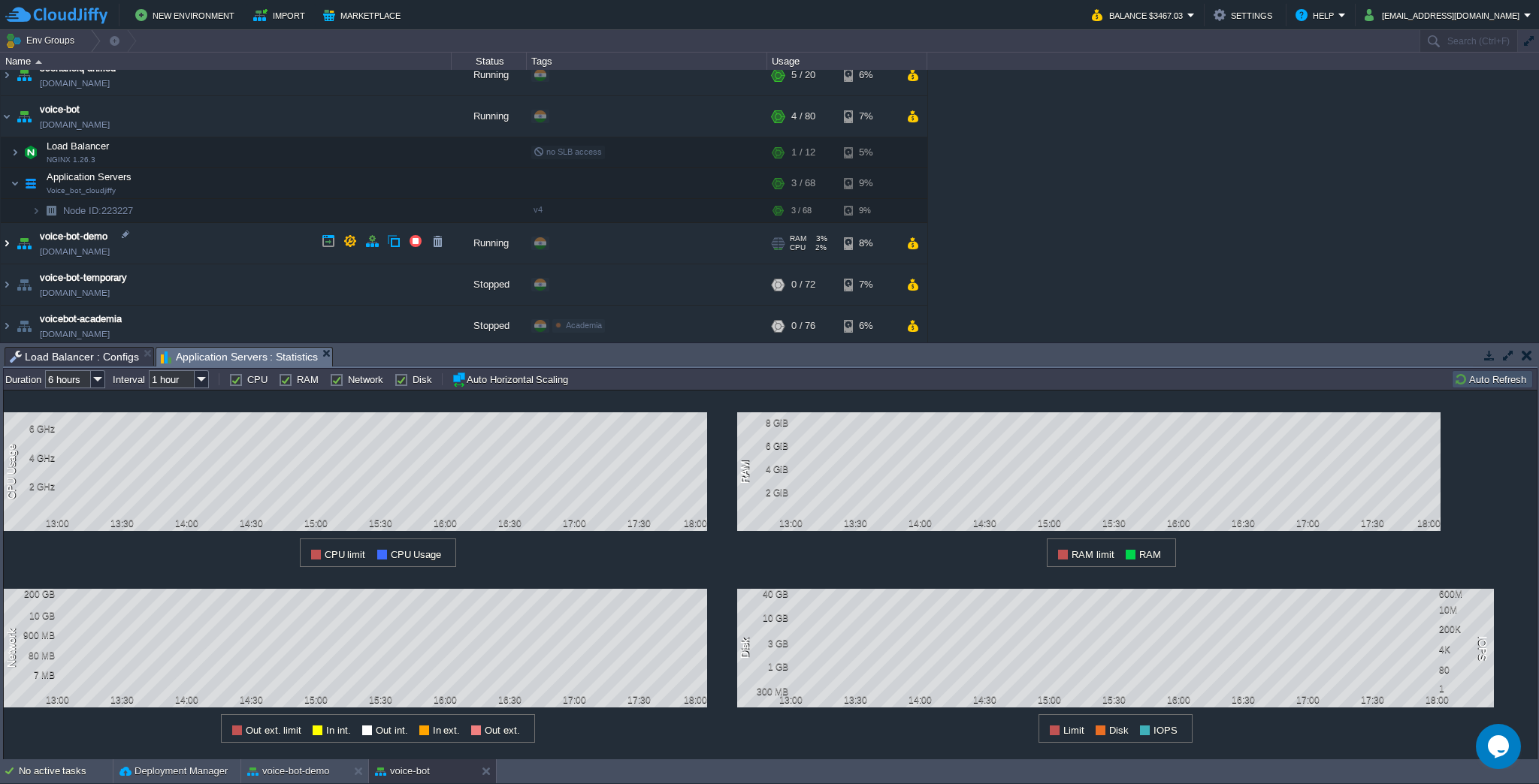
click at [8, 241] on img at bounding box center [7, 244] width 12 height 41
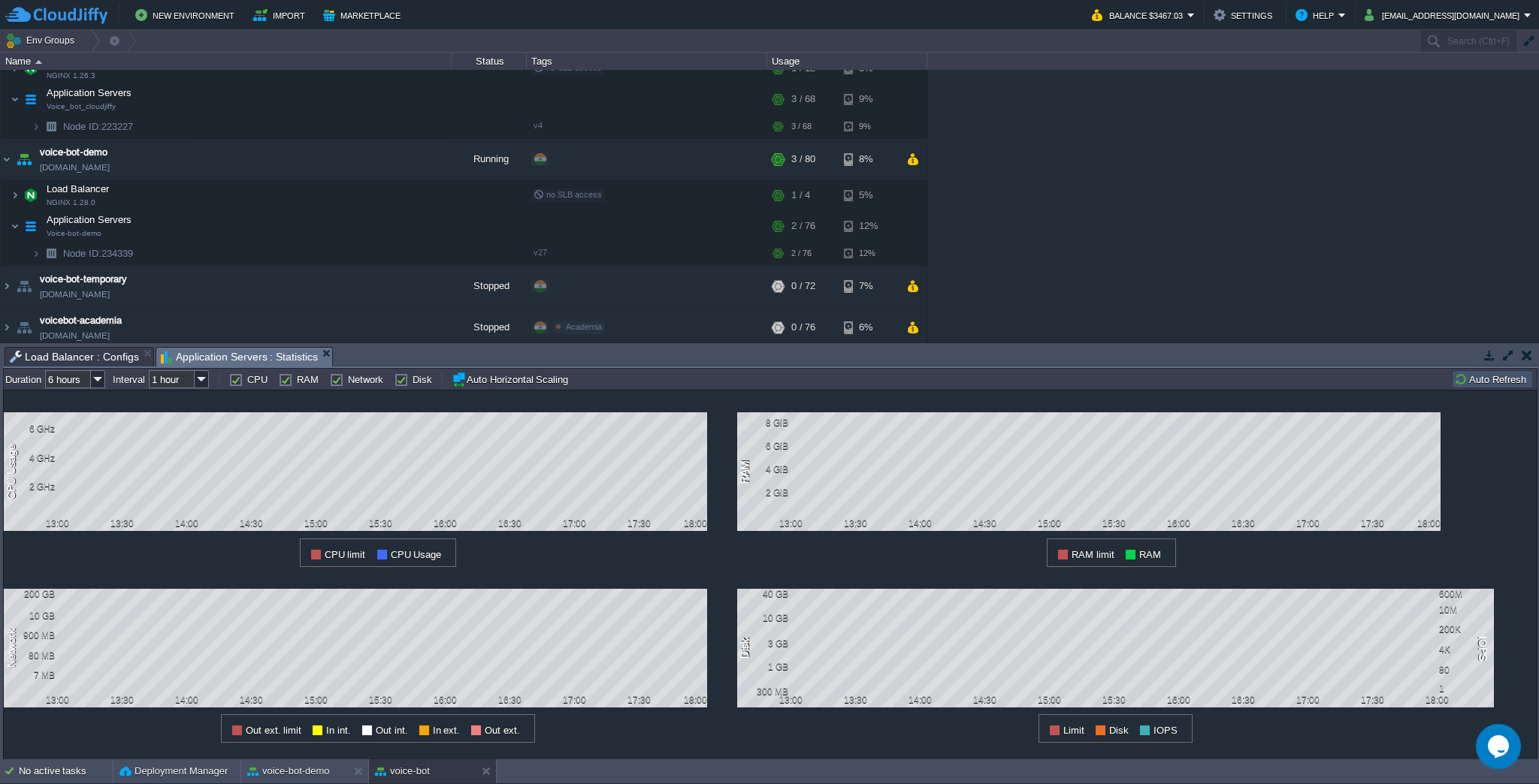
scroll to position [224, 0]
click at [79, 384] on input "6 hours" at bounding box center [68, 379] width 46 height 18
click at [88, 396] on div "1 hour" at bounding box center [76, 397] width 59 height 19
type input "1 hour"
type input "1 min"
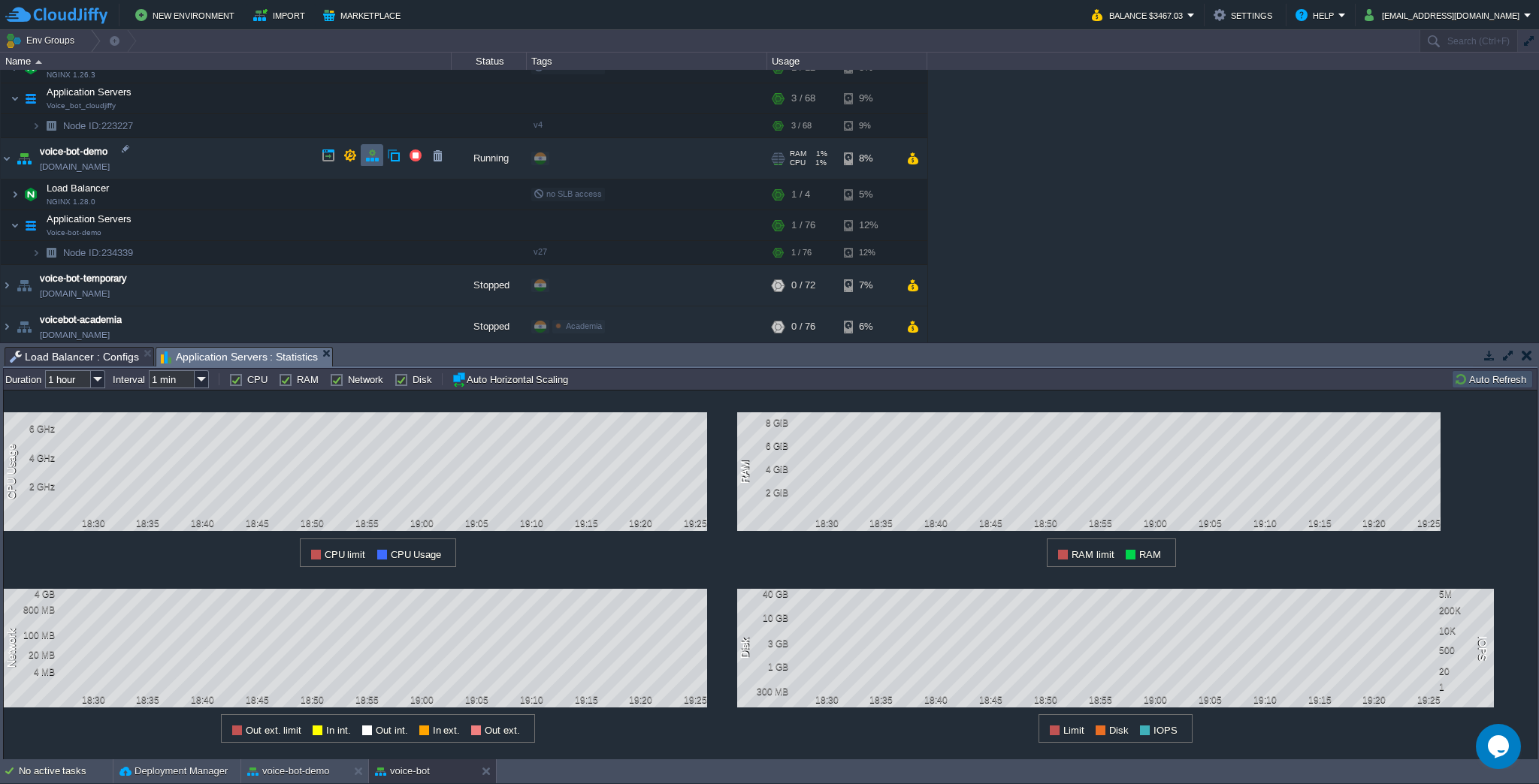
click at [362, 161] on td at bounding box center [372, 155] width 23 height 23
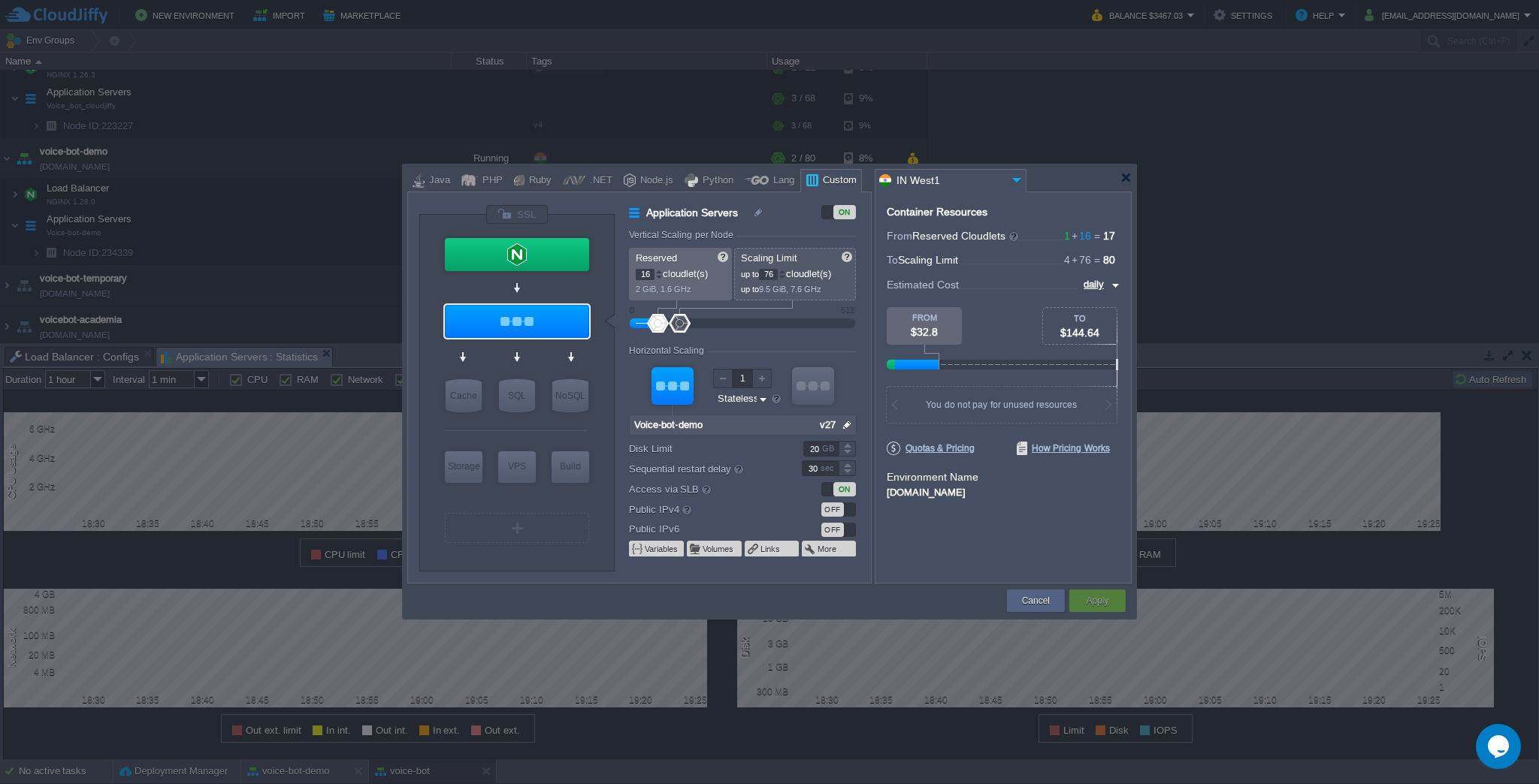
click at [774, 396] on div at bounding box center [776, 399] width 12 height 12
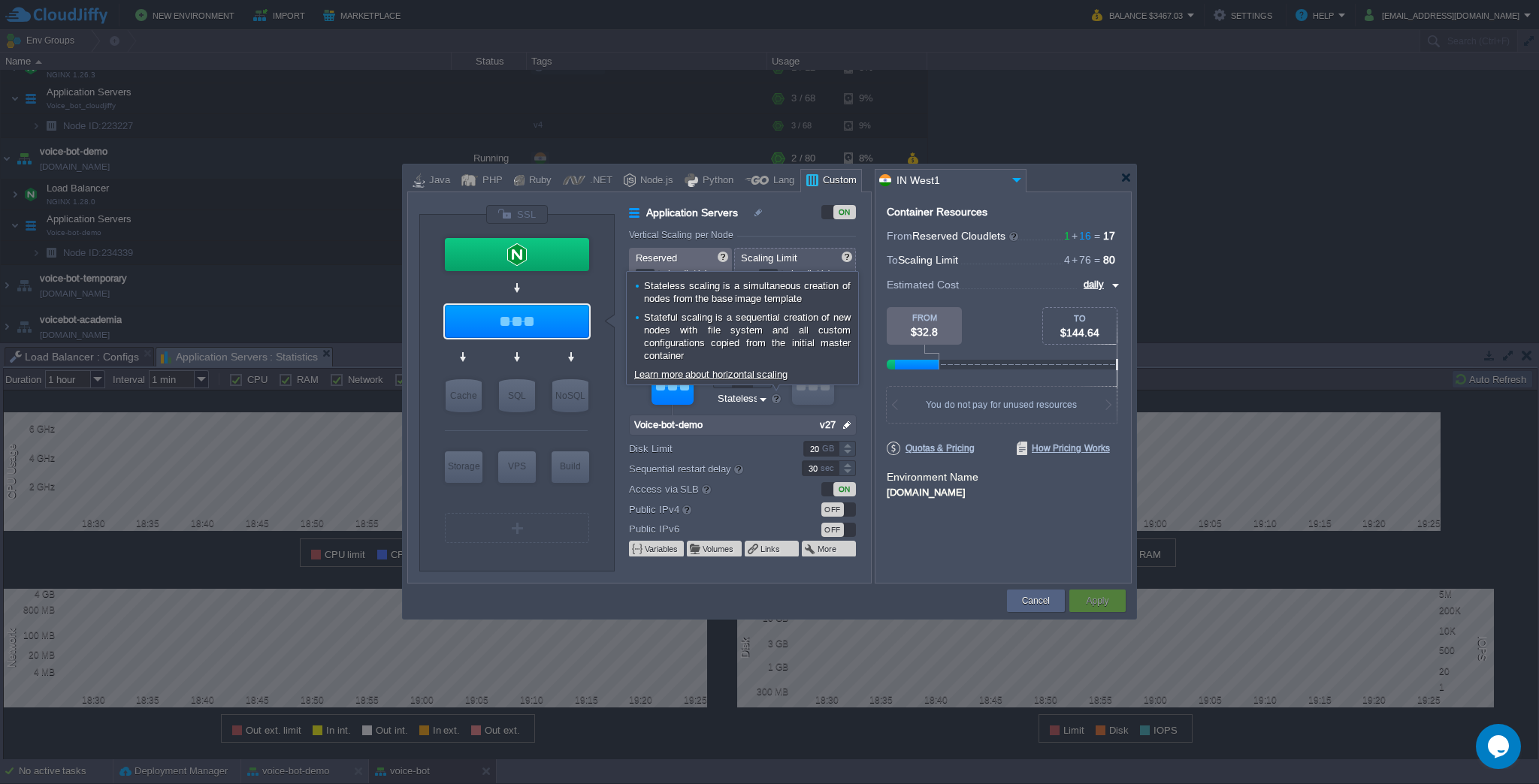
click at [774, 396] on div at bounding box center [776, 399] width 12 height 12
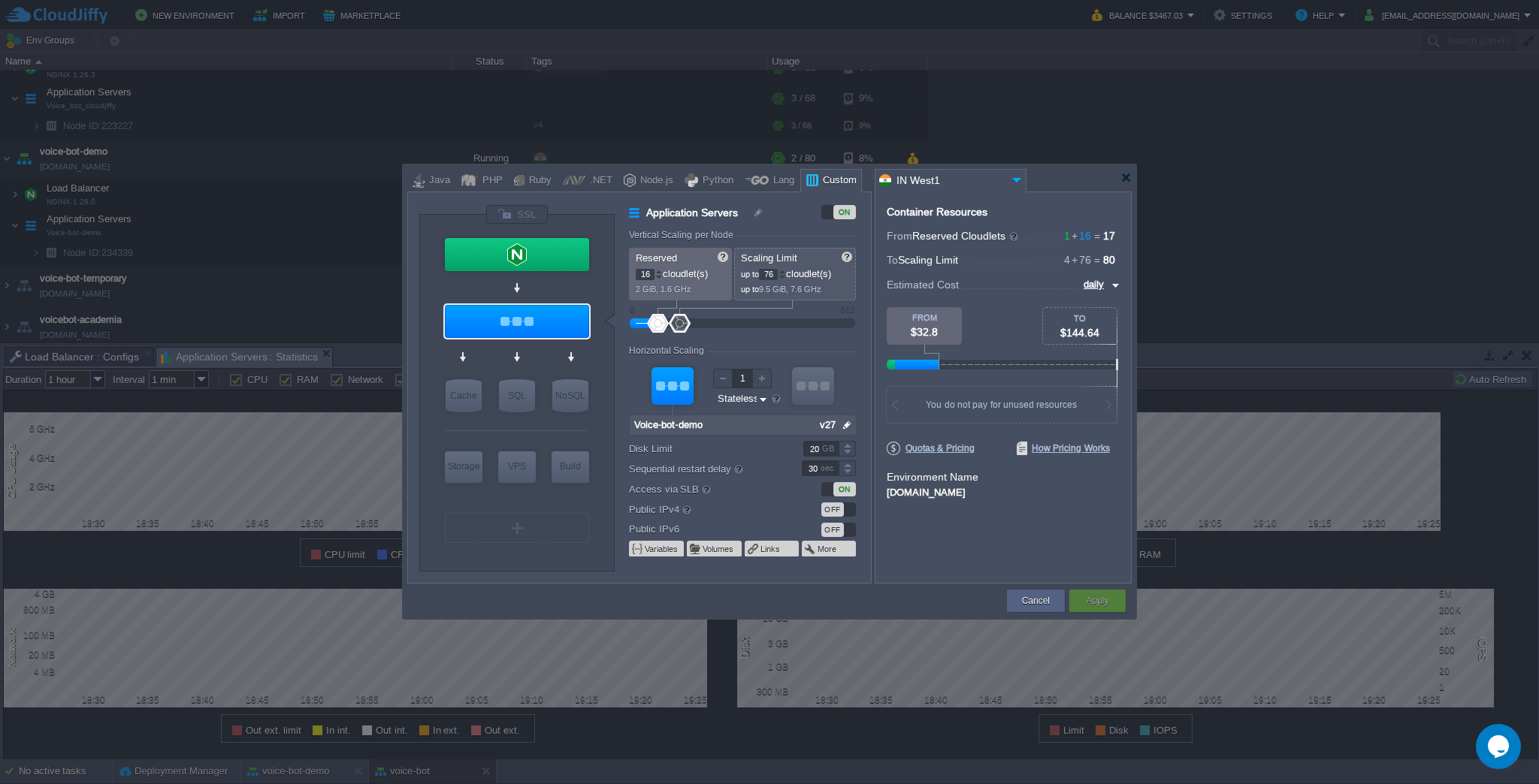
click at [761, 422] on div at bounding box center [743, 425] width 227 height 21
type input "NGINX 1.28.0"
click at [529, 259] on div at bounding box center [517, 254] width 144 height 33
type input "Load Balancer"
type input "1"
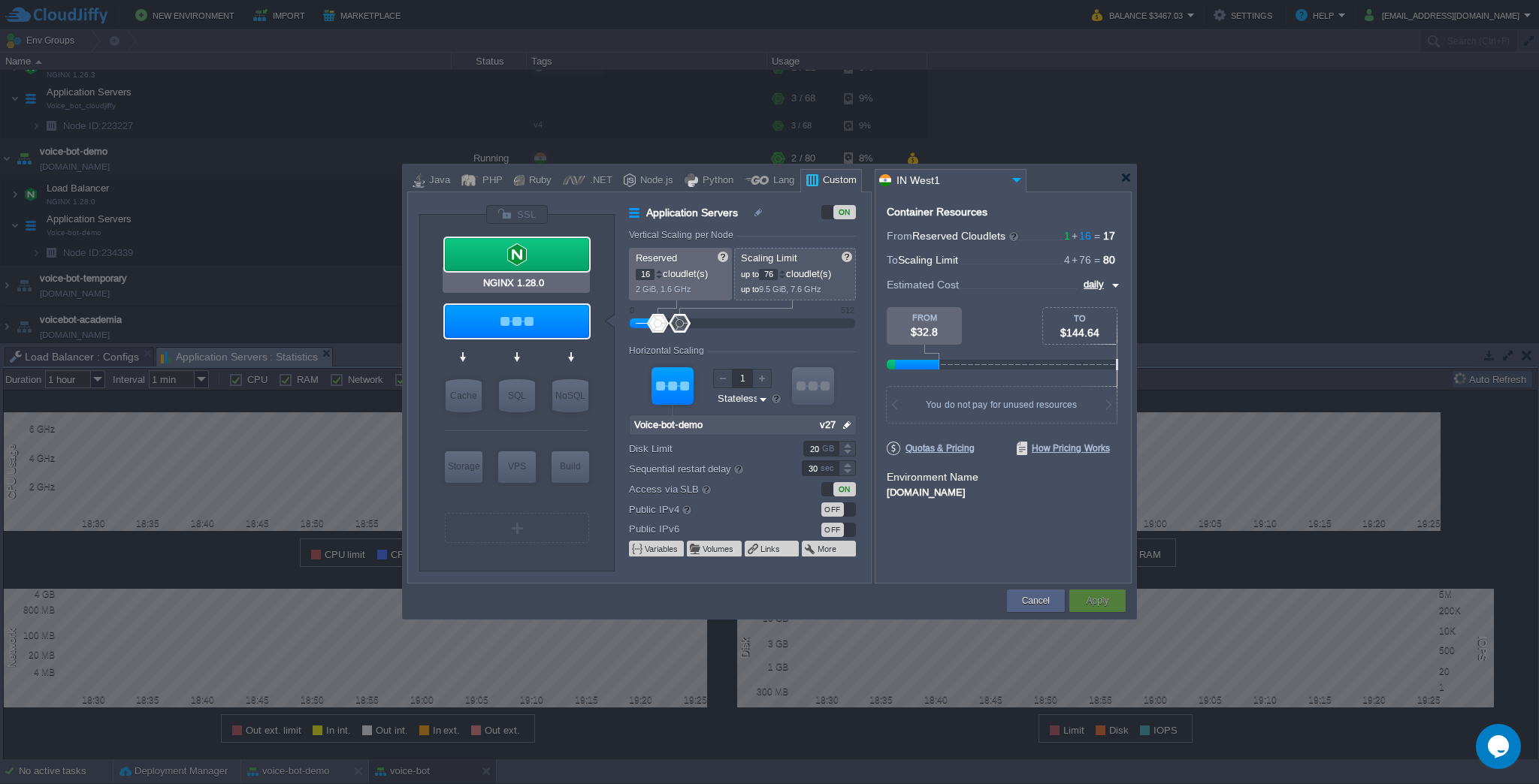
type input "4"
type input "NGINX 1.28.0"
type input "null"
type input "1.28.0-almalin..."
type input "Stateful"
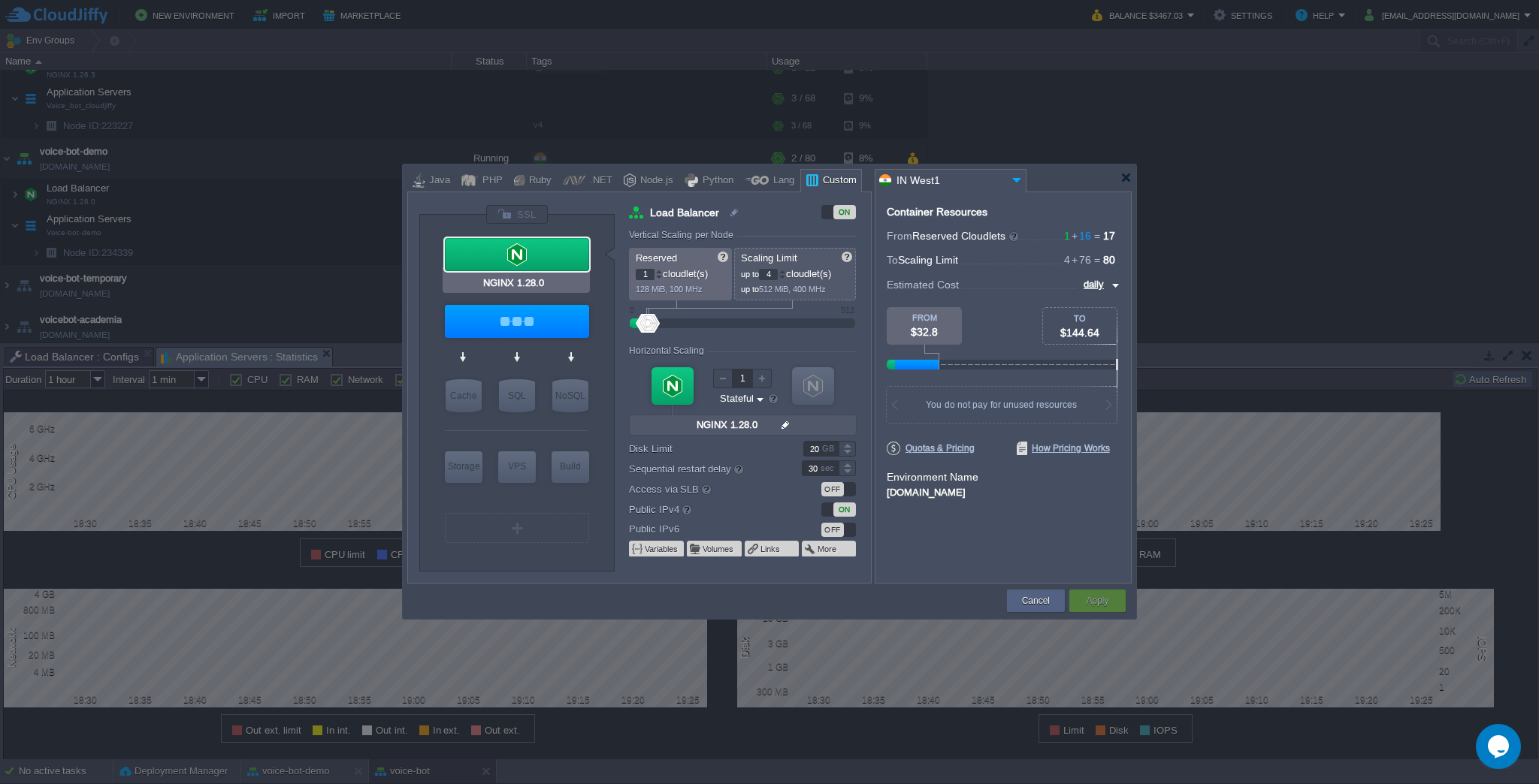
type input "Voice-bot-demo"
click at [778, 277] on input "4" at bounding box center [768, 275] width 19 height 11
click at [1040, 598] on button "Cancel" at bounding box center [1036, 601] width 28 height 15
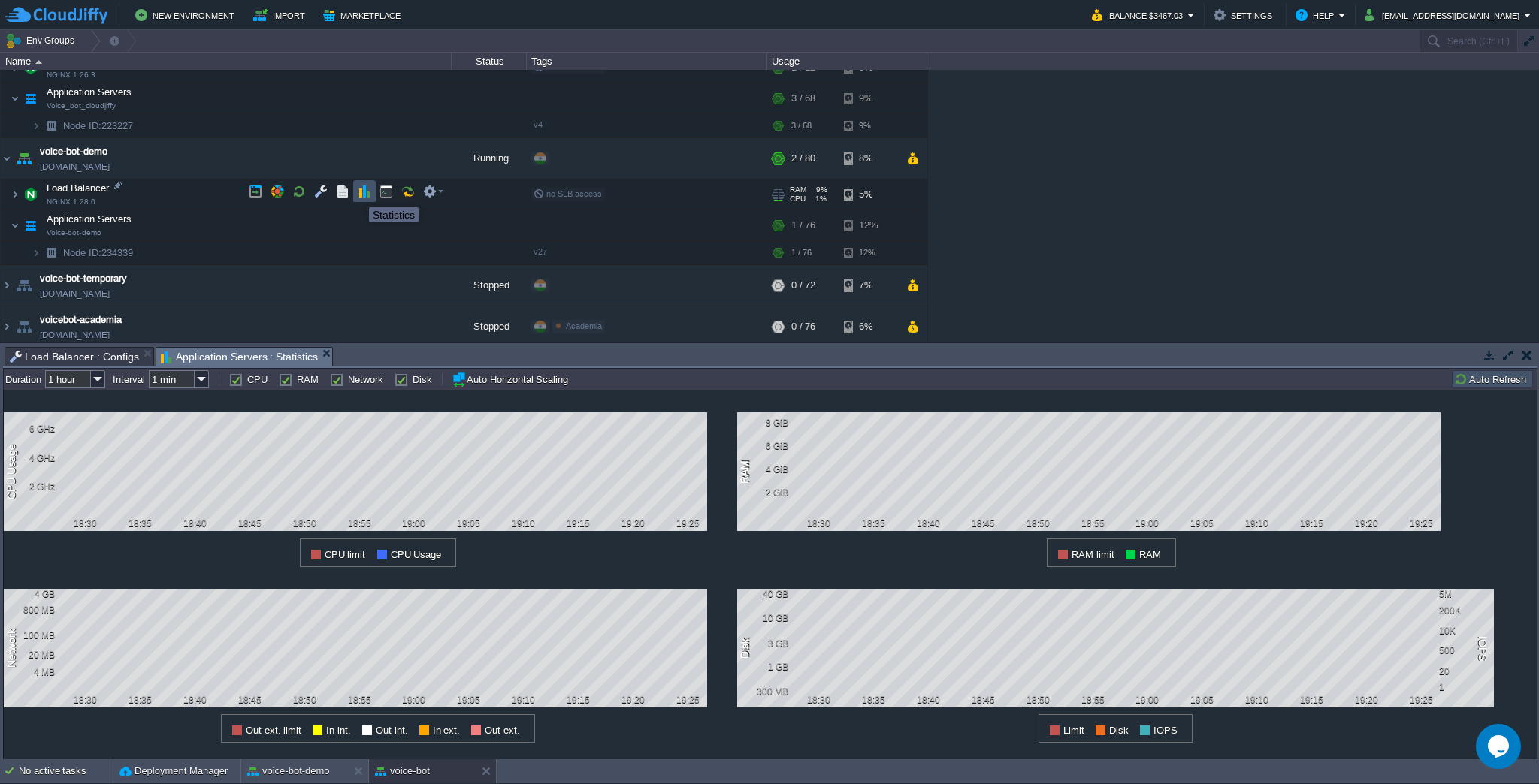
click at [370, 193] on button "button" at bounding box center [364, 191] width 14 height 14
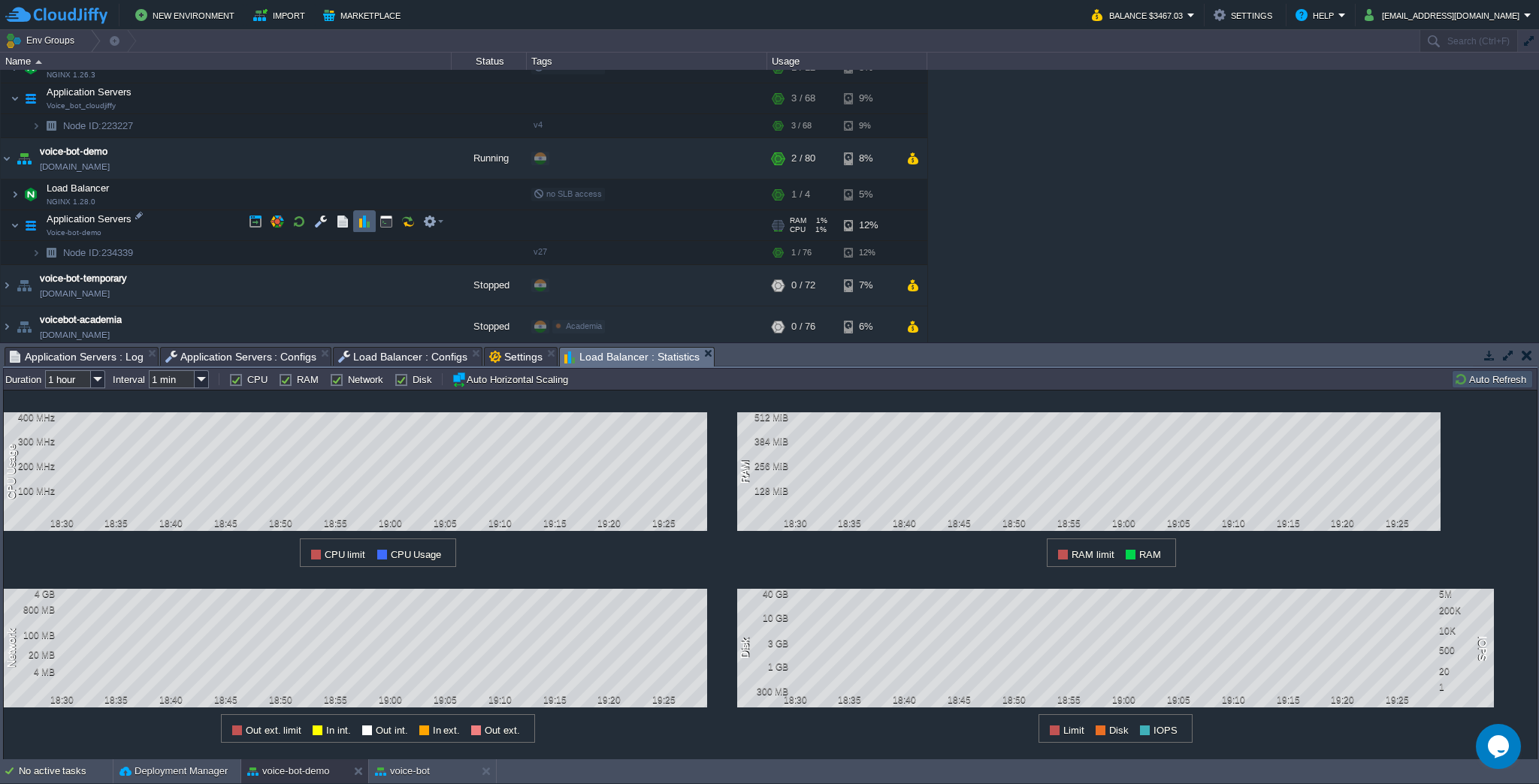
click at [369, 228] on td at bounding box center [365, 222] width 23 height 23
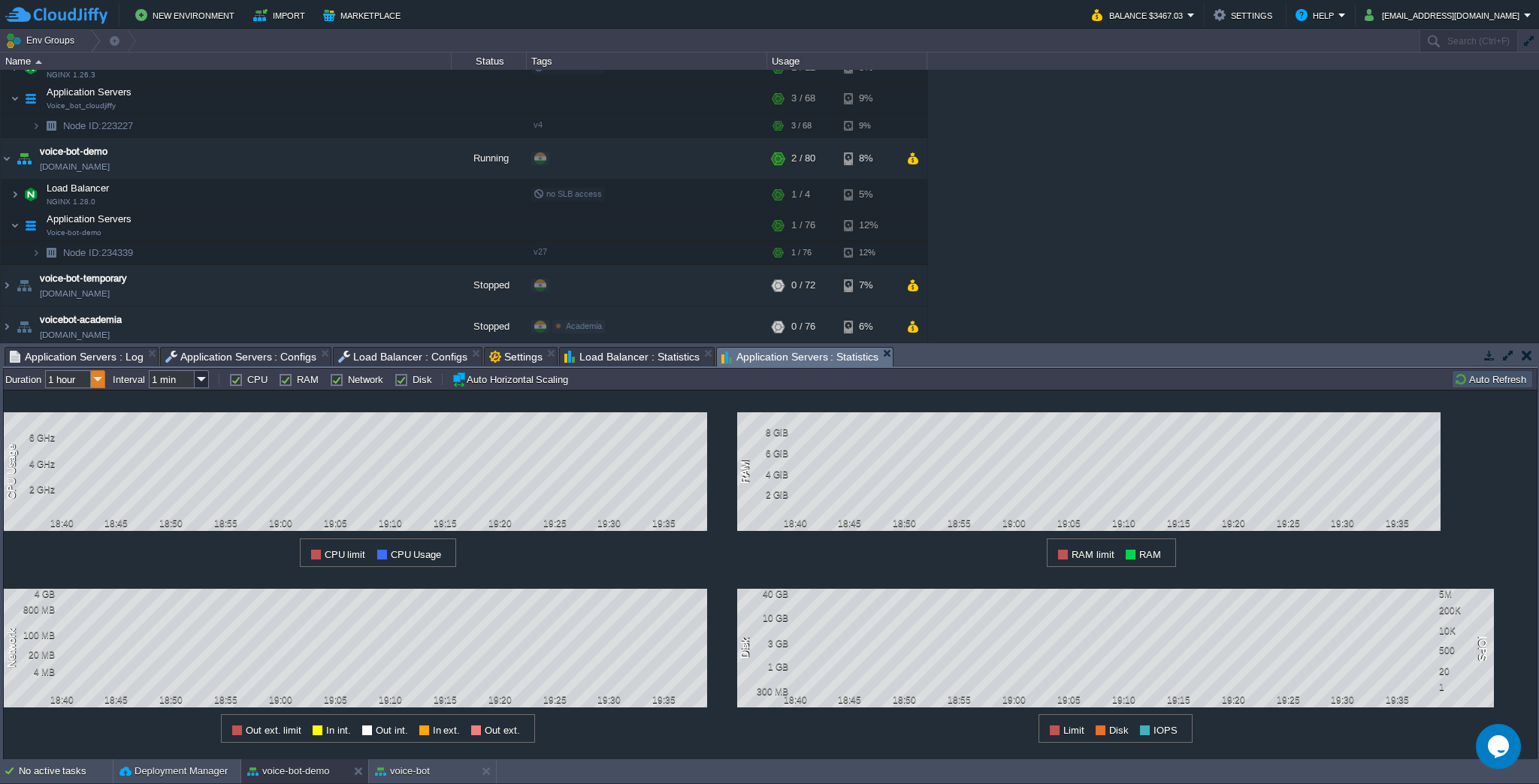
click at [92, 386] on img at bounding box center [97, 379] width 14 height 18
click at [70, 487] on div "1 month" at bounding box center [76, 491] width 59 height 19
type input "1 month"
type input "1 hour"
click at [297, 381] on label "RAM" at bounding box center [307, 380] width 22 height 11
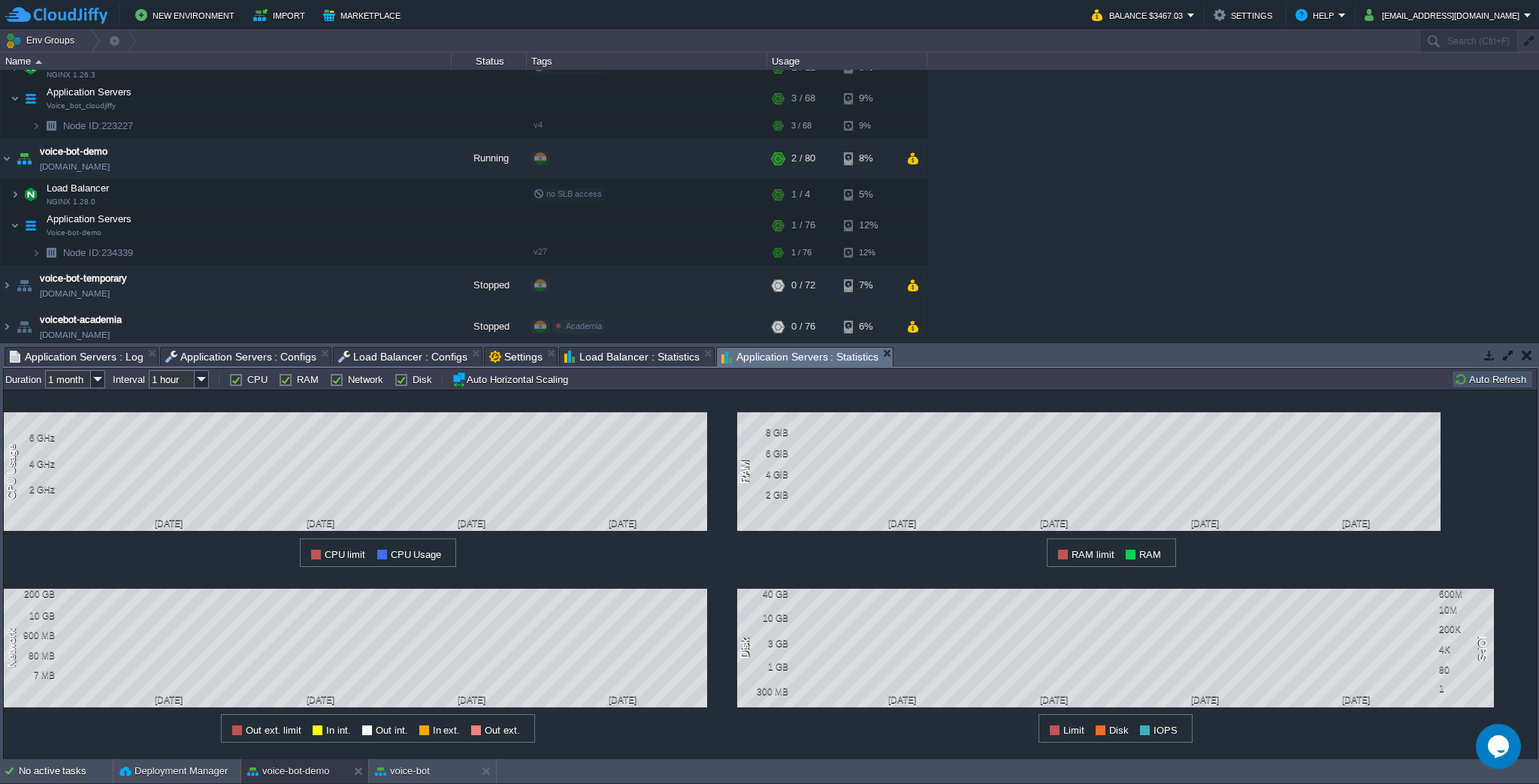
click at [287, 381] on input "RAM" at bounding box center [284, 380] width 10 height 10
checkbox input "false"
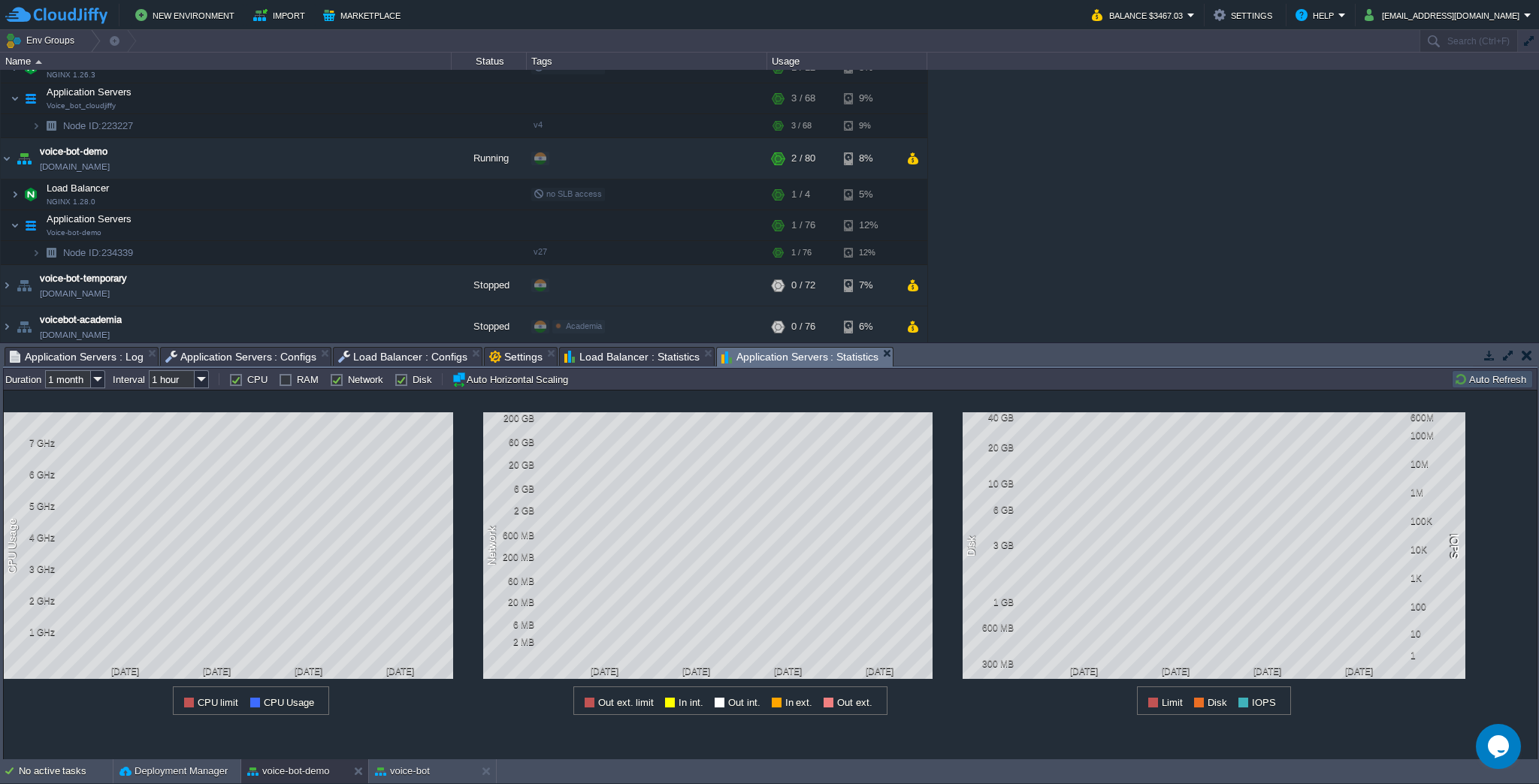
click at [245, 382] on div "CPU" at bounding box center [248, 379] width 38 height 12
click at [247, 379] on label "CPU" at bounding box center [257, 380] width 20 height 11
click at [237, 379] on input "CPU" at bounding box center [234, 380] width 10 height 10
checkbox input "false"
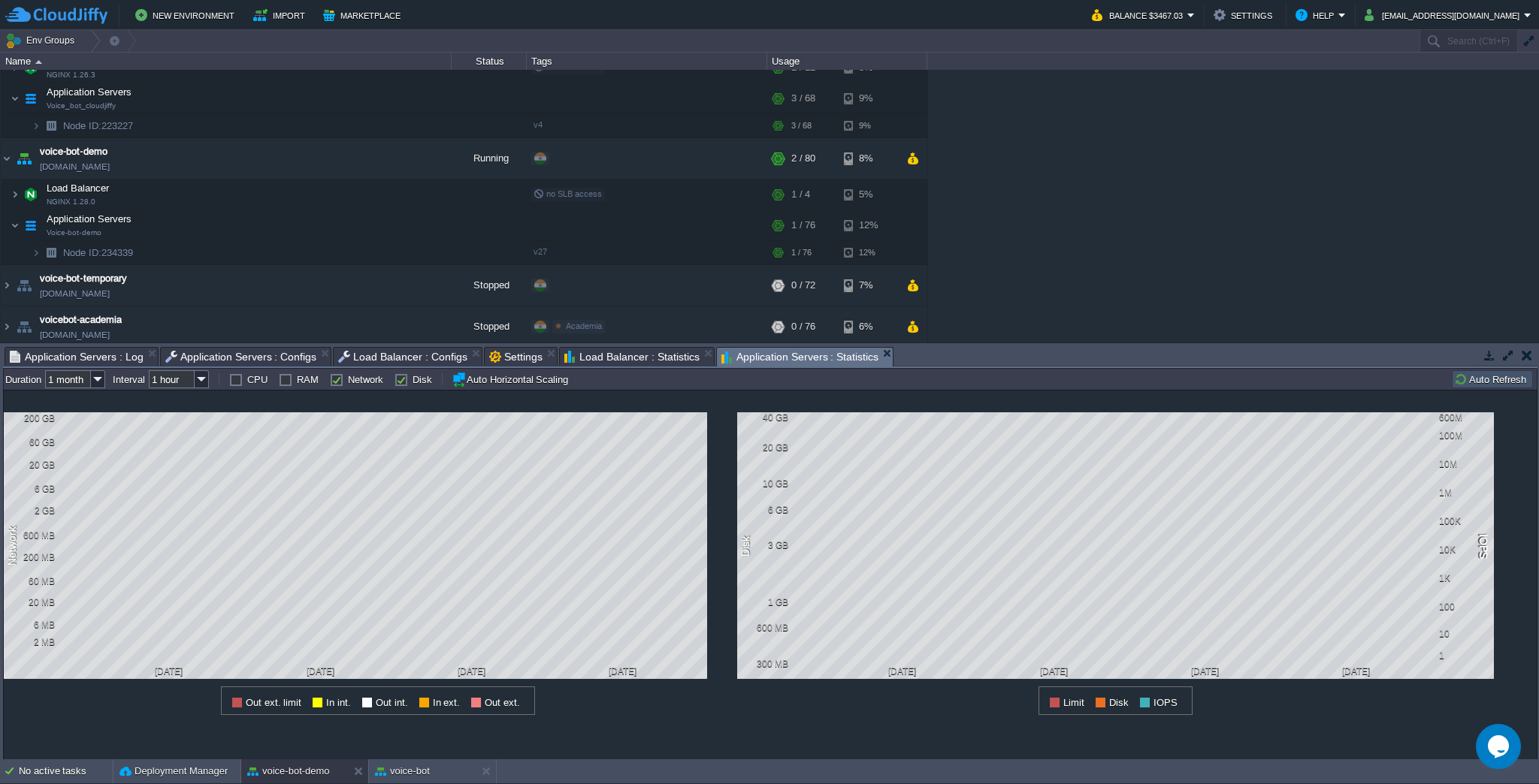
click at [405, 379] on div "Disk" at bounding box center [413, 379] width 38 height 12
click at [412, 379] on label "Disk" at bounding box center [422, 380] width 20 height 11
click at [402, 379] on input "Disk" at bounding box center [399, 380] width 10 height 10
checkbox input "false"
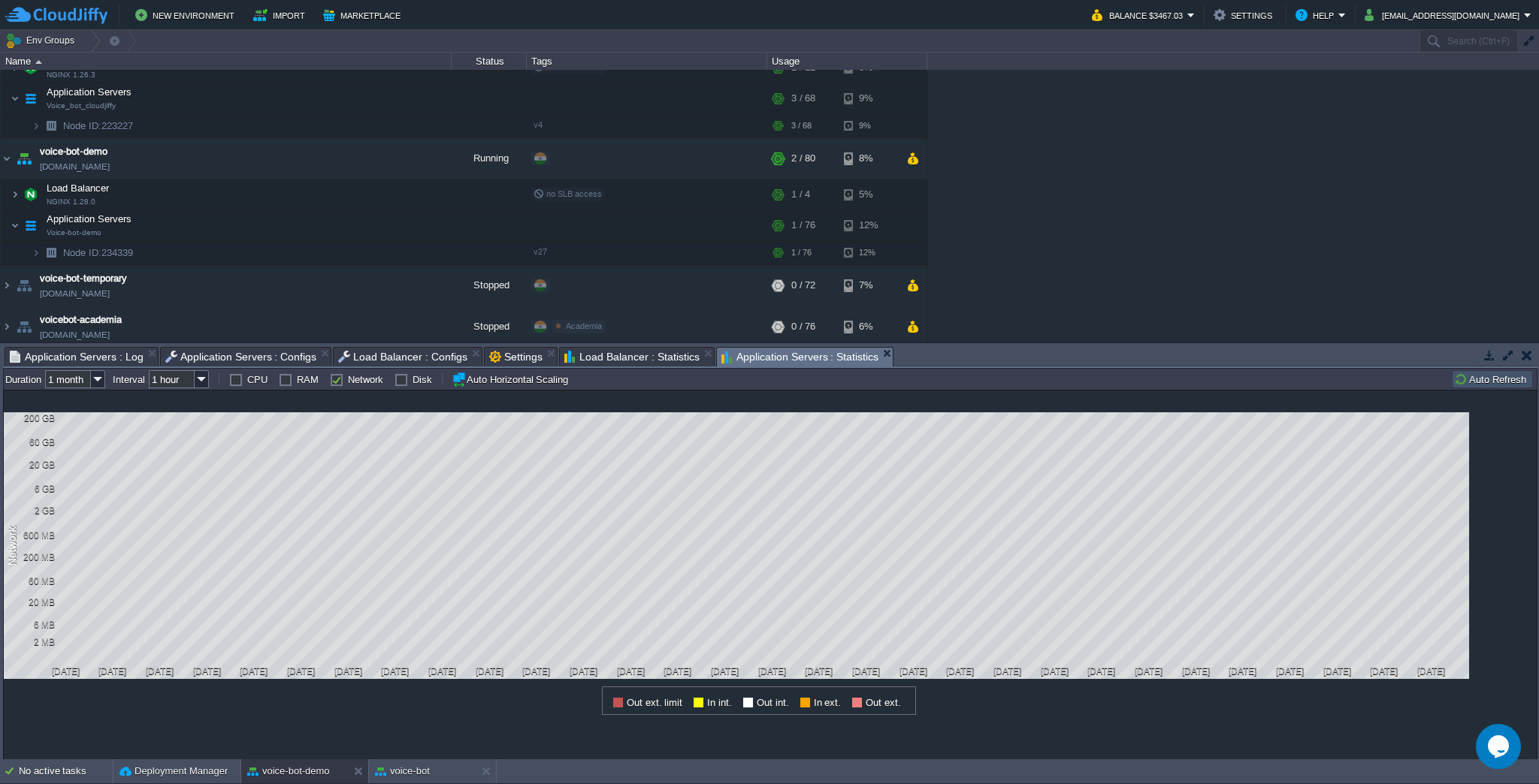
click at [1202, 178] on div "academia-unified [DOMAIN_NAME] Stopped + Add to Env Group RAM 0% CPU 0% 0 / 20 …" at bounding box center [770, 206] width 1539 height 273
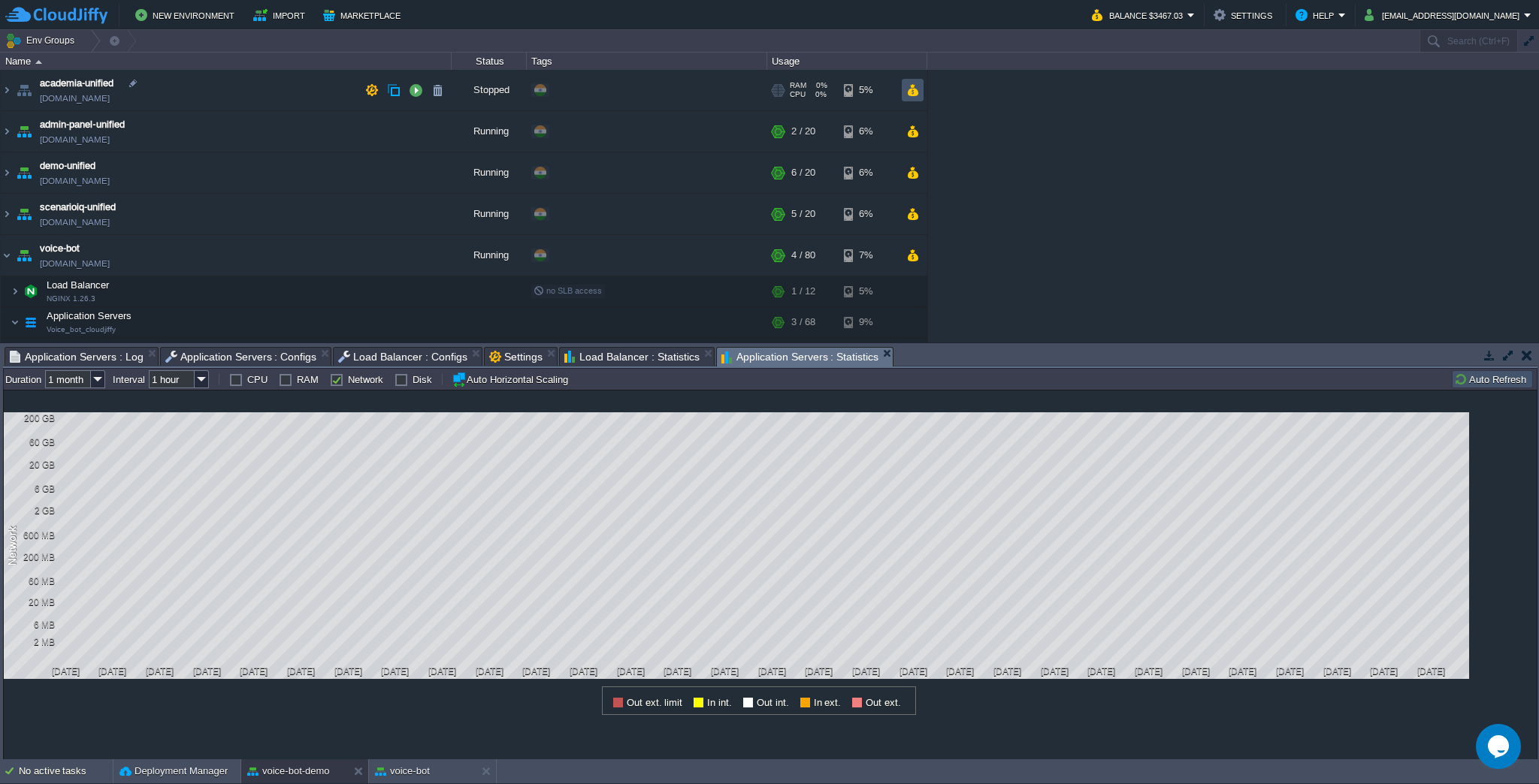
click at [918, 88] on button "button" at bounding box center [913, 90] width 13 height 14
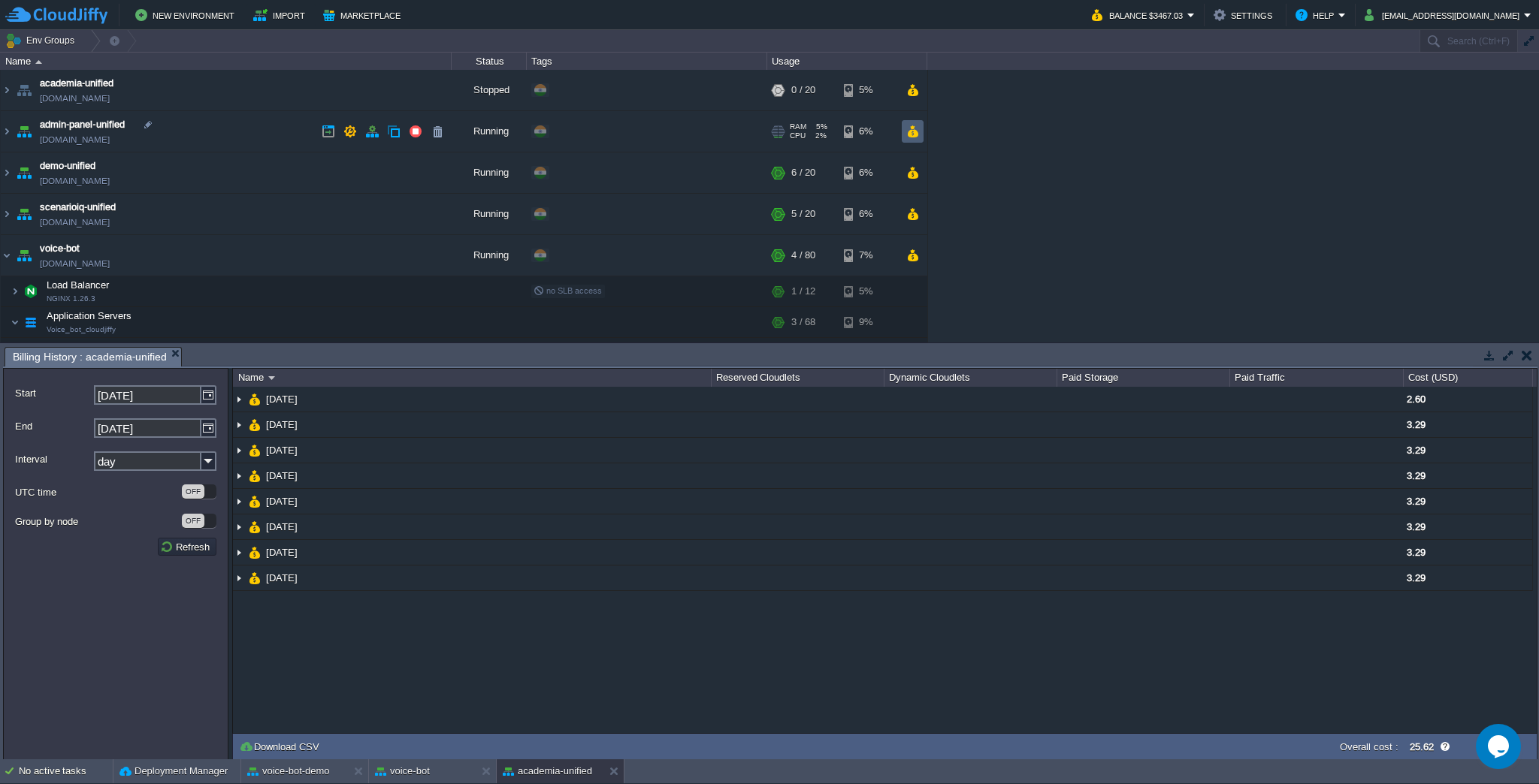
click at [916, 141] on td at bounding box center [913, 132] width 22 height 23
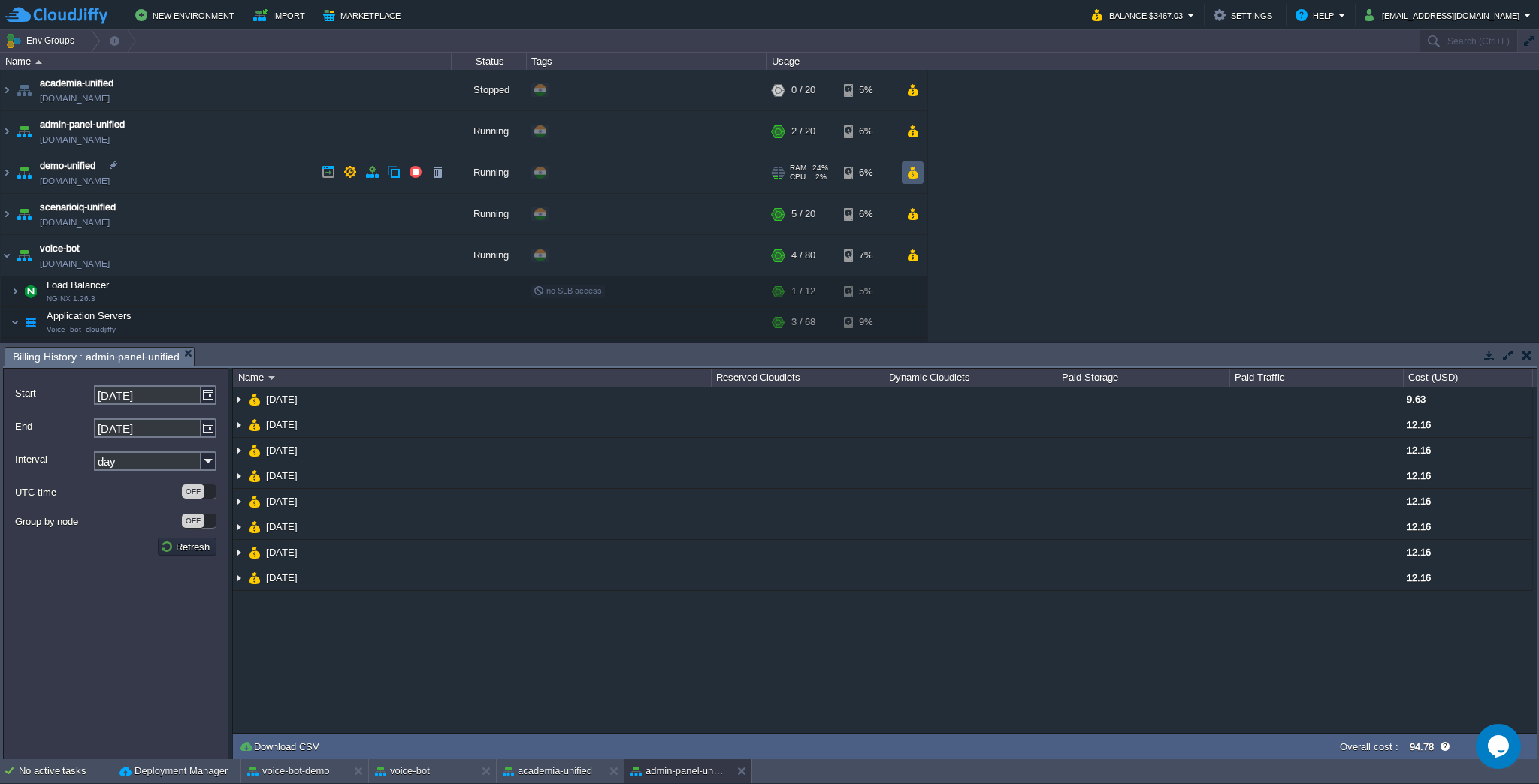
click at [917, 181] on td at bounding box center [913, 173] width 22 height 23
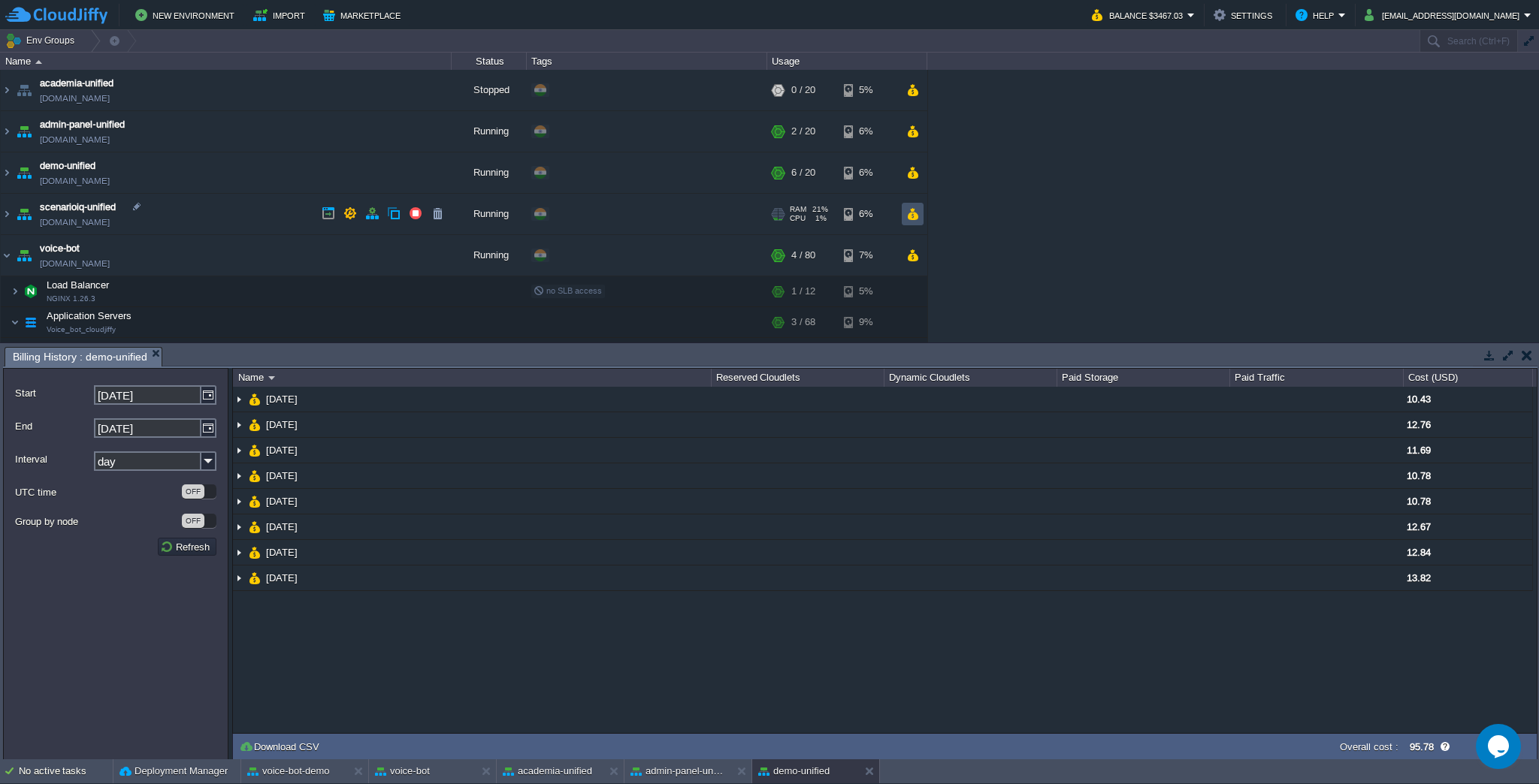
click at [916, 212] on button "button" at bounding box center [913, 214] width 13 height 14
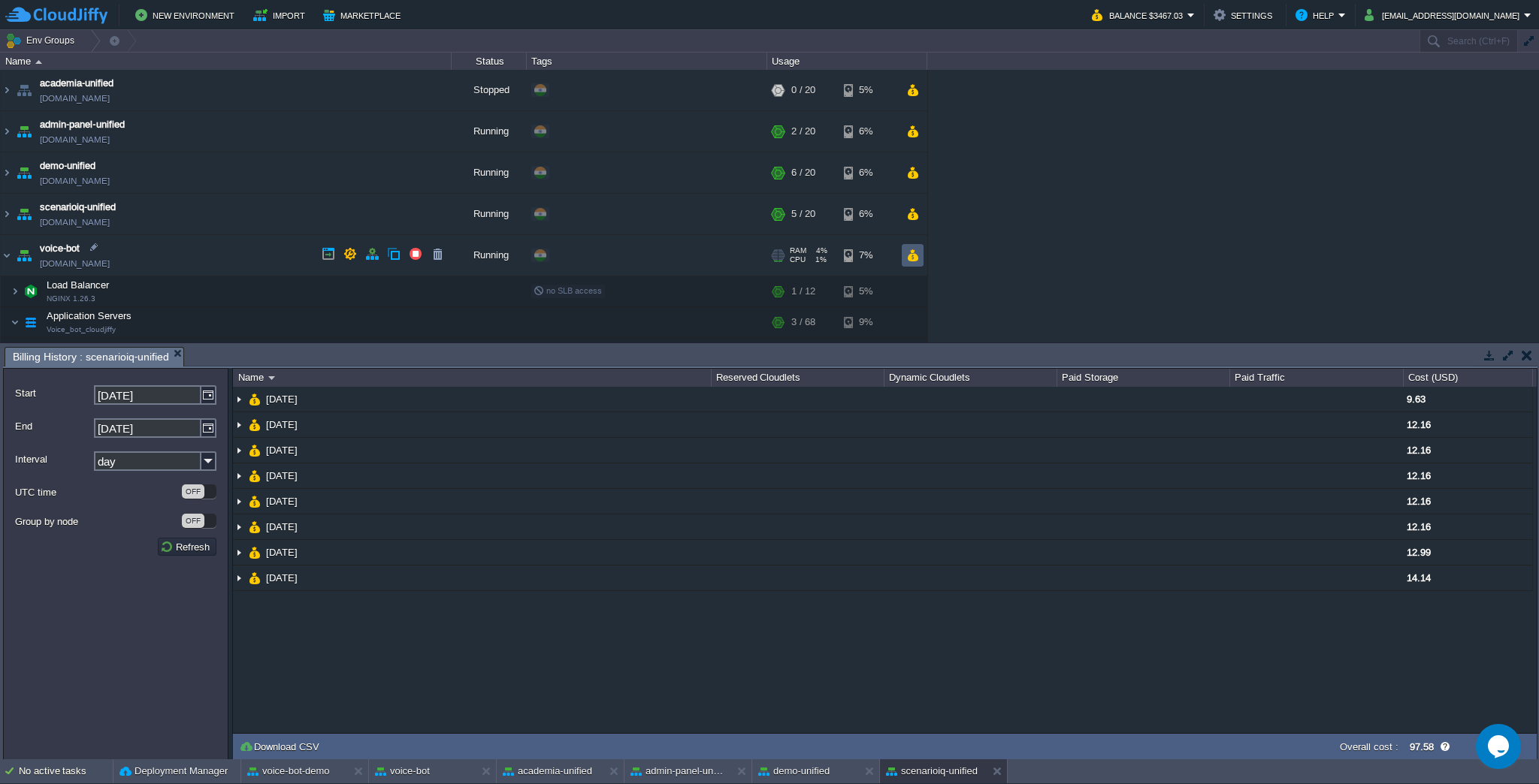
click at [915, 260] on td at bounding box center [913, 256] width 22 height 23
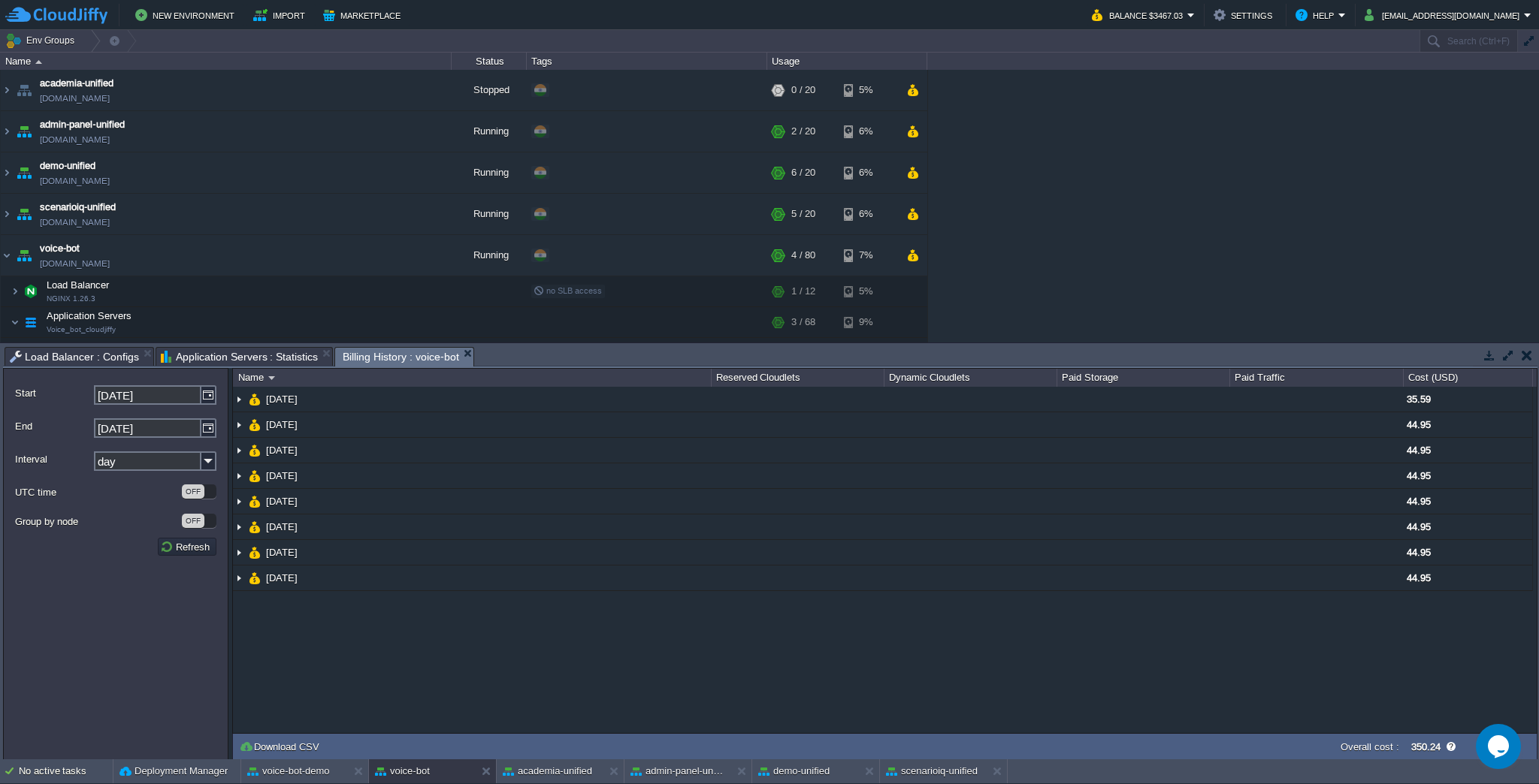
scroll to position [224, 0]
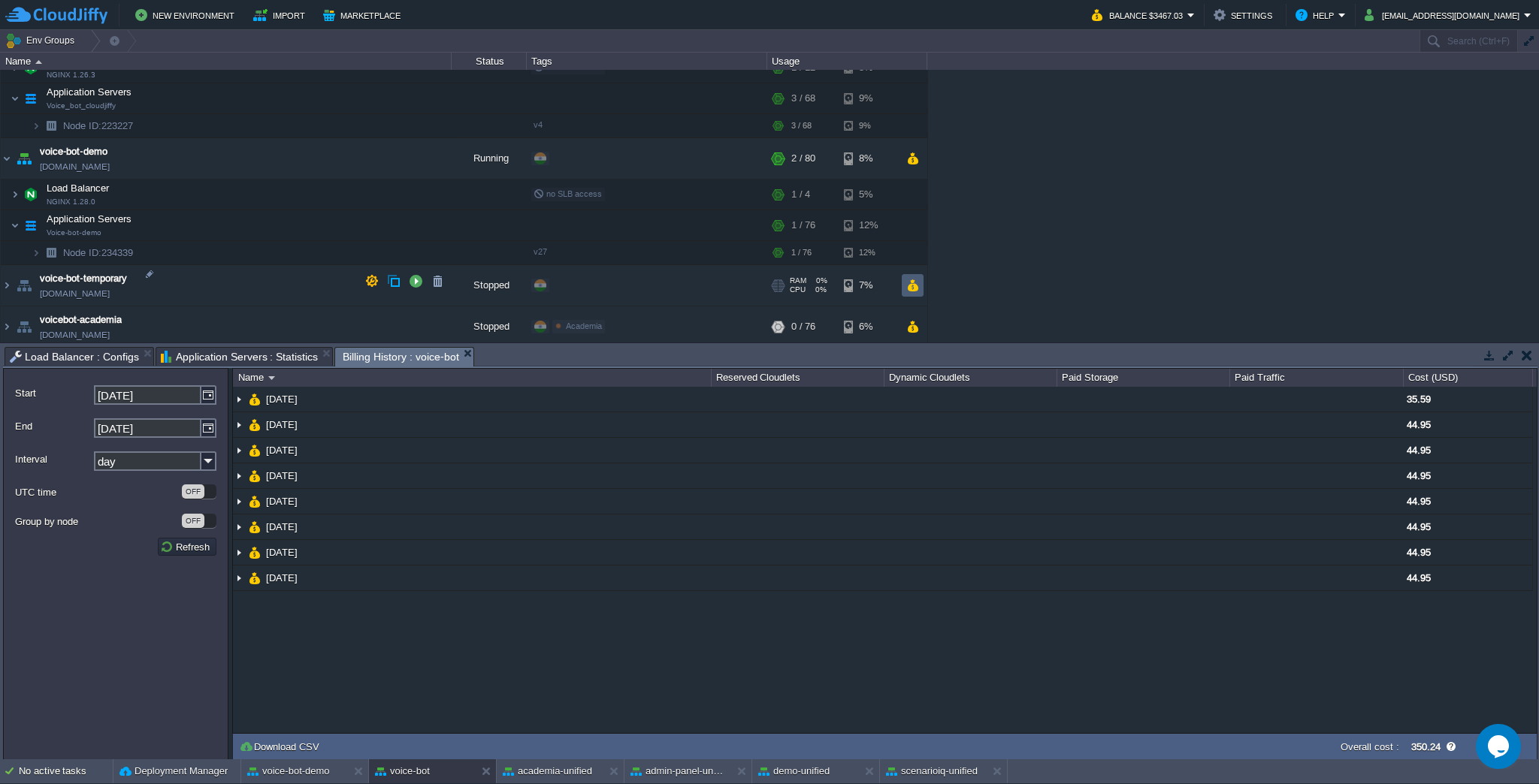
click at [921, 284] on td at bounding box center [913, 285] width 22 height 23
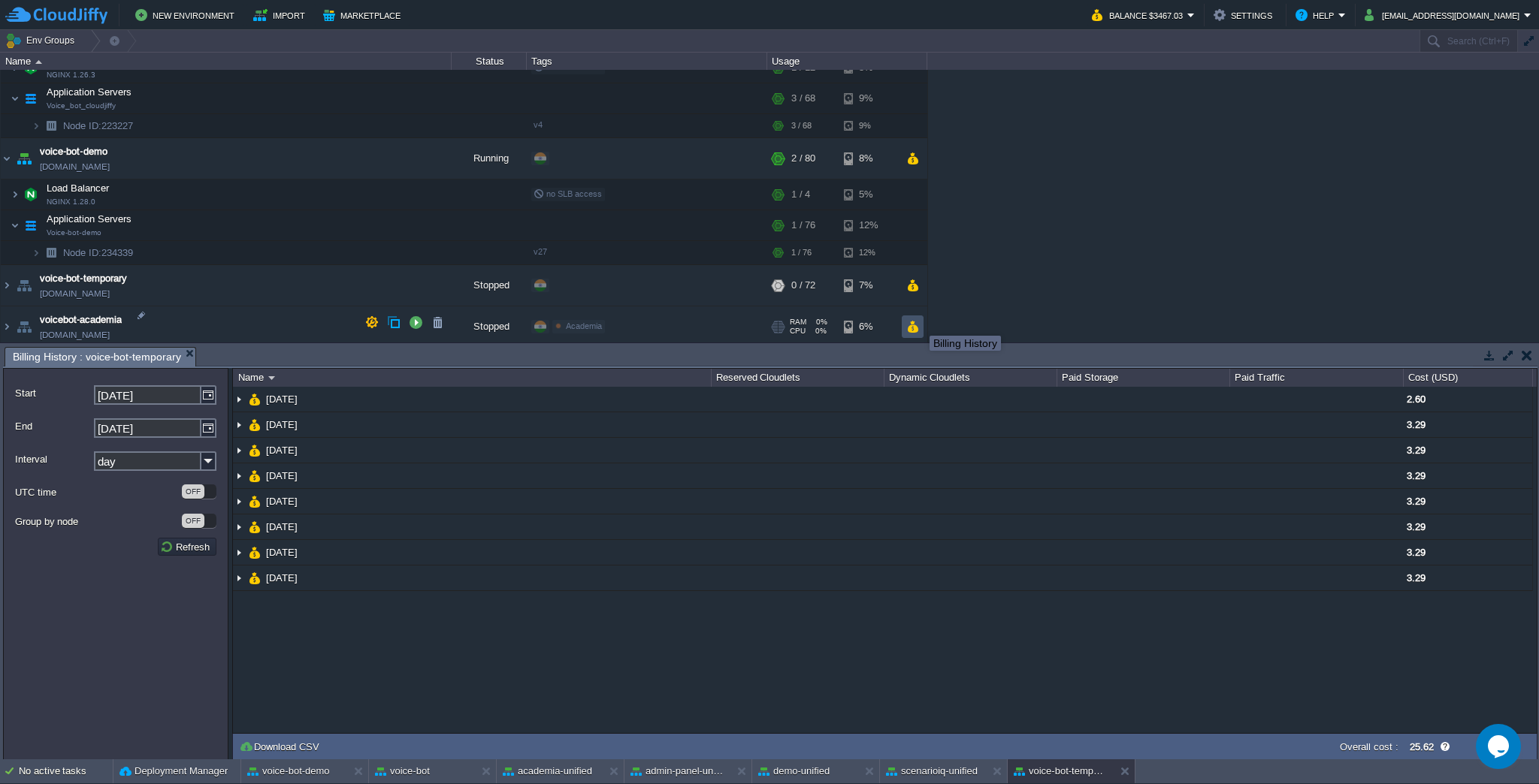
click at [918, 322] on button "button" at bounding box center [913, 326] width 13 height 14
click at [1072, 280] on div "academia-unified [DOMAIN_NAME] Stopped + Add to Env Group RAM 0% CPU 0% 0 / 20 …" at bounding box center [770, 206] width 1539 height 273
